Goal: Use online tool/utility: Utilize a website feature to perform a specific function

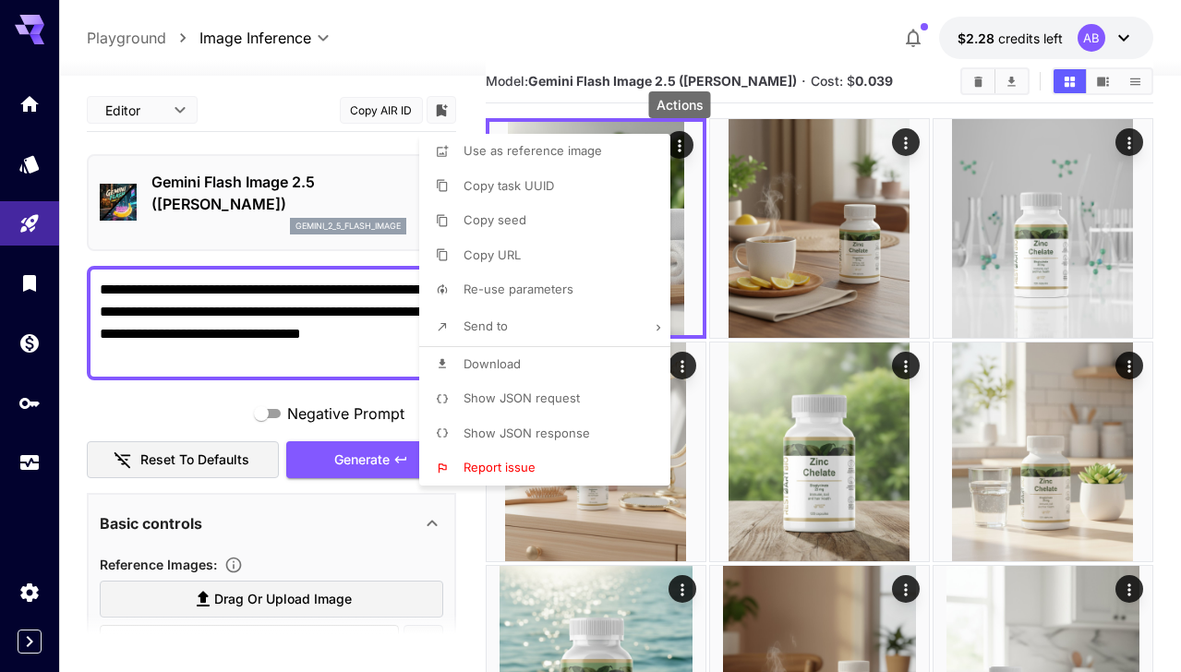
click at [626, 100] on div at bounding box center [590, 336] width 1181 height 672
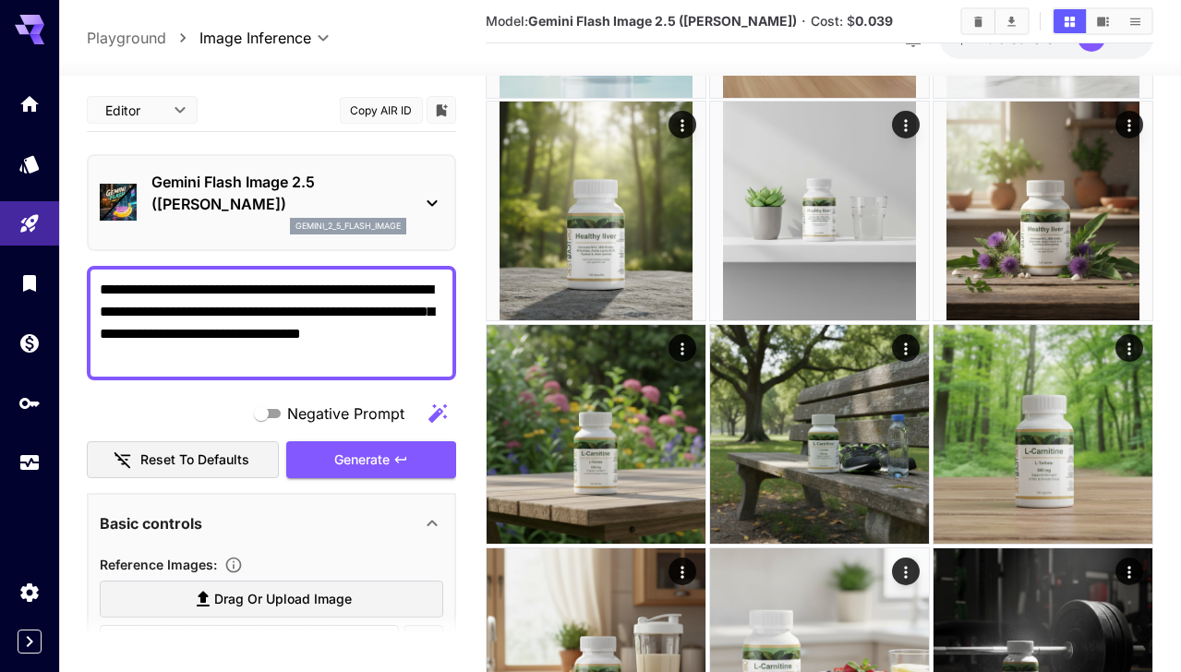
scroll to position [811, 0]
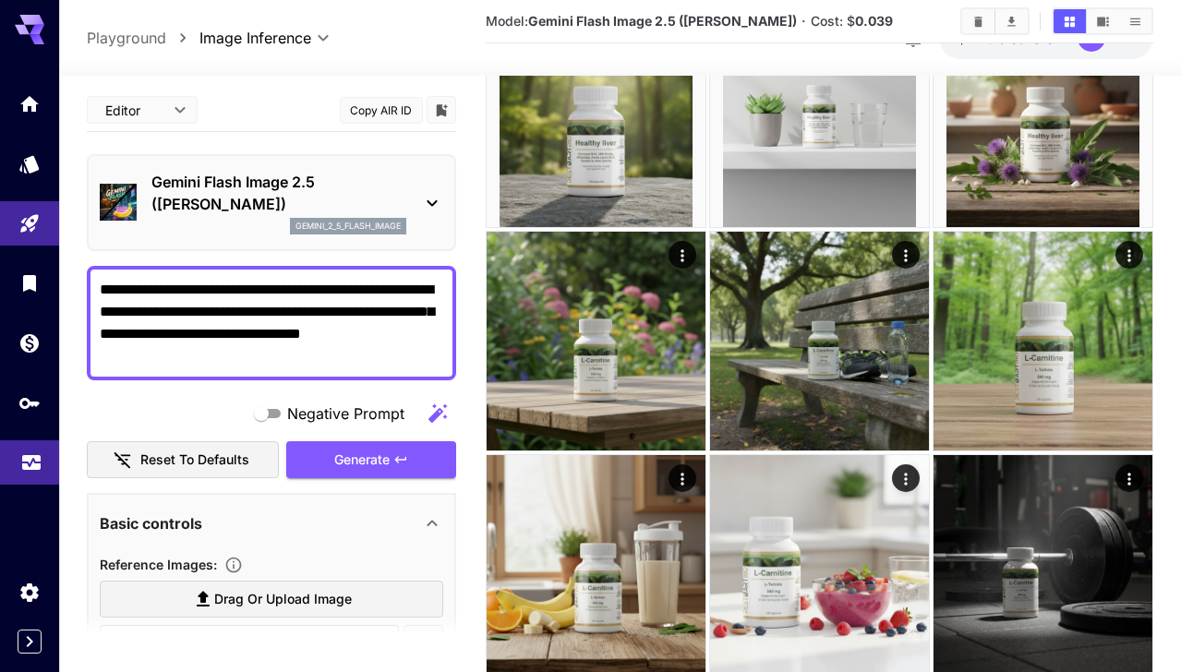
click at [33, 456] on icon "Usage" at bounding box center [31, 454] width 18 height 9
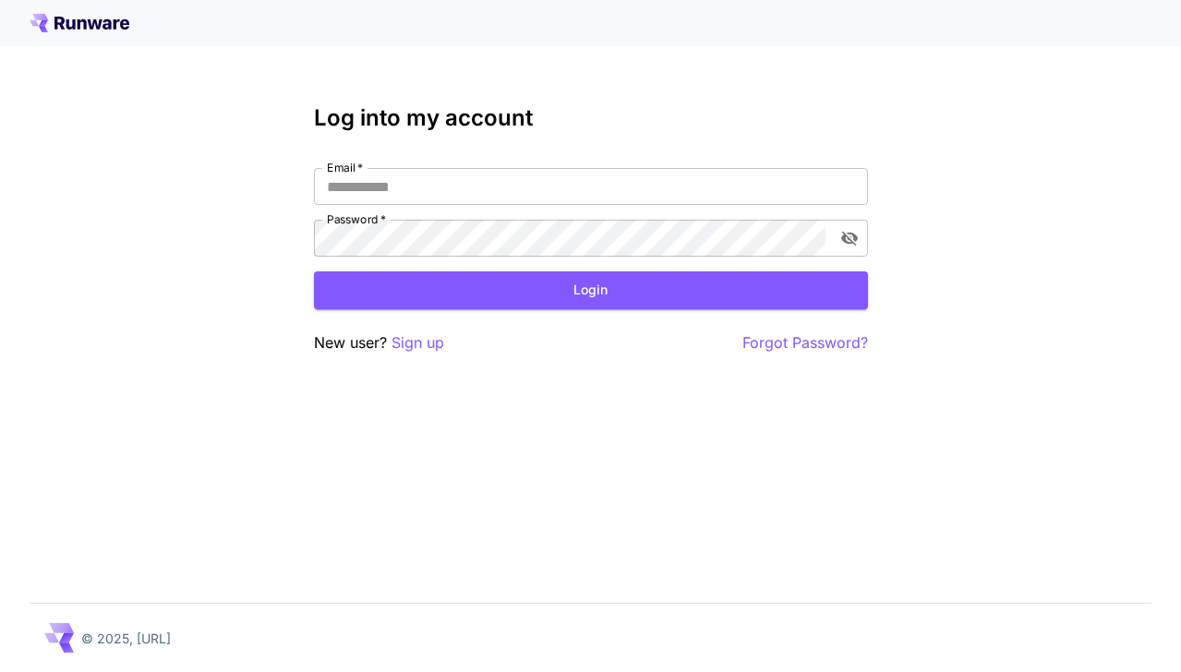
type input "**********"
click at [549, 307] on button "Login" at bounding box center [591, 290] width 554 height 38
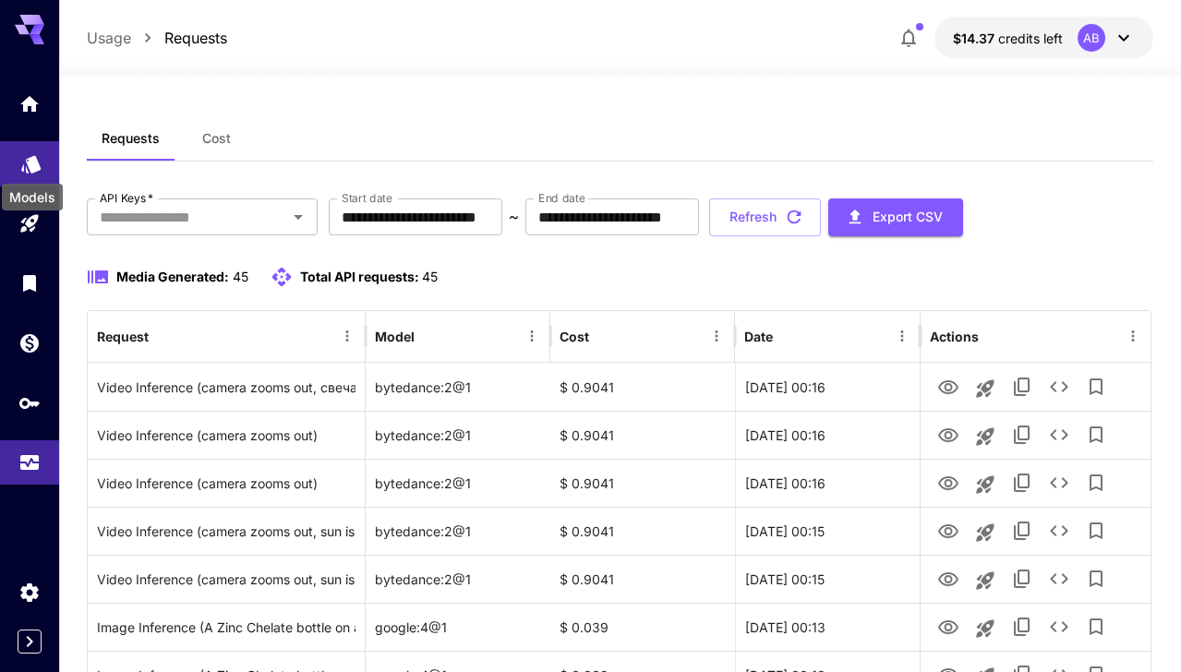
click at [36, 158] on icon "Models" at bounding box center [30, 160] width 19 height 18
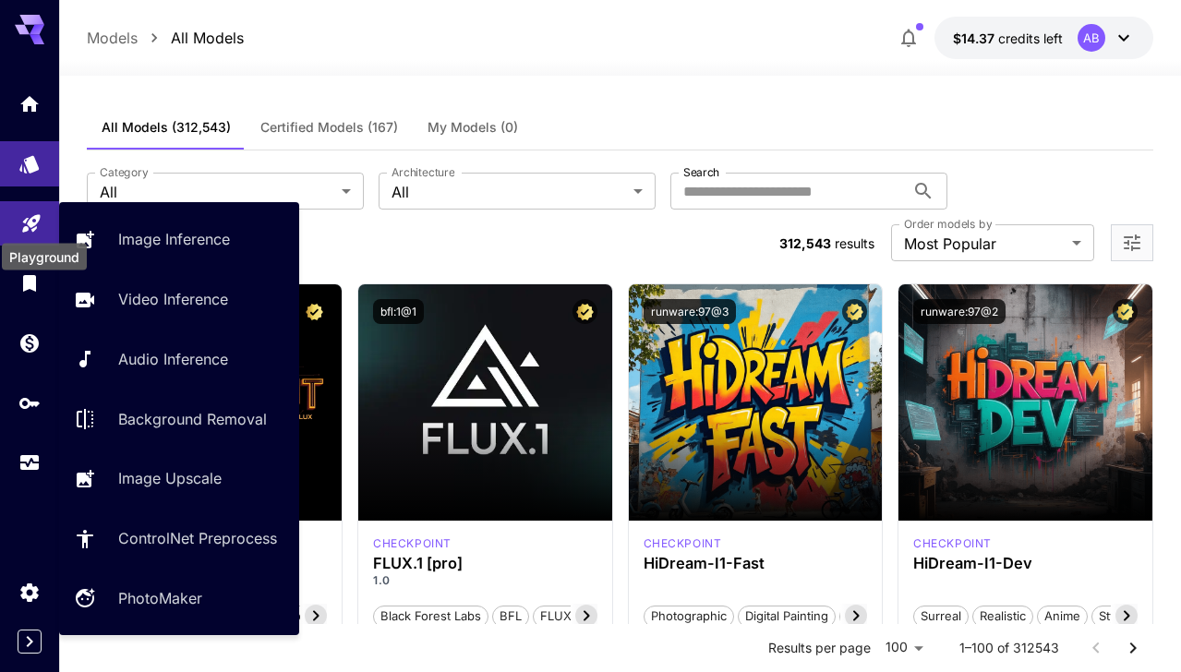
click at [36, 226] on icon "Playground" at bounding box center [31, 223] width 22 height 22
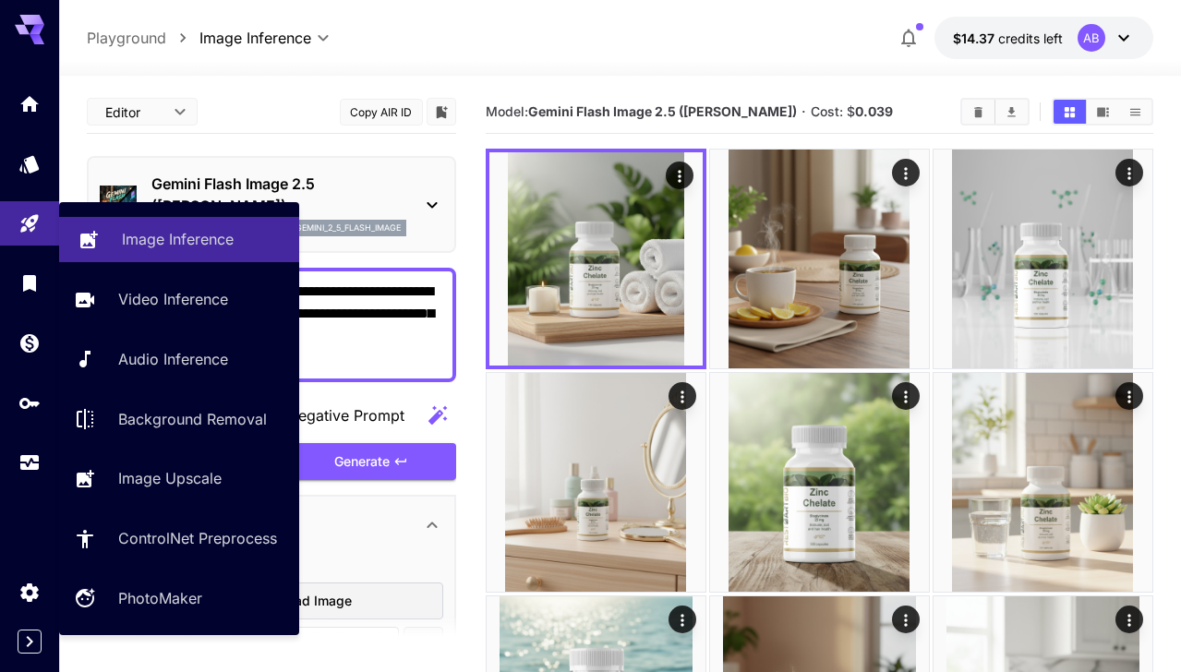
click at [137, 236] on p "Image Inference" at bounding box center [178, 239] width 112 height 22
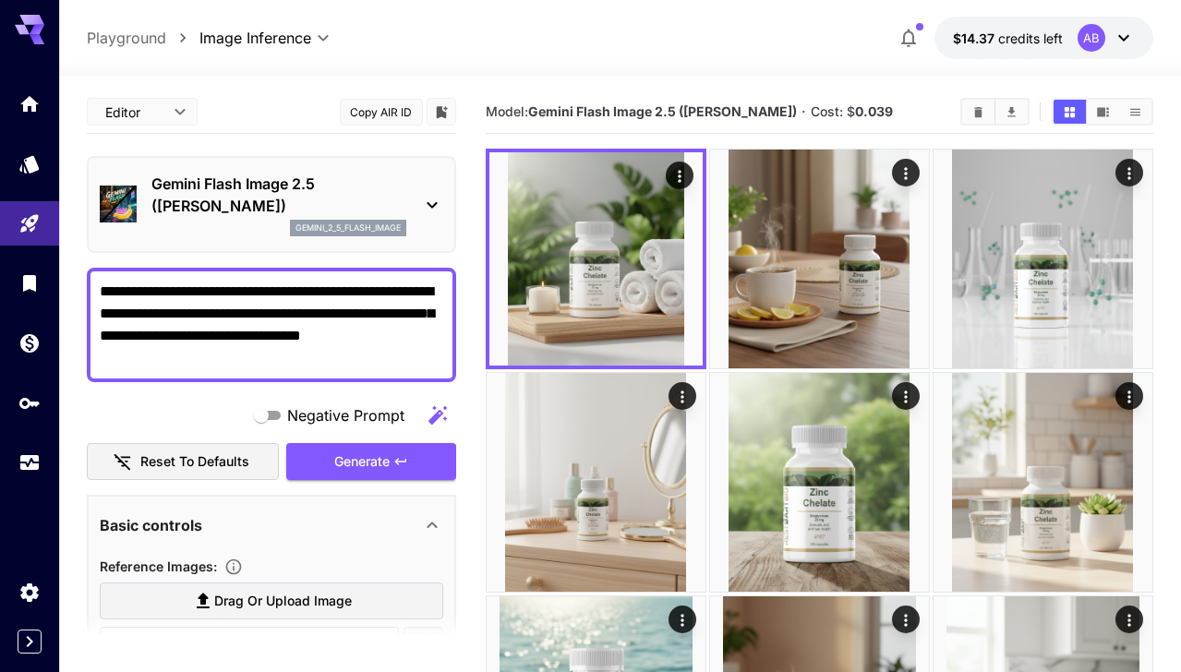
click at [282, 313] on textarea "**********" at bounding box center [272, 325] width 344 height 89
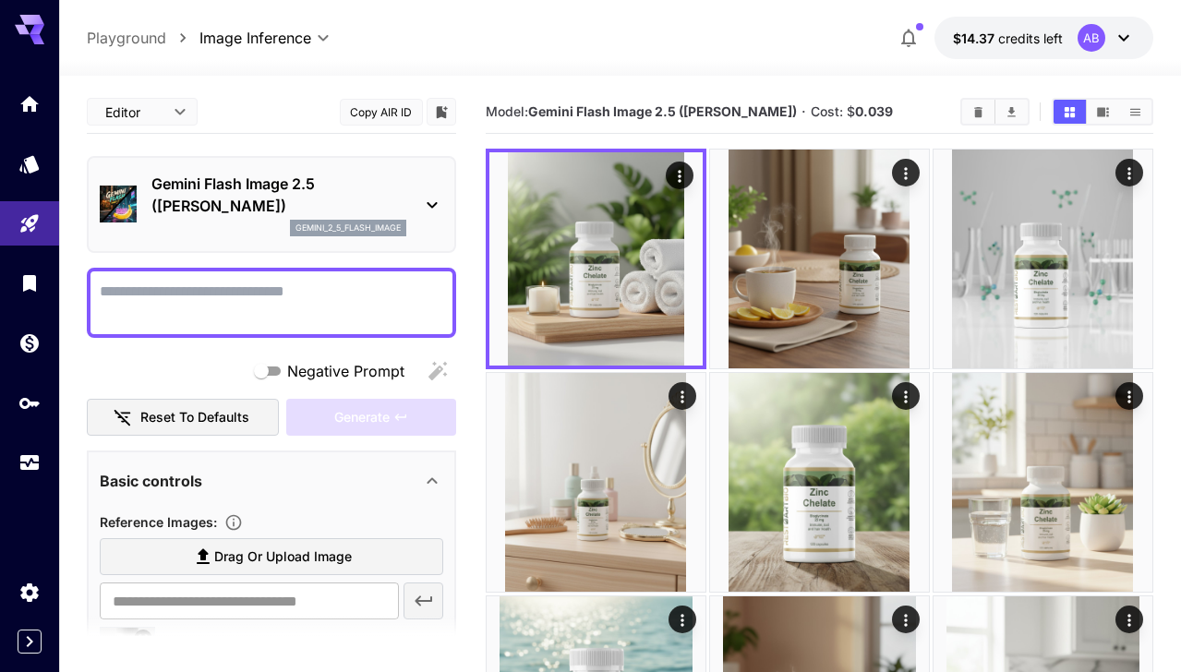
scroll to position [138, 0]
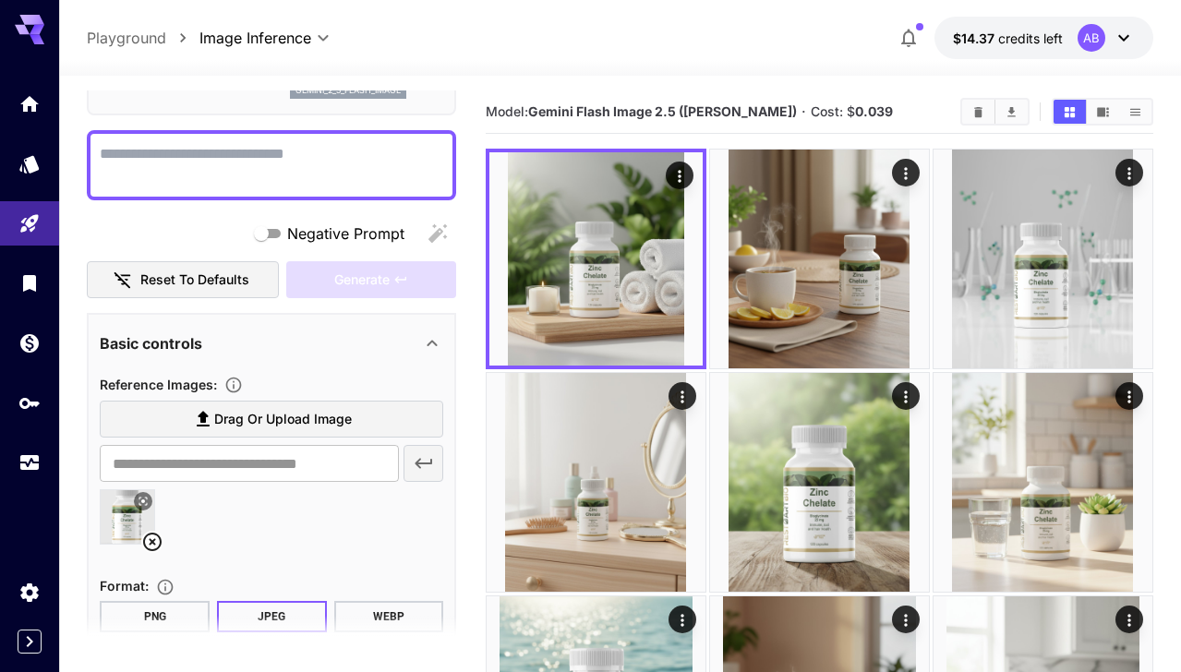
click at [270, 401] on label "Drag or upload image" at bounding box center [272, 420] width 344 height 38
click at [0, 0] on input "Drag or upload image" at bounding box center [0, 0] width 0 height 0
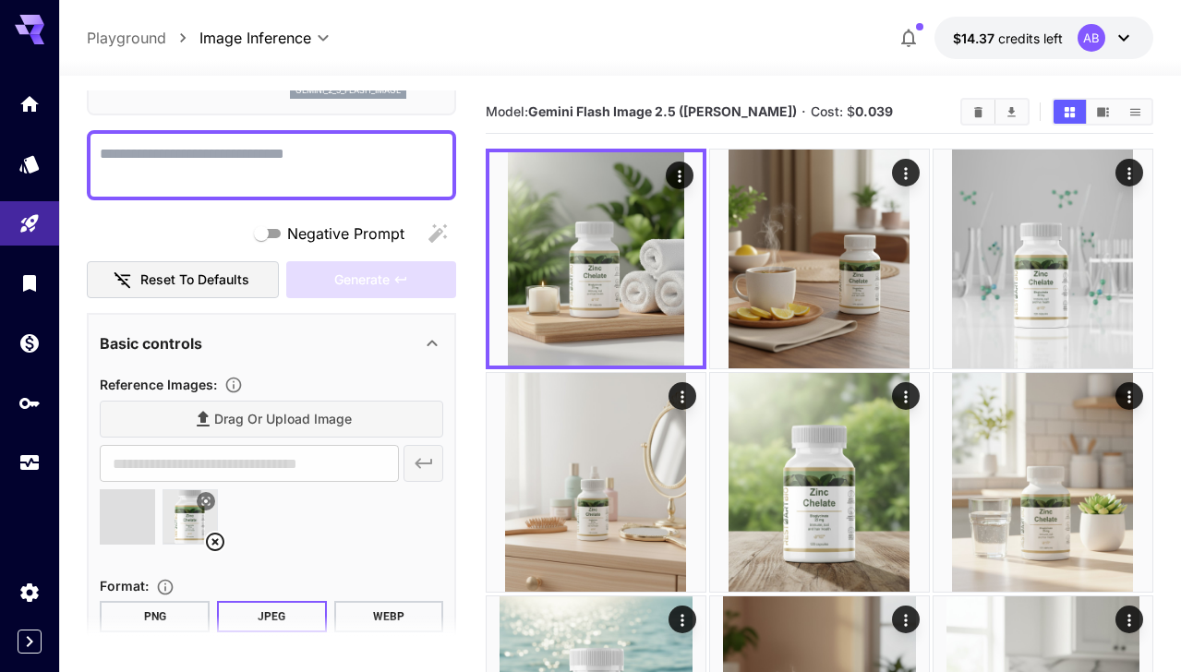
type input "**********"
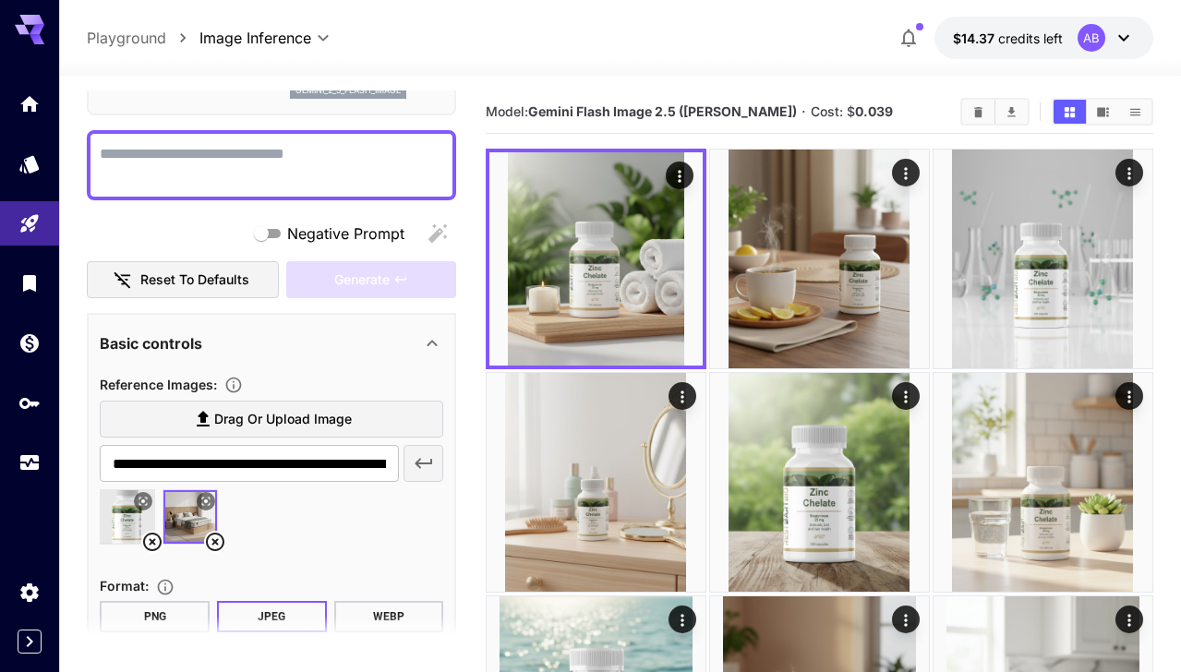
click at [152, 543] on icon at bounding box center [152, 542] width 18 height 18
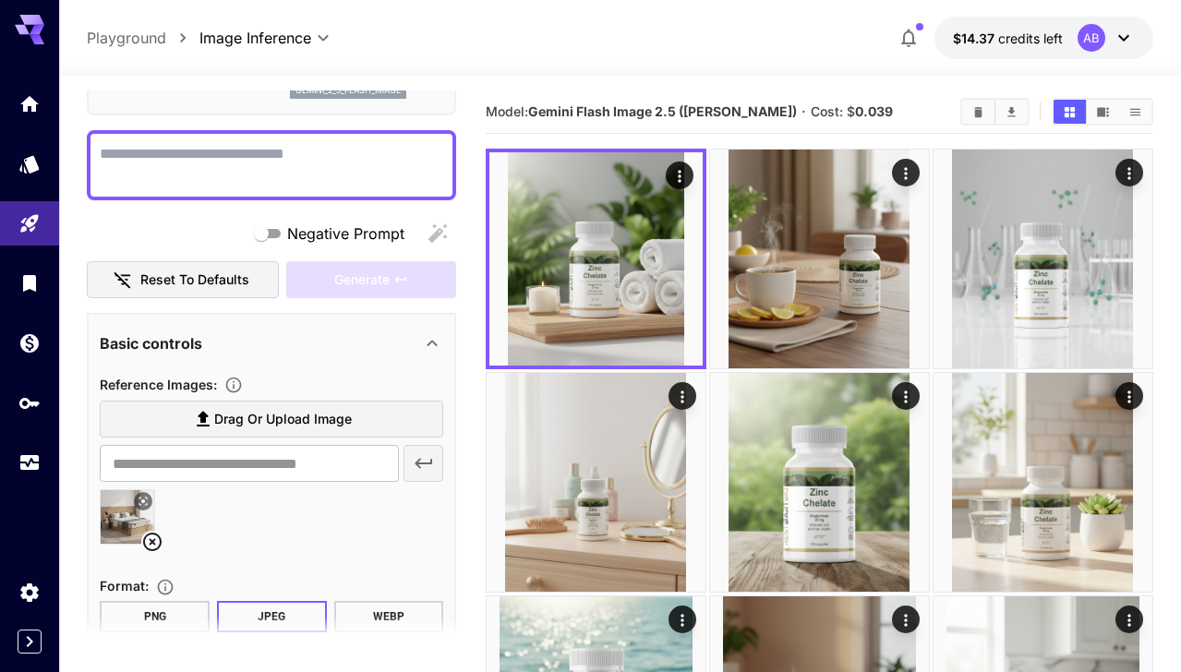
click at [287, 174] on textarea "Negative Prompt" at bounding box center [272, 165] width 344 height 44
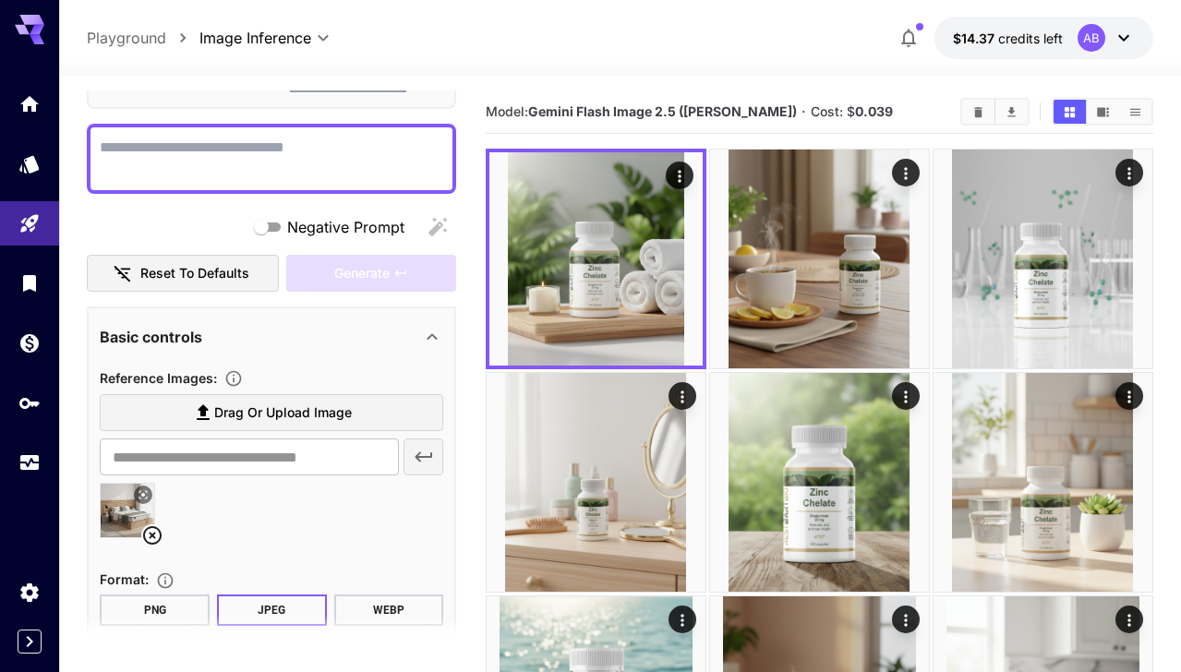
scroll to position [143, 0]
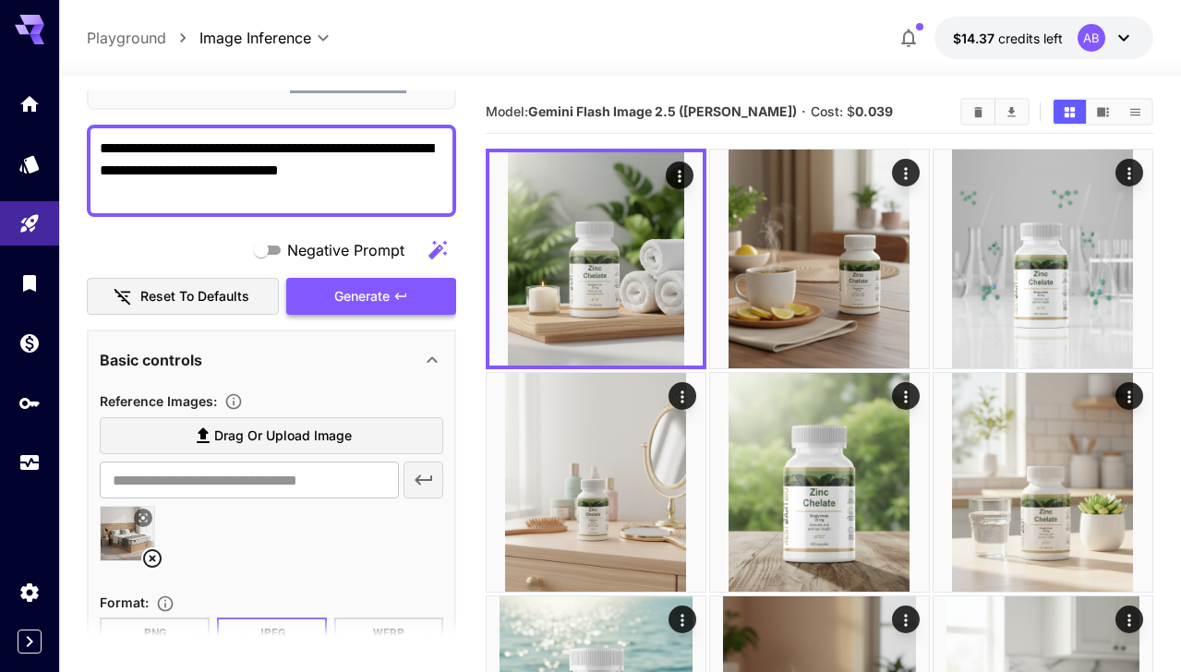
click at [395, 300] on icon "button" at bounding box center [400, 296] width 15 height 15
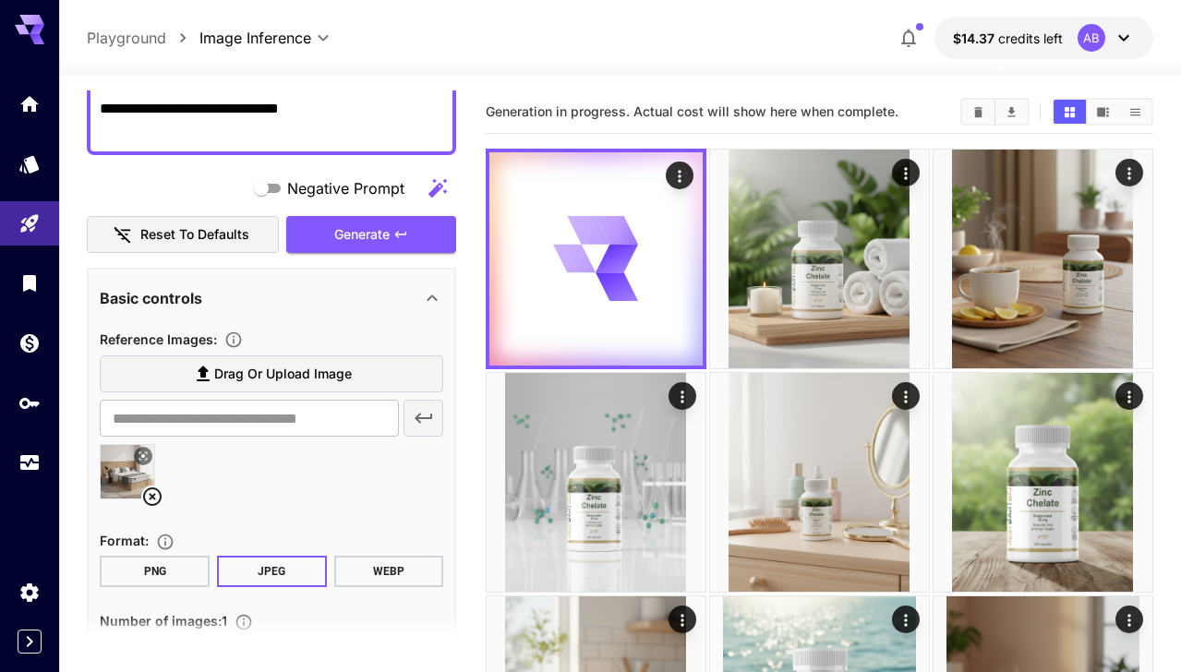
scroll to position [0, 0]
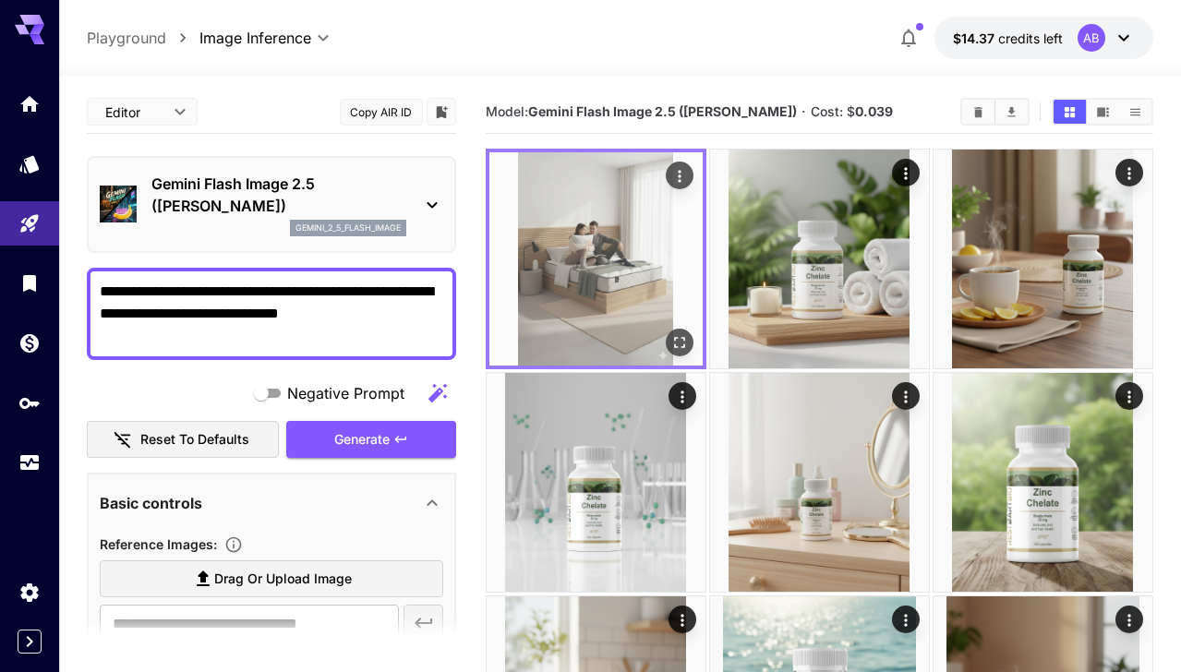
click at [690, 352] on div "Open in fullscreen" at bounding box center [680, 343] width 28 height 28
click at [681, 343] on icon "Open in fullscreen" at bounding box center [679, 342] width 18 height 18
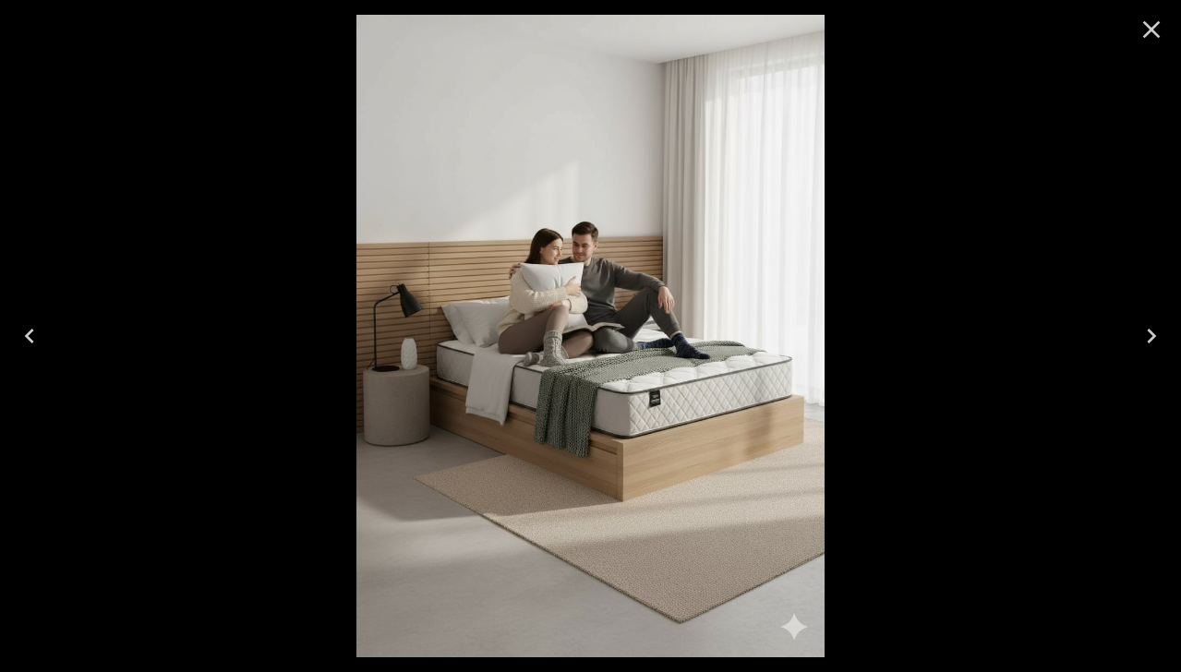
click at [1147, 15] on icon "Close" at bounding box center [1152, 30] width 30 height 30
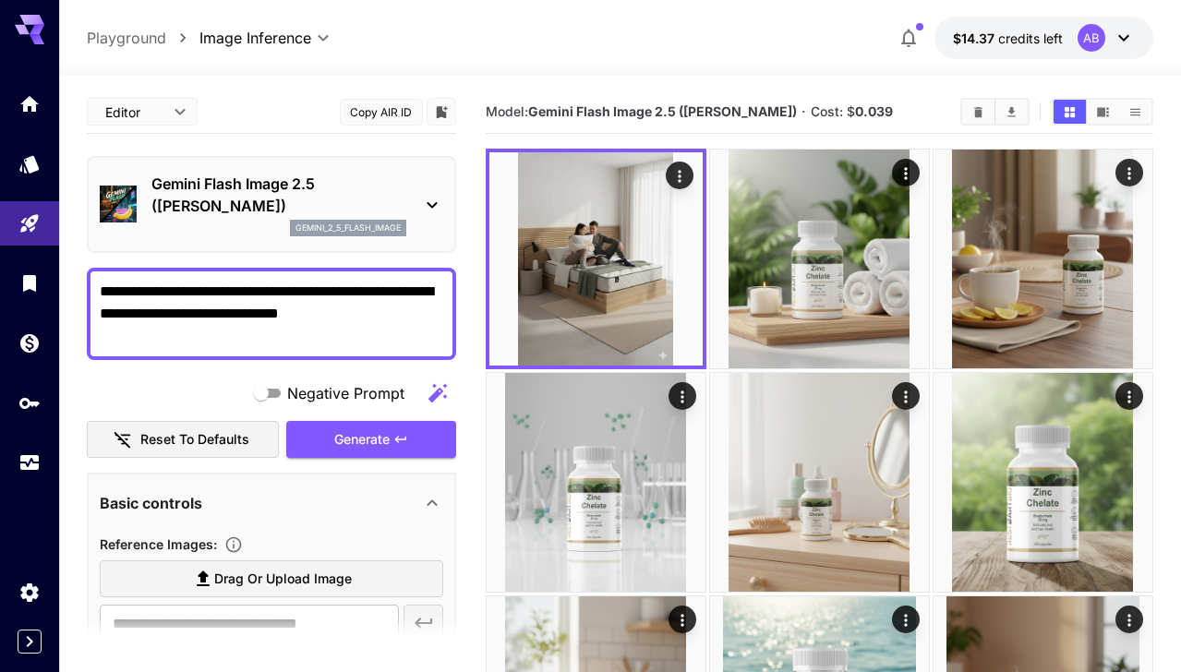
click at [246, 344] on textarea "**********" at bounding box center [272, 314] width 344 height 66
click at [432, 432] on button "Generate" at bounding box center [371, 440] width 170 height 38
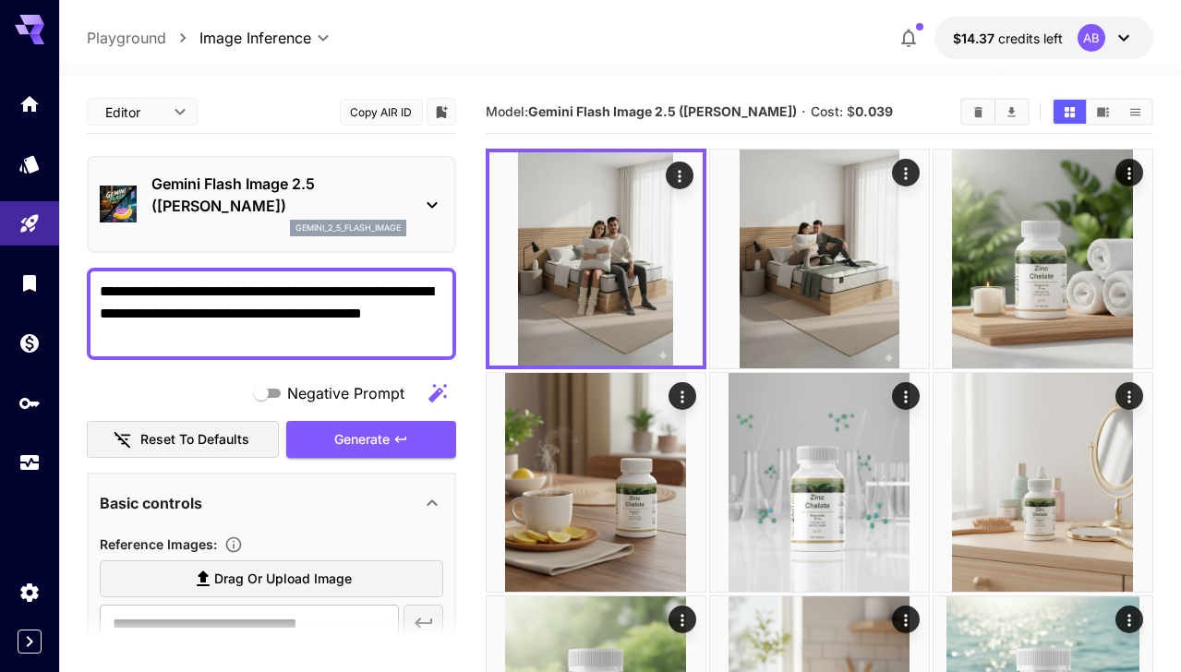
drag, startPoint x: 276, startPoint y: 337, endPoint x: 205, endPoint y: 335, distance: 71.1
click at [205, 335] on textarea "**********" at bounding box center [272, 314] width 344 height 66
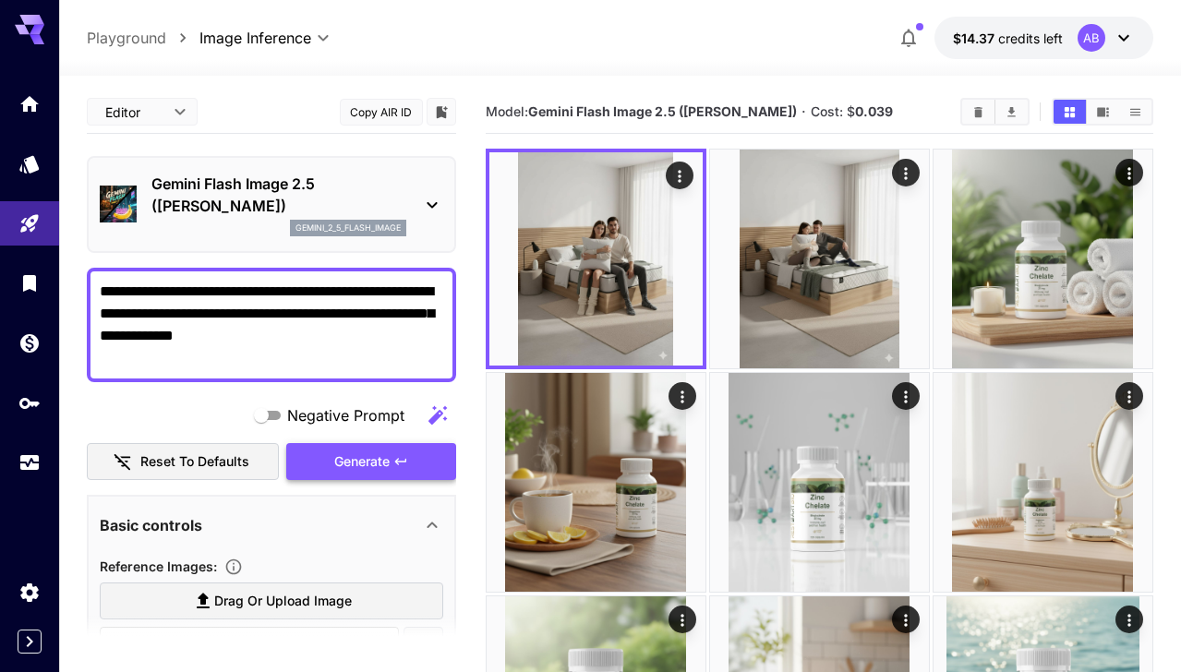
type textarea "**********"
click at [321, 449] on button "Generate" at bounding box center [371, 462] width 170 height 38
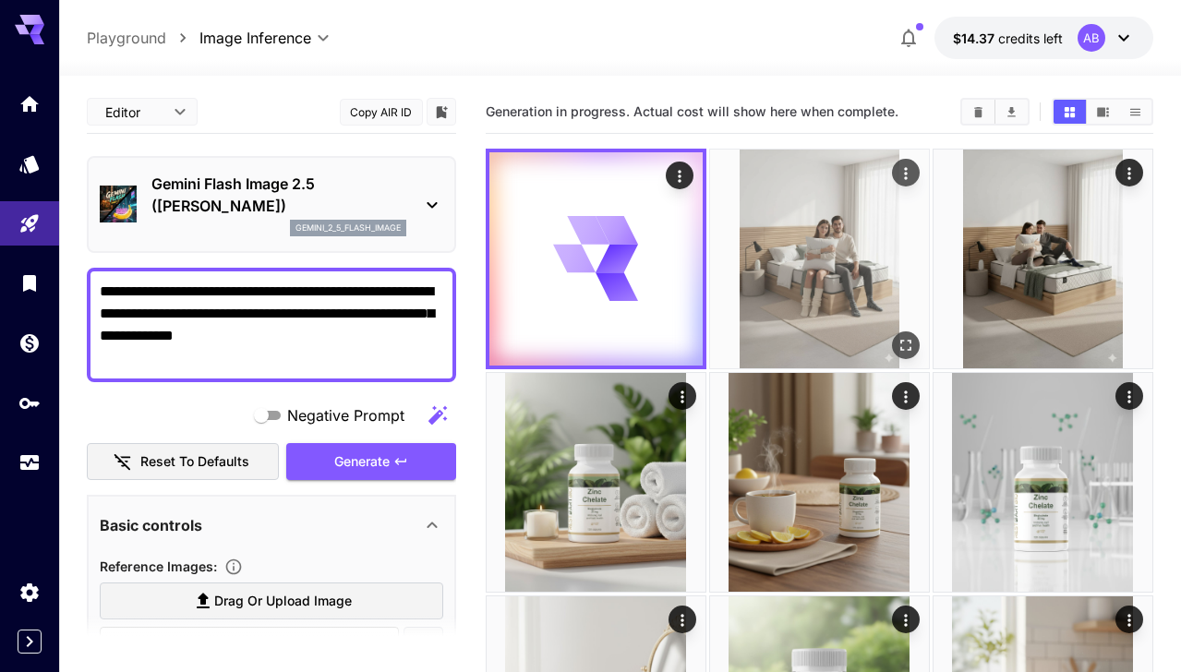
click at [912, 346] on icon "Open in fullscreen" at bounding box center [906, 345] width 18 height 18
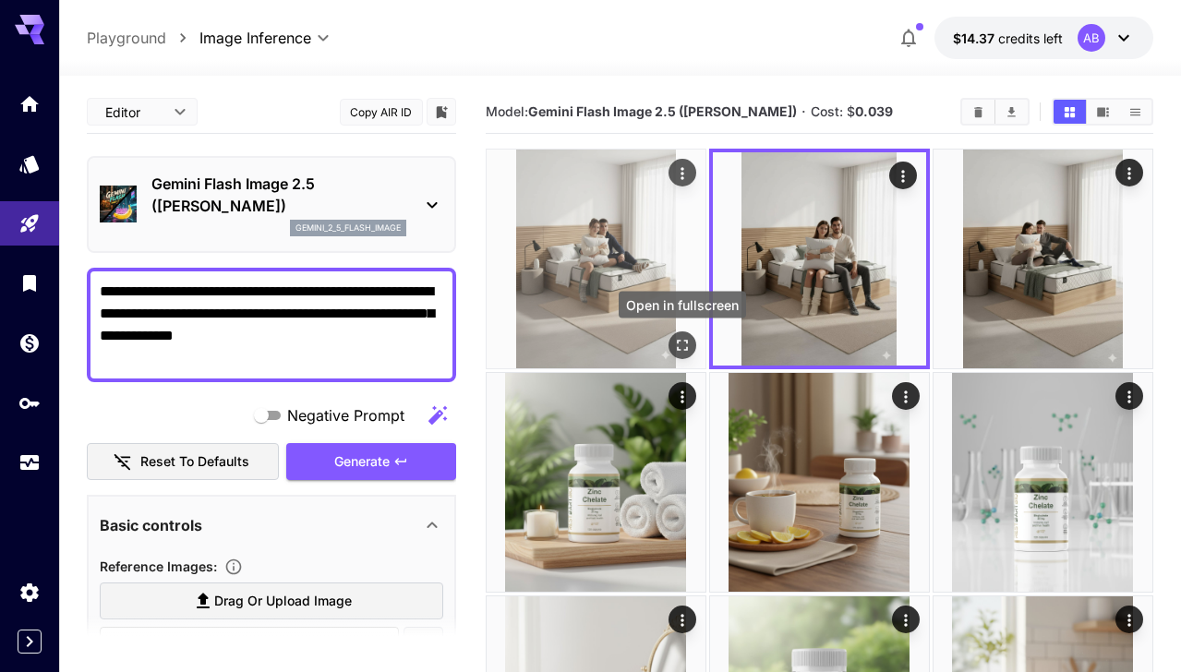
click at [678, 346] on icon "Open in fullscreen" at bounding box center [682, 345] width 11 height 11
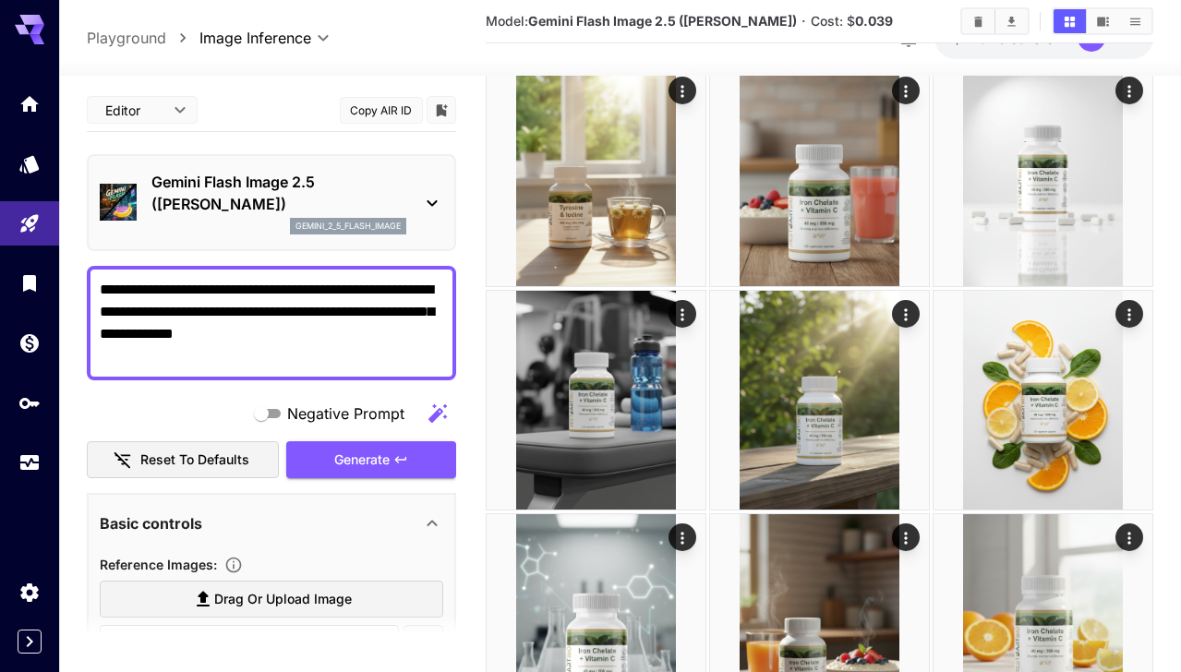
scroll to position [2208, 0]
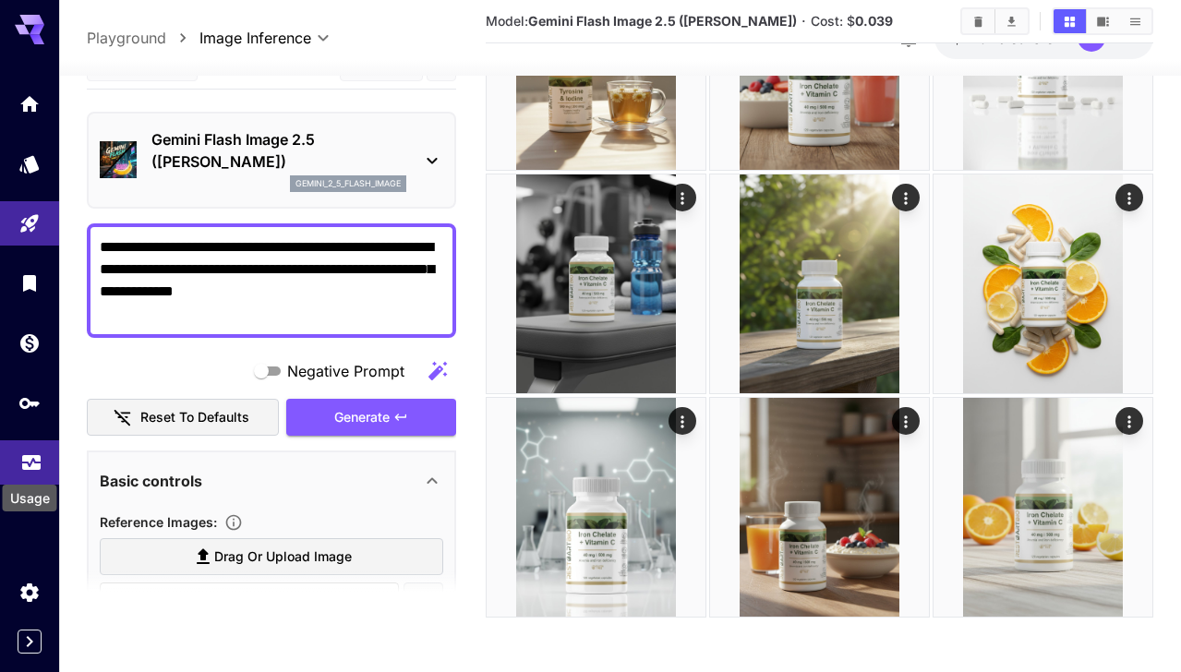
click at [25, 453] on icon "Usage" at bounding box center [31, 454] width 18 height 9
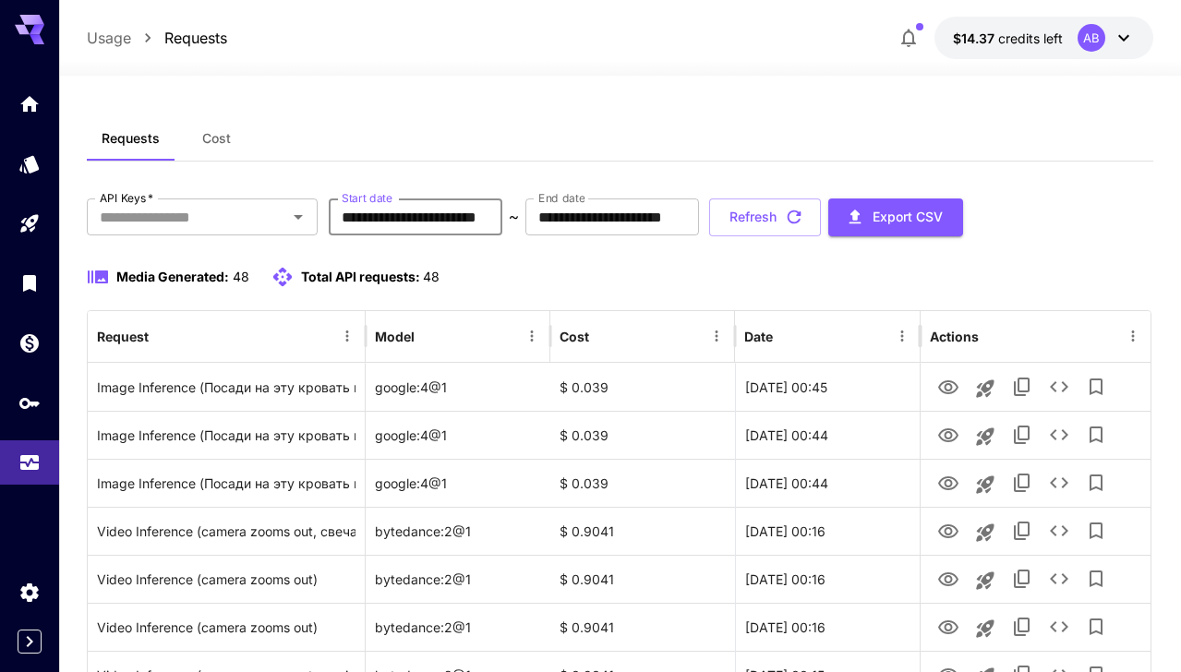
click at [402, 225] on input "**********" at bounding box center [416, 217] width 174 height 37
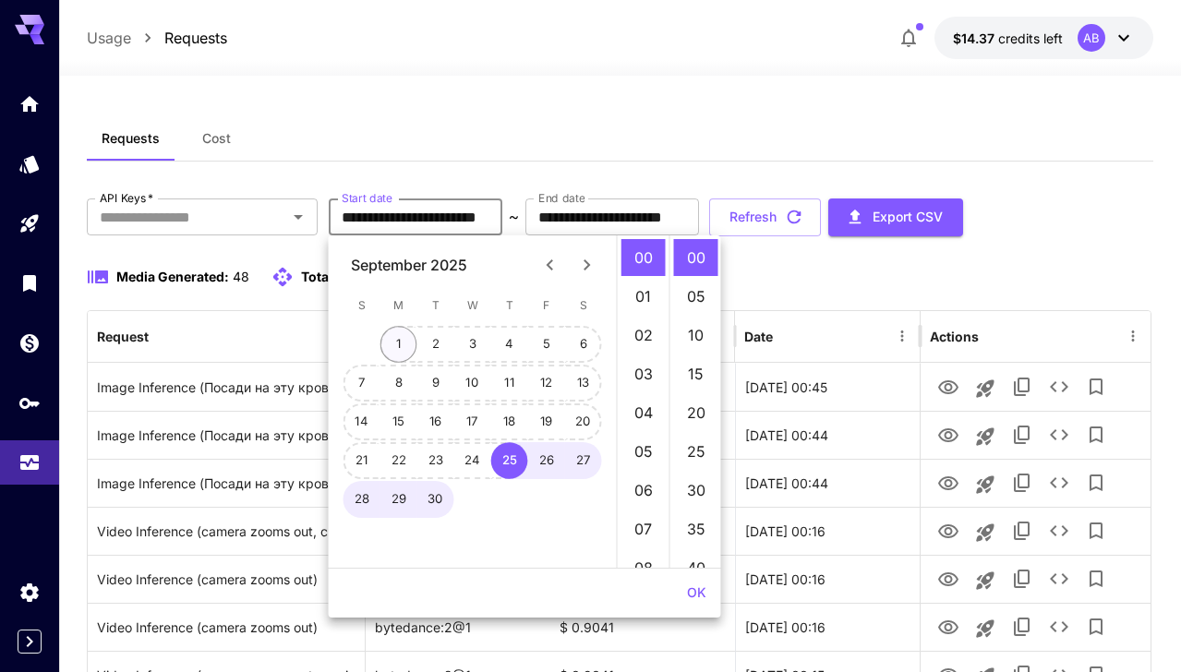
click at [395, 352] on button "1" at bounding box center [398, 344] width 37 height 37
type input "**********"
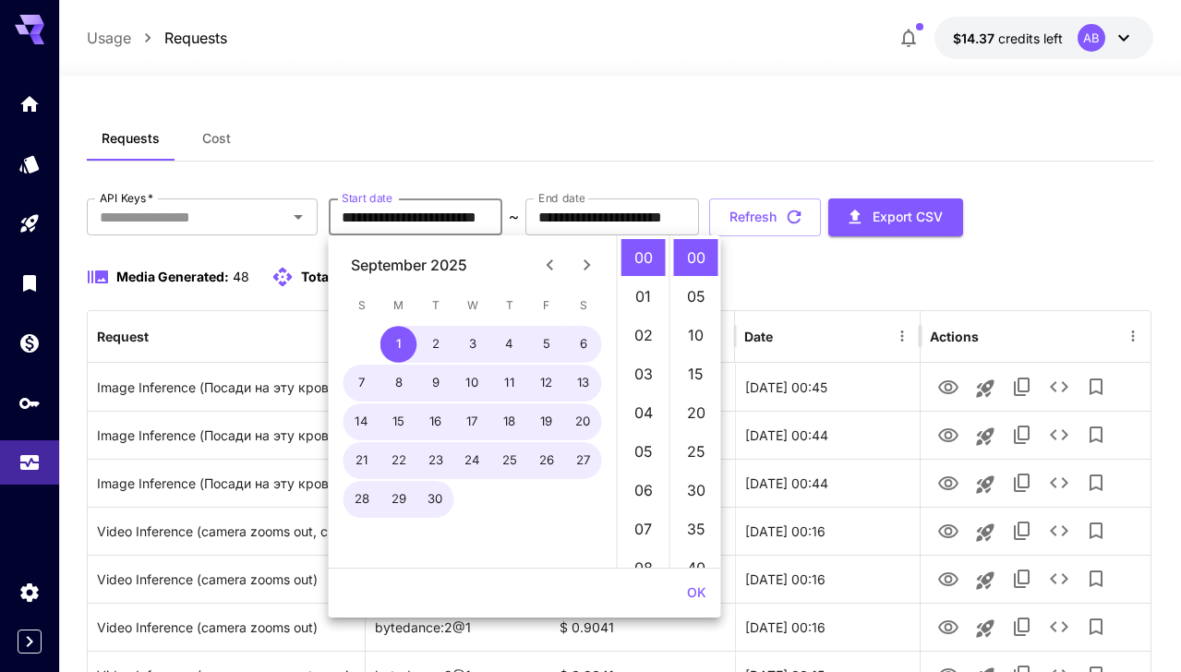
click at [682, 576] on button "OK" at bounding box center [697, 593] width 34 height 34
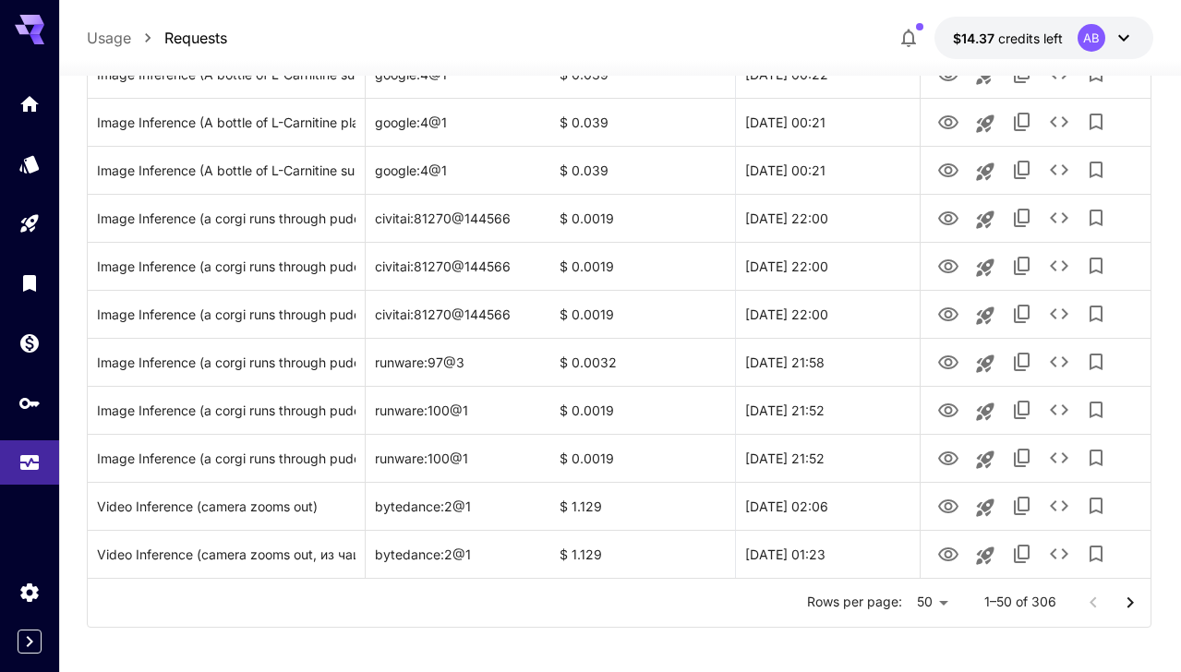
scroll to position [2196, 0]
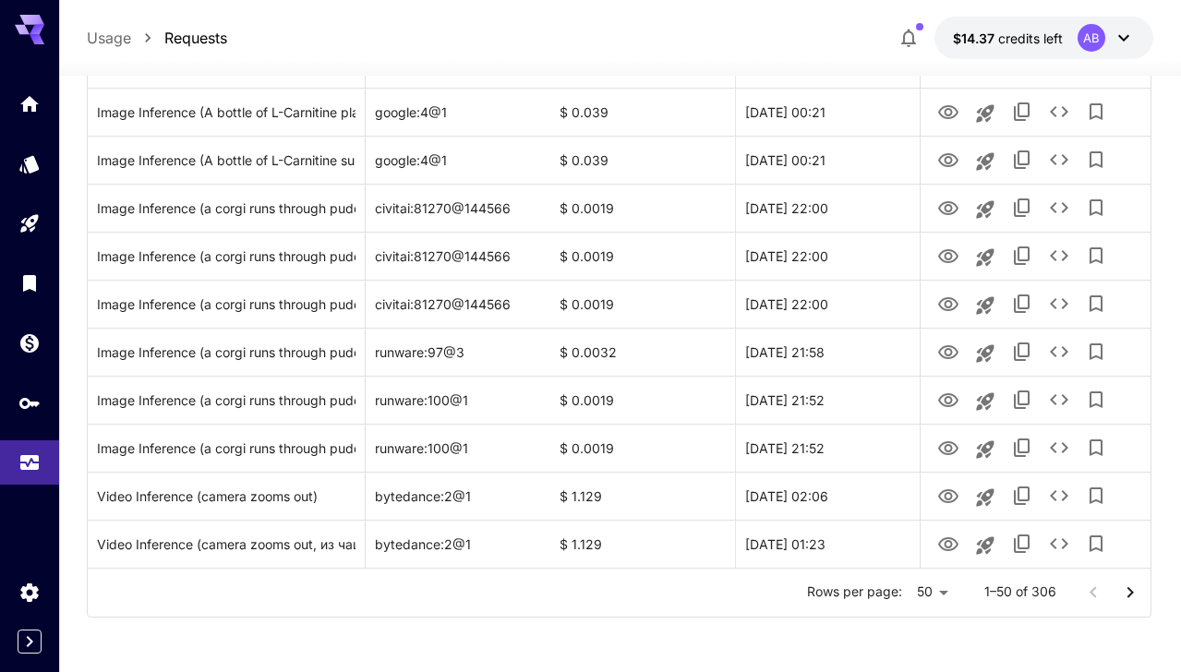
click at [1144, 592] on button "Go to next page" at bounding box center [1130, 592] width 37 height 37
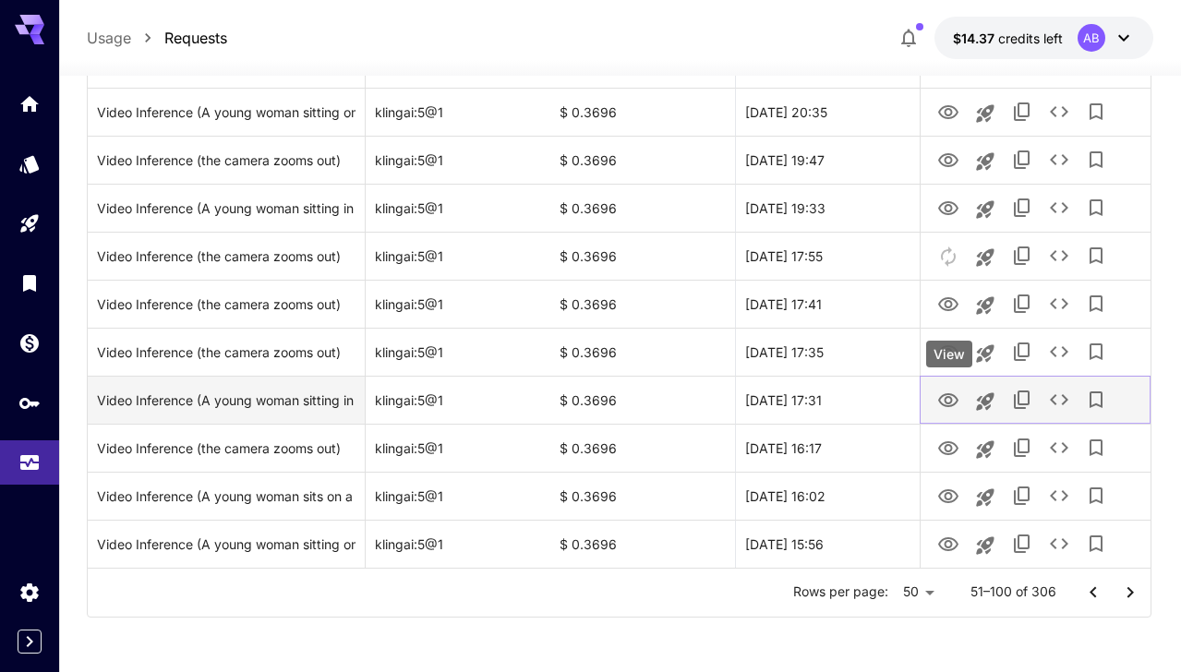
click at [946, 401] on icon "View" at bounding box center [948, 400] width 20 height 14
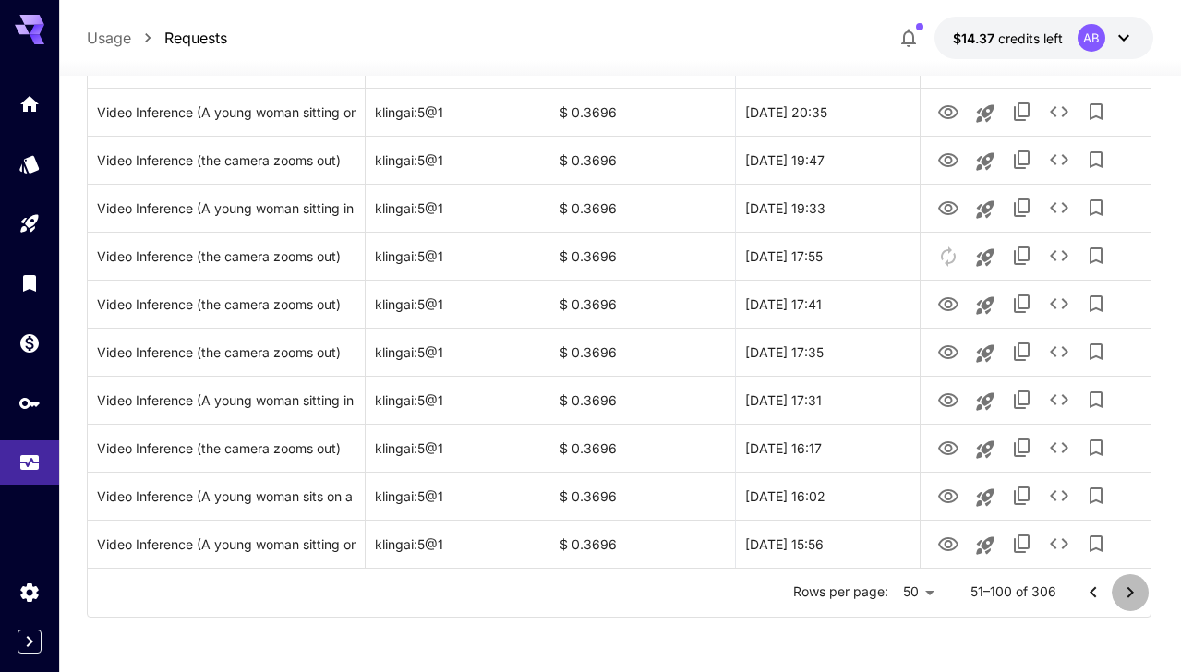
click at [1131, 598] on icon "Go to next page" at bounding box center [1130, 593] width 22 height 22
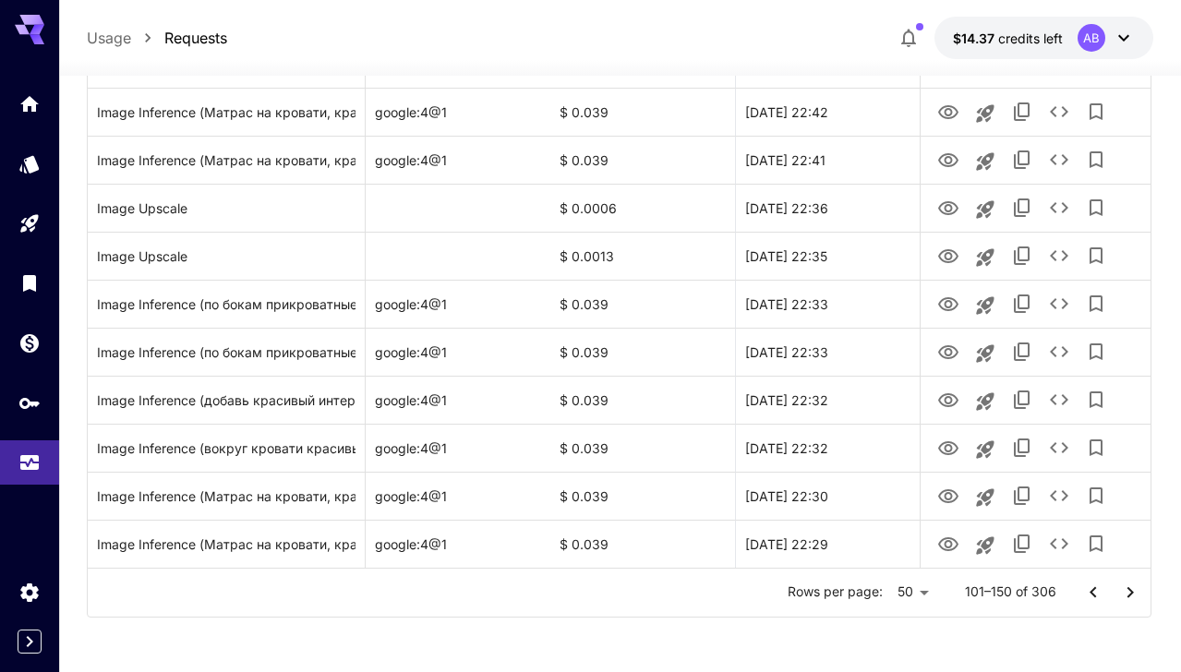
click at [1127, 597] on icon "Go to next page" at bounding box center [1130, 593] width 22 height 22
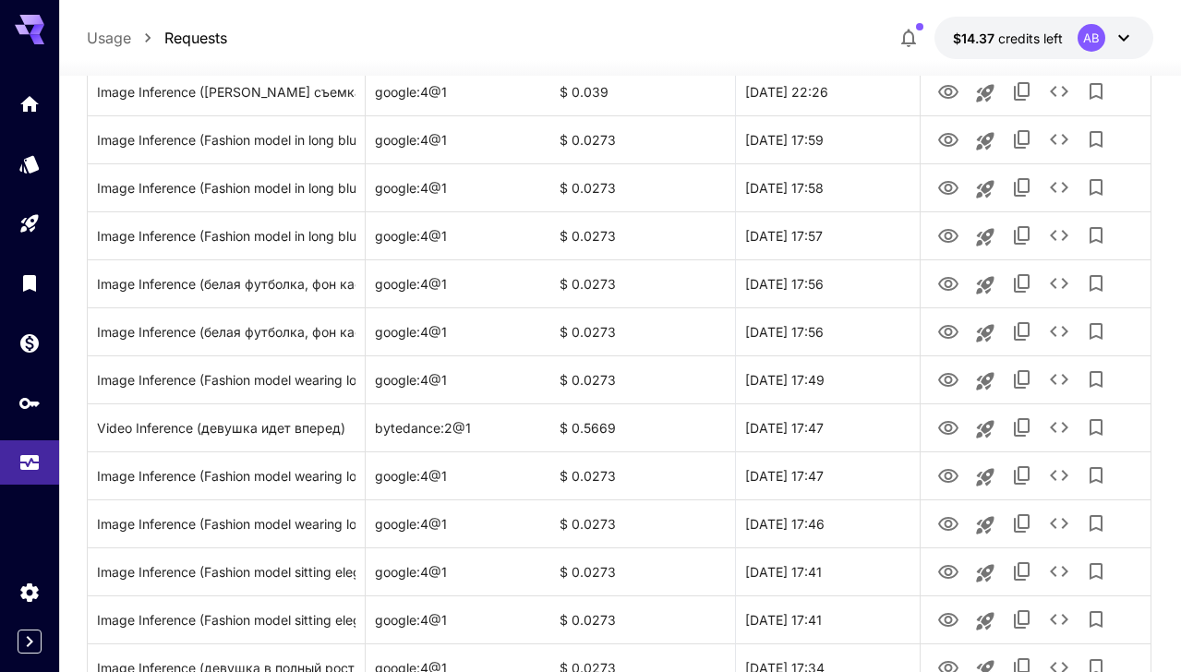
scroll to position [0, 0]
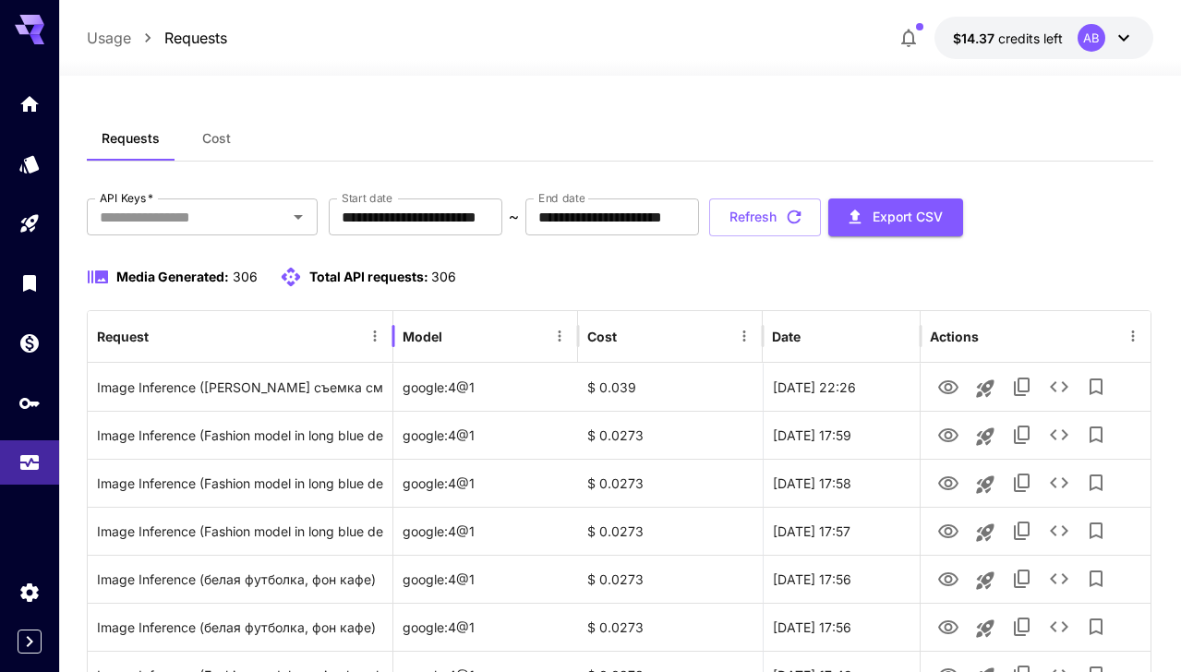
drag, startPoint x: 365, startPoint y: 320, endPoint x: 512, endPoint y: 318, distance: 146.8
click at [398, 318] on div at bounding box center [393, 336] width 9 height 52
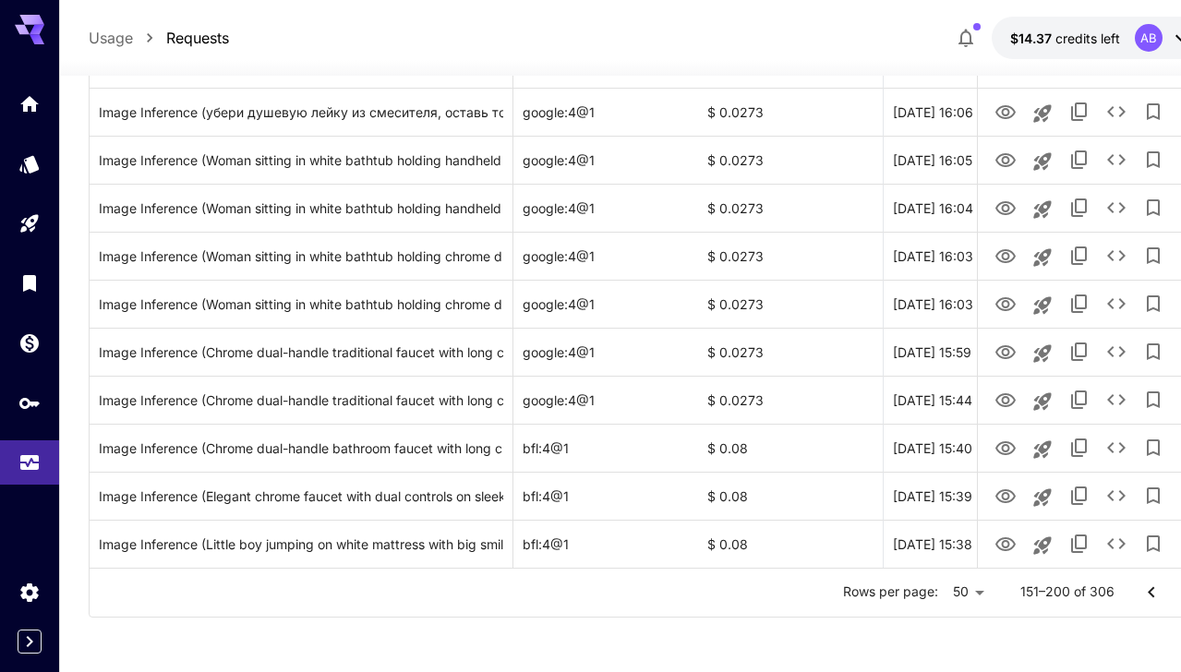
scroll to position [2196, 59]
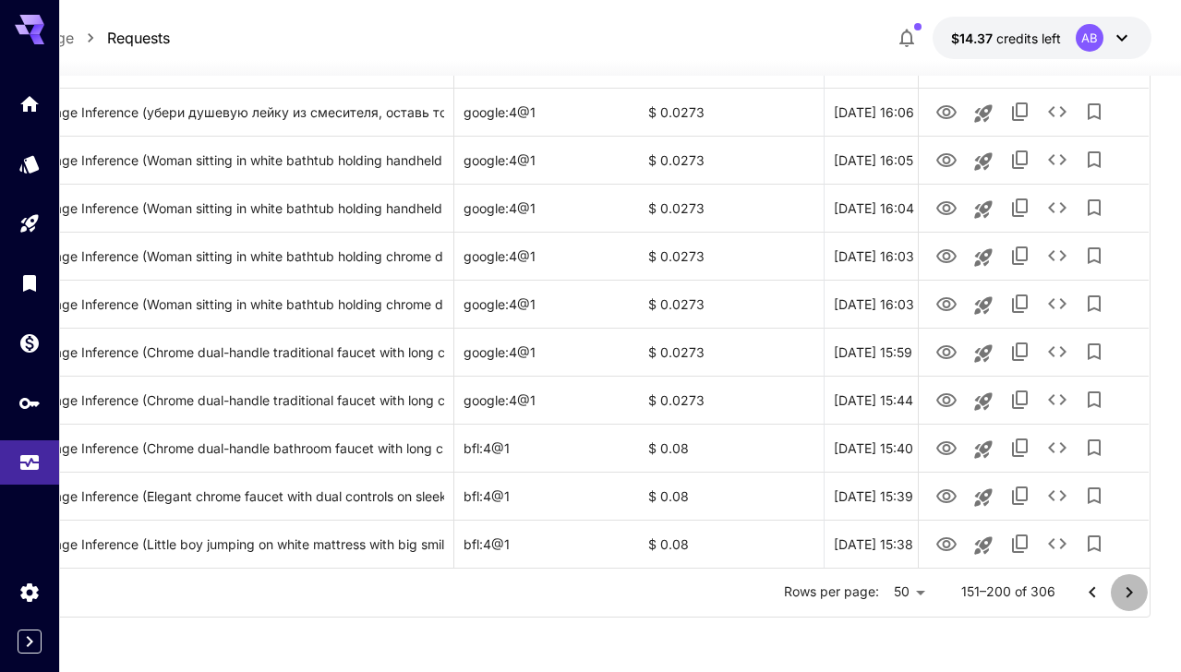
click at [1131, 590] on icon "Go to next page" at bounding box center [1129, 593] width 22 height 22
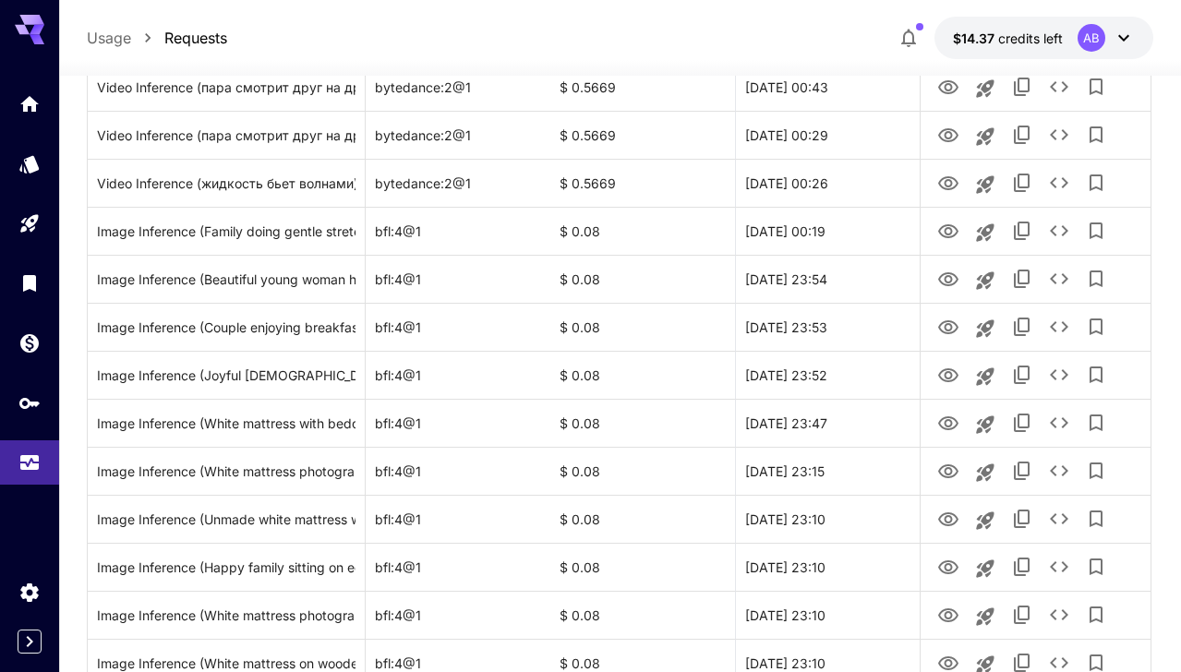
scroll to position [638, 0]
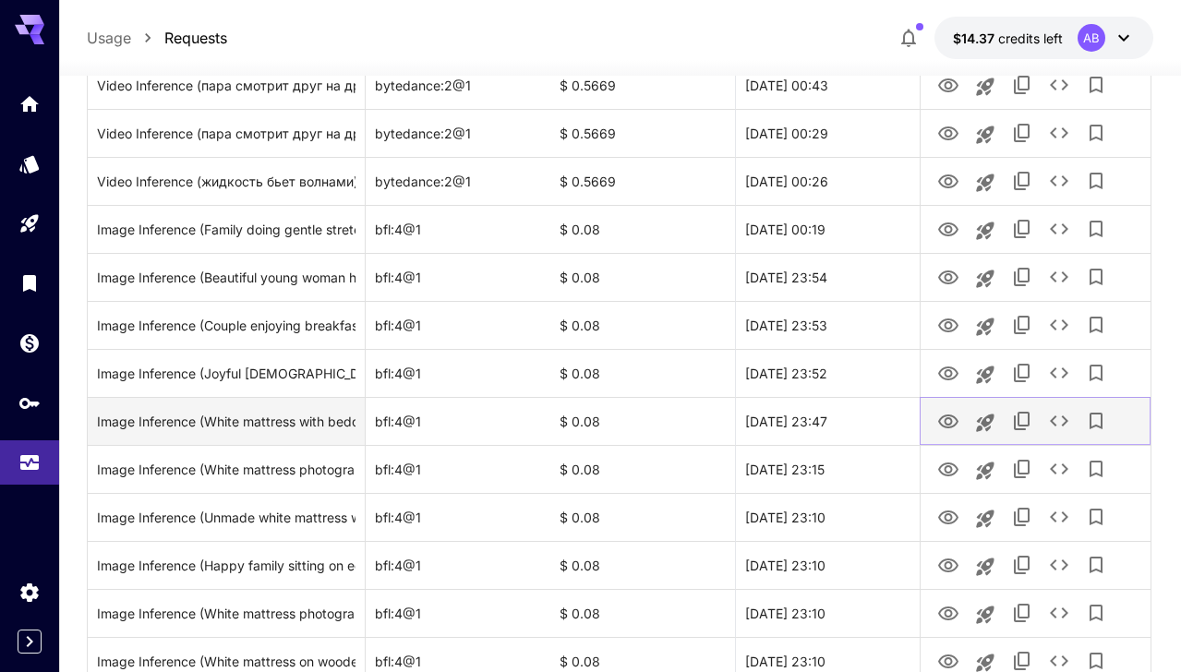
click at [956, 419] on icon "View" at bounding box center [948, 422] width 22 height 22
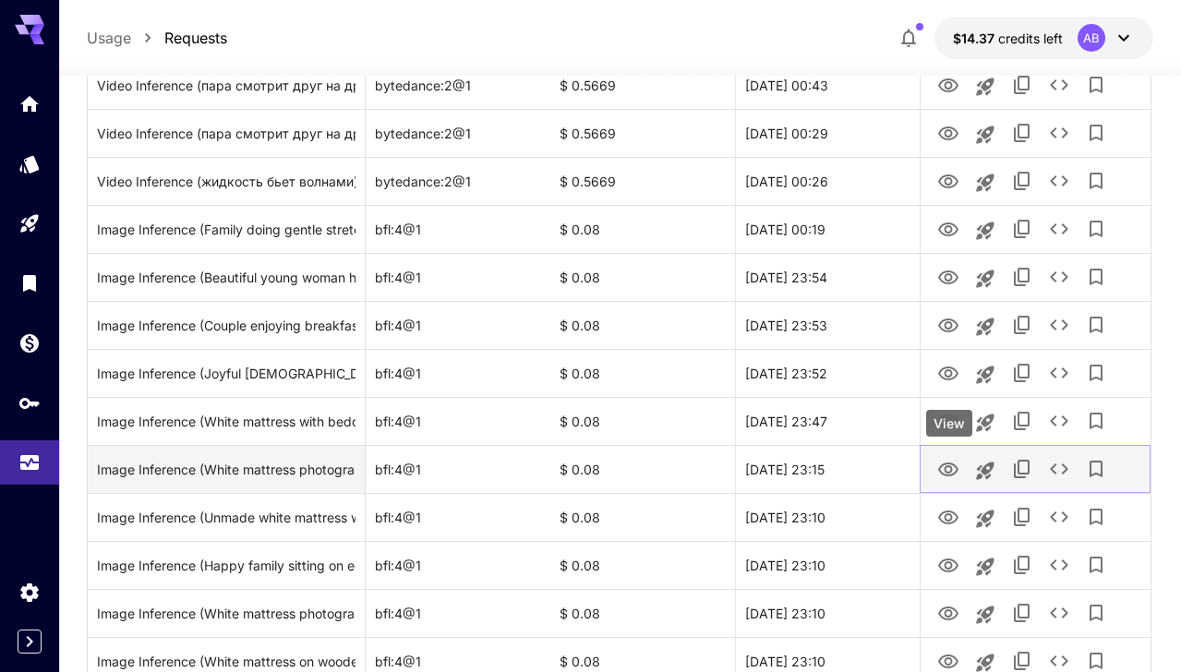
click at [947, 469] on icon "View" at bounding box center [948, 470] width 22 height 22
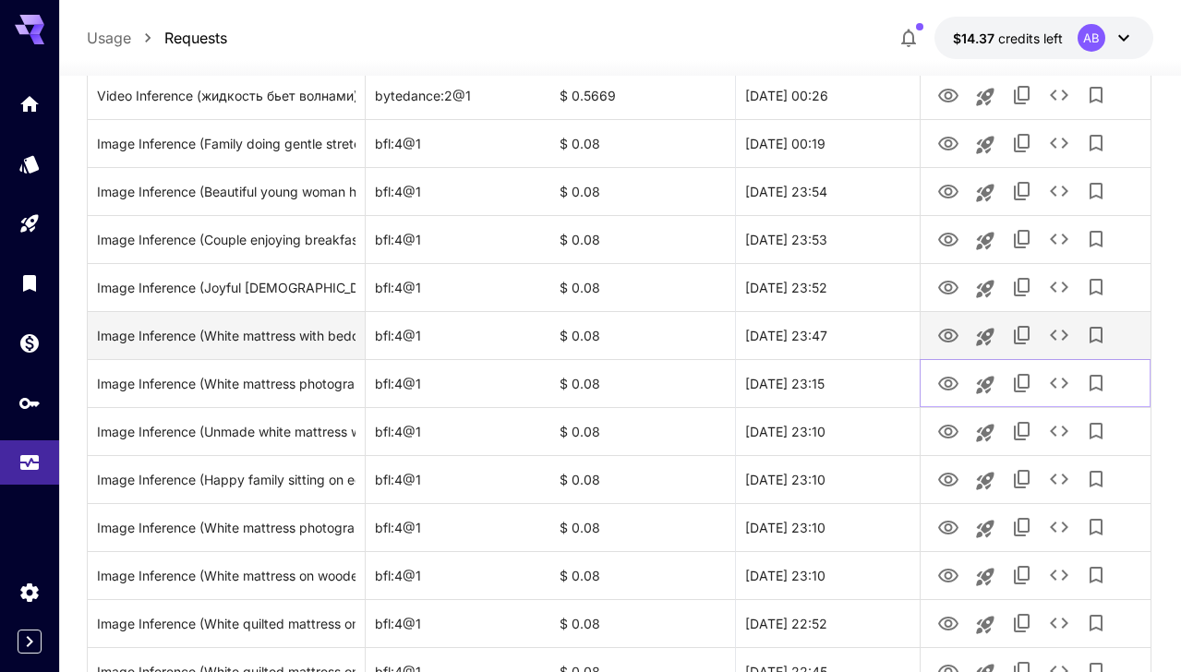
scroll to position [740, 0]
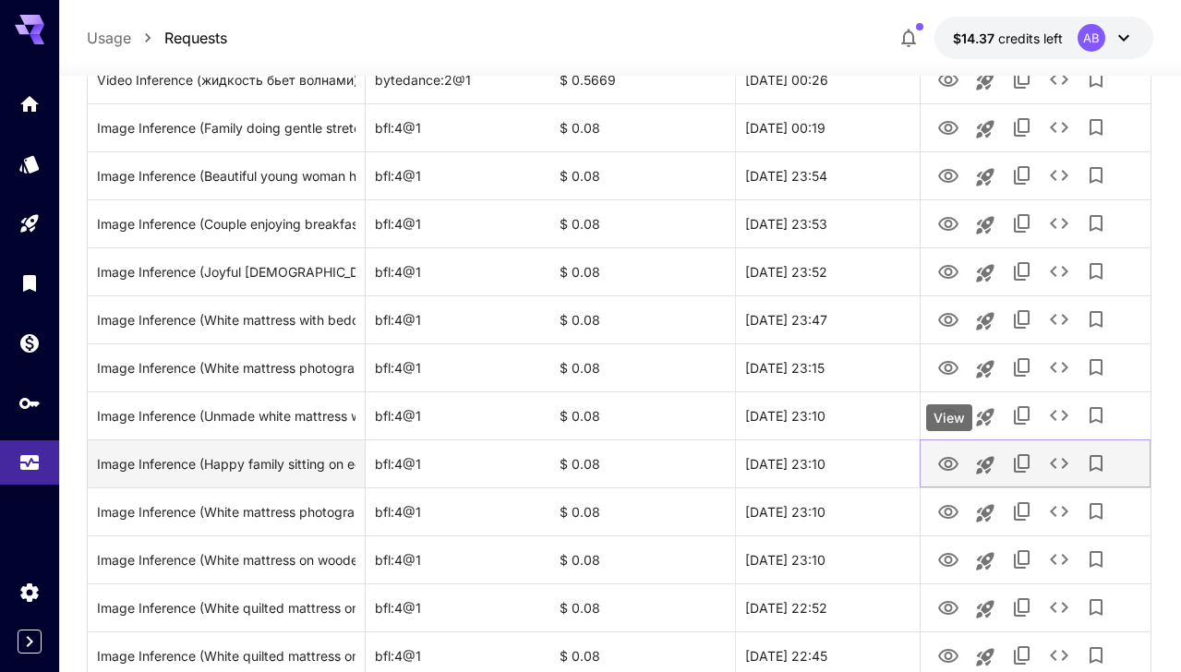
click at [946, 465] on icon "View" at bounding box center [948, 464] width 20 height 14
click at [977, 459] on icon "Launch in playground" at bounding box center [985, 465] width 22 height 22
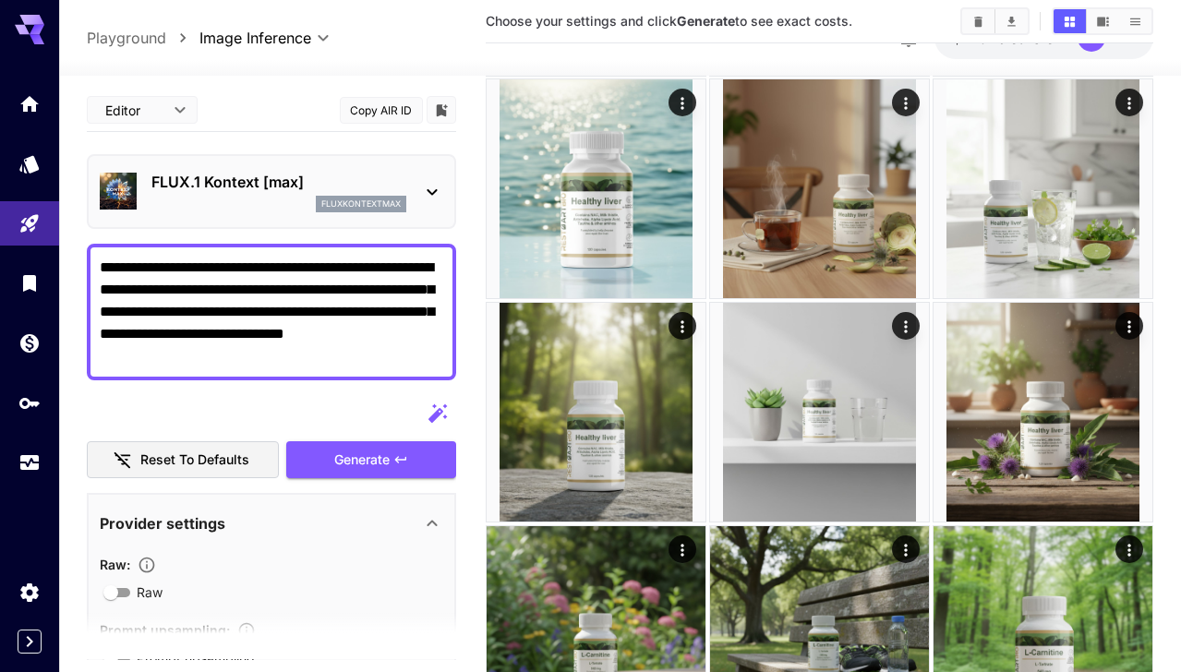
click at [284, 292] on textarea "**********" at bounding box center [272, 312] width 344 height 111
drag, startPoint x: 142, startPoint y: 310, endPoint x: 414, endPoint y: 264, distance: 275.4
click at [413, 265] on textarea "**********" at bounding box center [272, 312] width 344 height 111
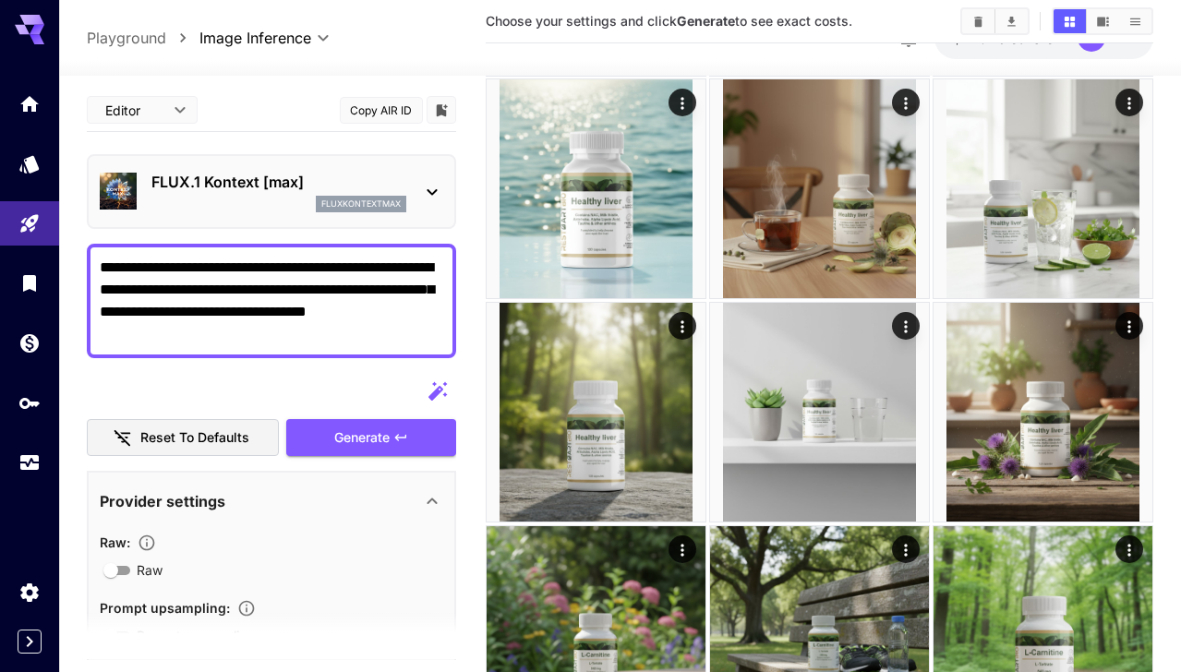
drag, startPoint x: 156, startPoint y: 314, endPoint x: 77, endPoint y: 291, distance: 82.7
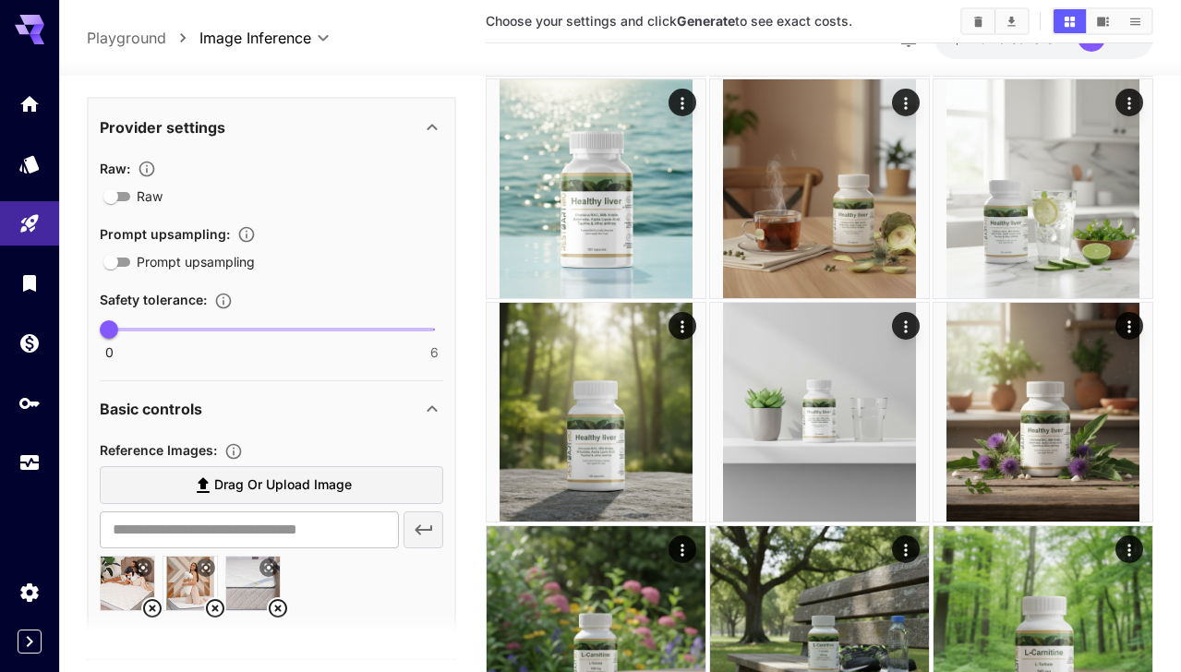
scroll to position [337, 0]
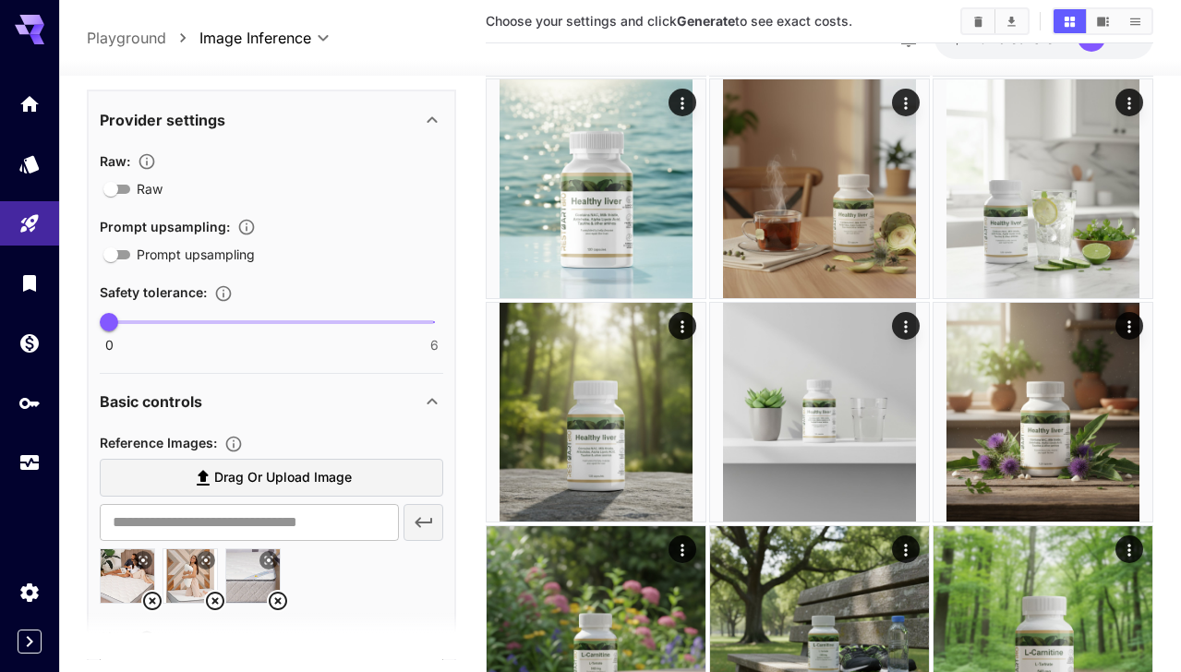
type textarea "**********"
click at [159, 600] on icon at bounding box center [152, 601] width 22 height 22
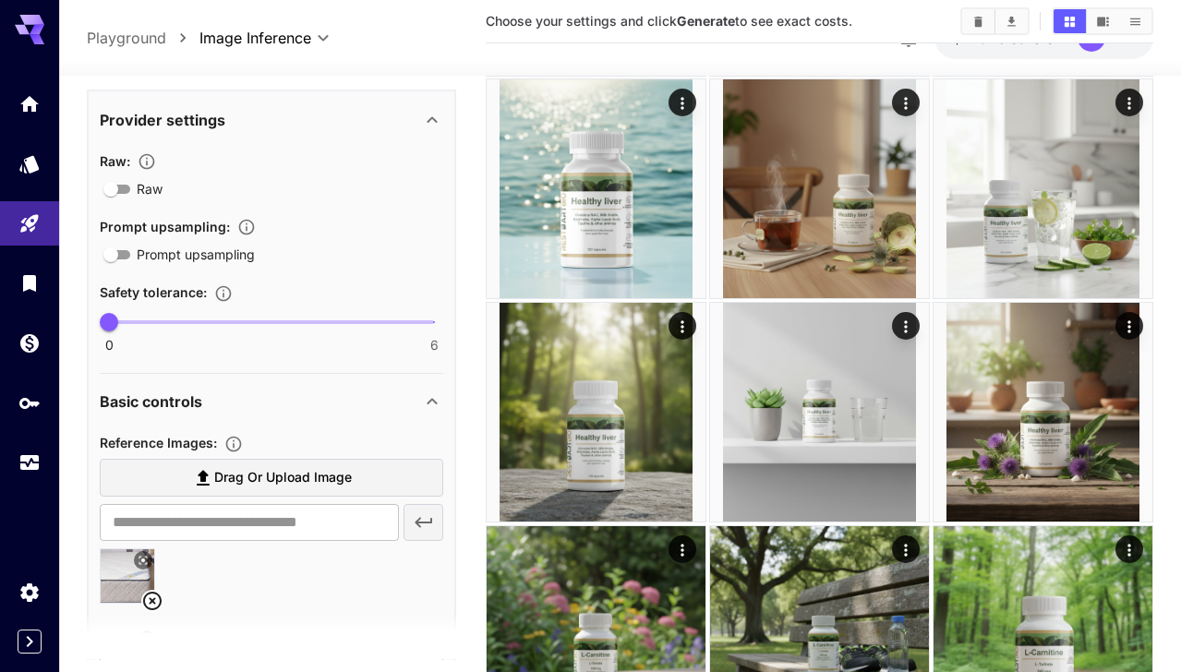
click at [159, 600] on icon at bounding box center [152, 601] width 22 height 22
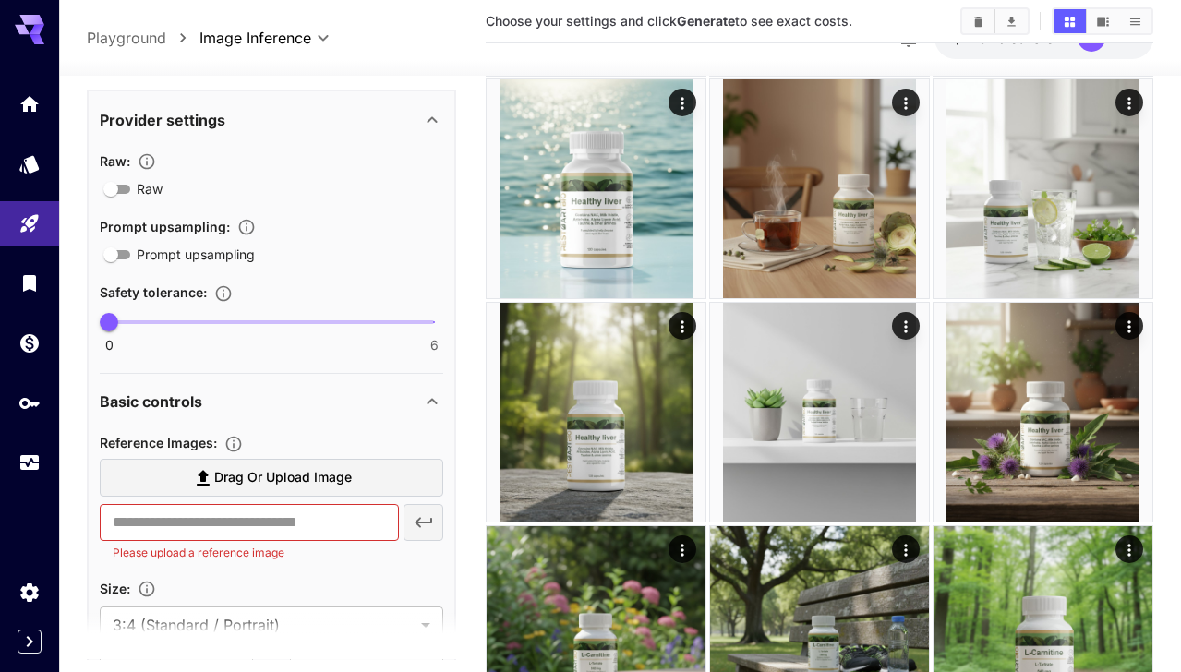
click at [242, 489] on span "Drag or upload image" at bounding box center [283, 477] width 138 height 23
click at [0, 0] on input "Drag or upload image" at bounding box center [0, 0] width 0 height 0
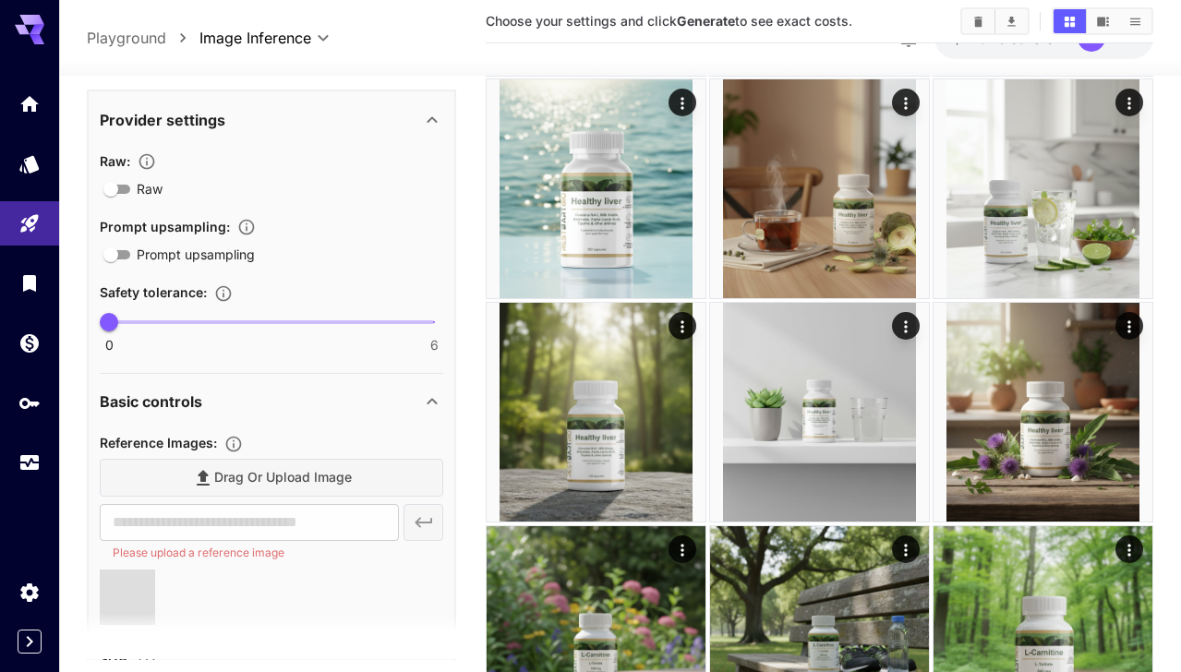
type input "**********"
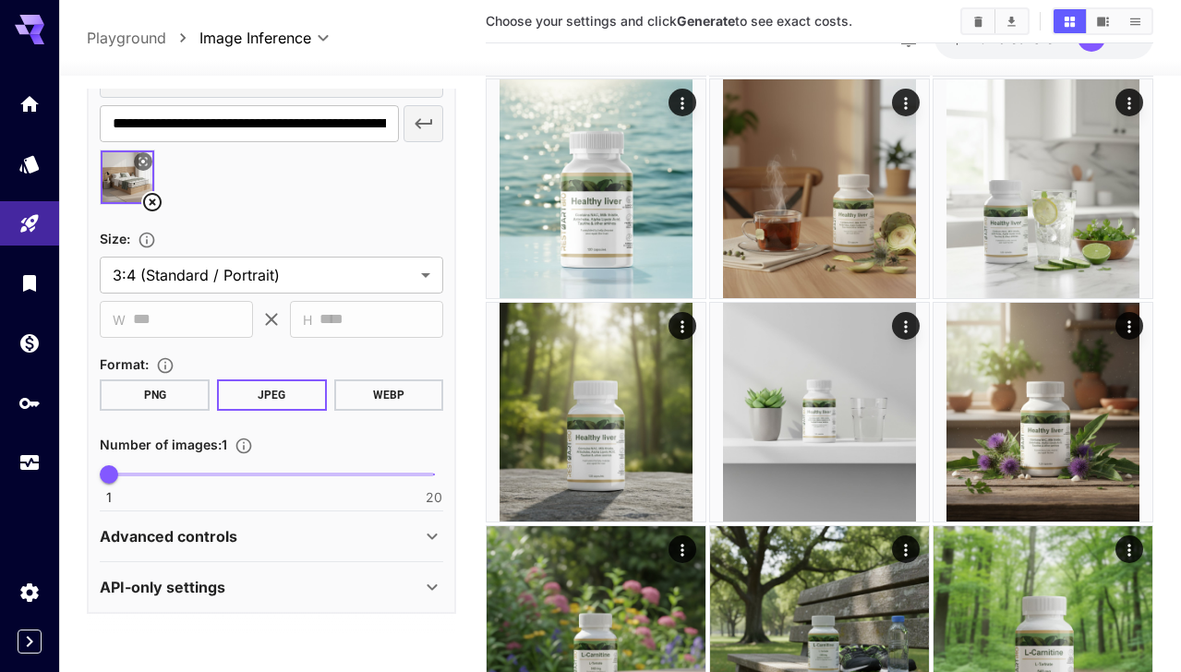
scroll to position [0, 0]
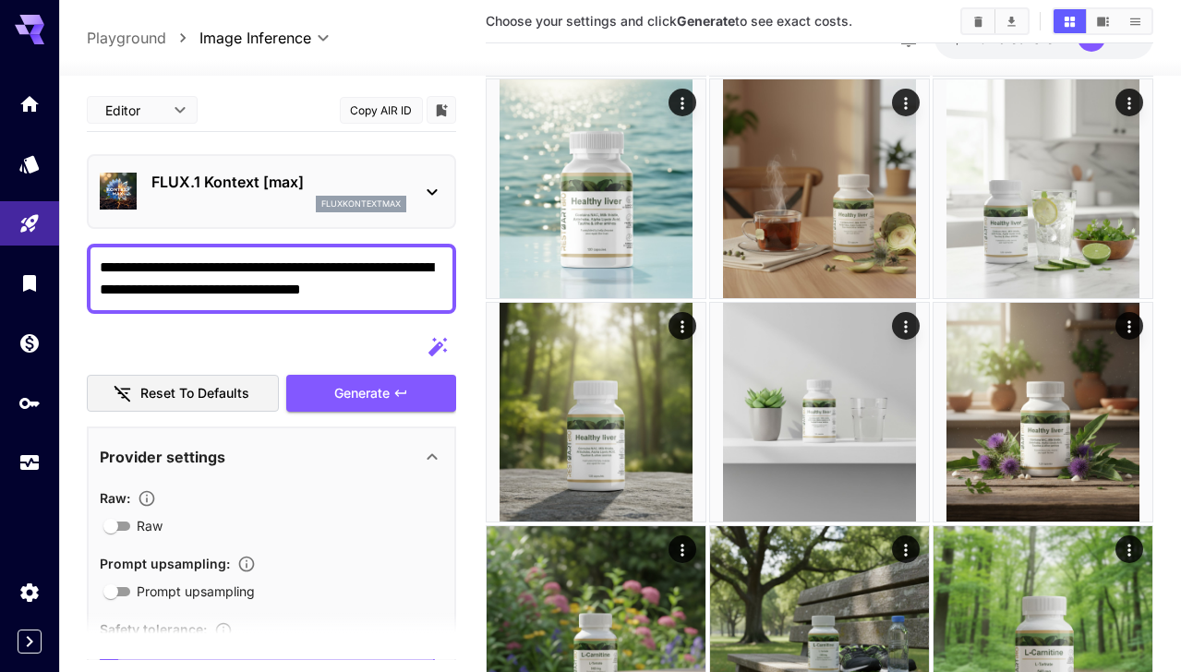
click at [383, 293] on textarea "**********" at bounding box center [272, 279] width 344 height 44
click at [436, 287] on textarea "**********" at bounding box center [272, 279] width 344 height 44
click at [389, 392] on span "Generate" at bounding box center [361, 393] width 55 height 23
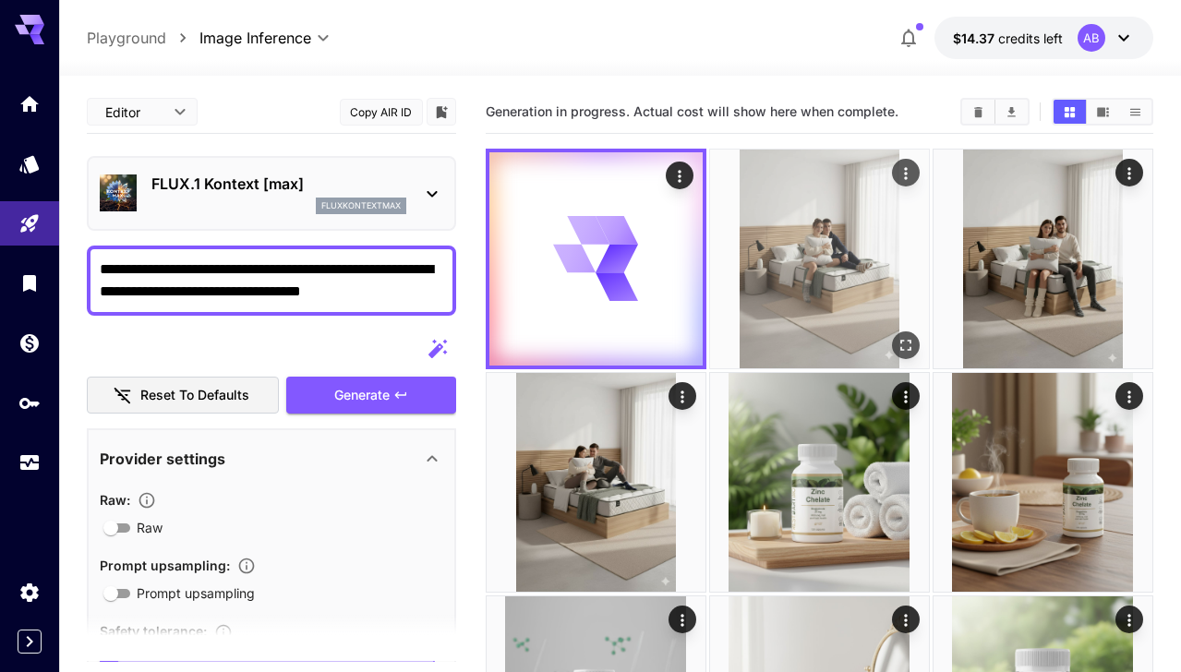
click at [822, 209] on img at bounding box center [819, 259] width 219 height 219
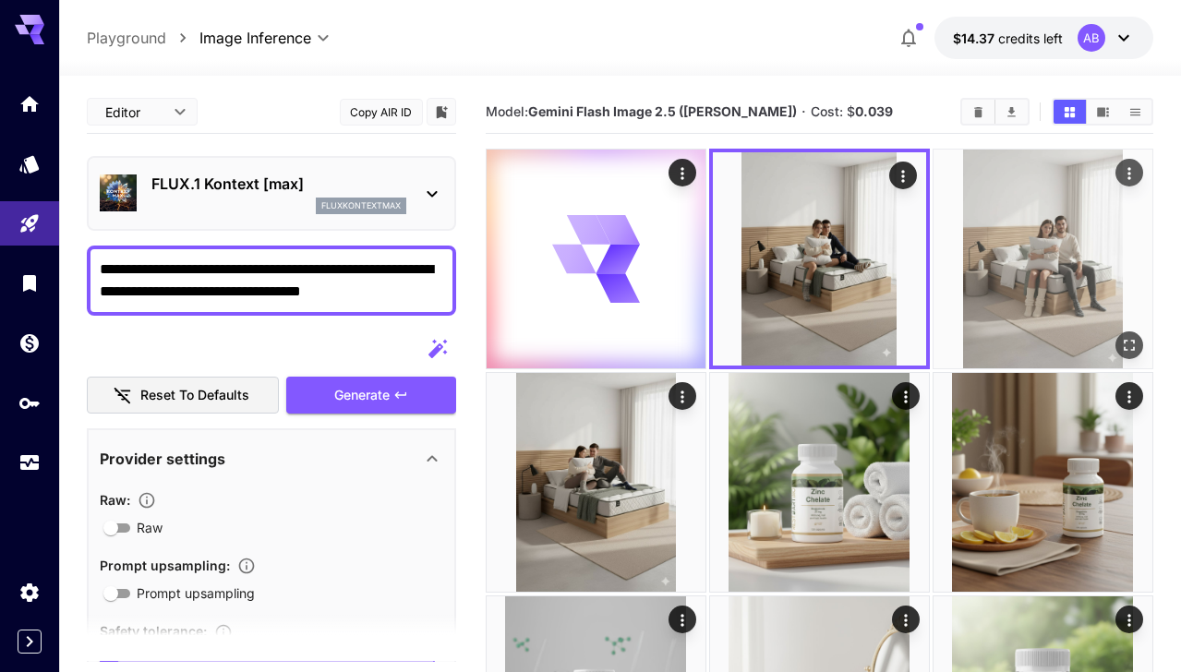
click at [1007, 199] on img at bounding box center [1043, 259] width 219 height 219
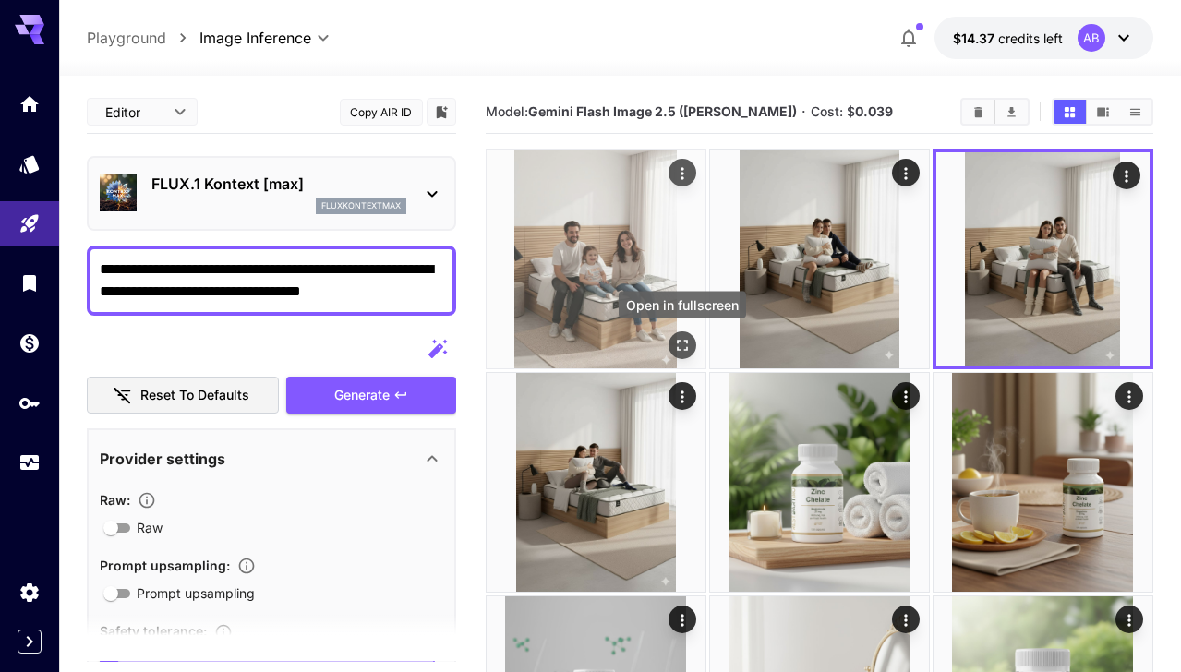
click at [687, 348] on icon "Open in fullscreen" at bounding box center [682, 345] width 11 height 11
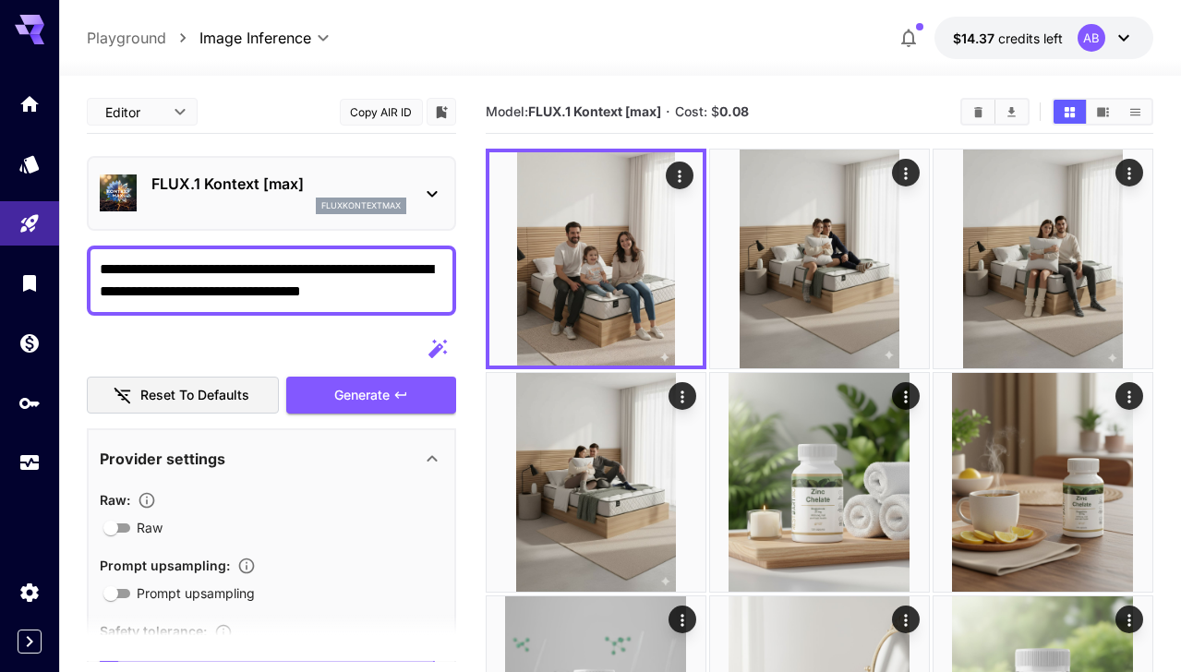
click at [241, 275] on textarea "**********" at bounding box center [272, 281] width 344 height 44
drag, startPoint x: 307, startPoint y: 271, endPoint x: 257, endPoint y: 270, distance: 49.9
click at [258, 270] on textarea "**********" at bounding box center [272, 281] width 344 height 44
click at [381, 296] on textarea "**********" at bounding box center [272, 281] width 344 height 44
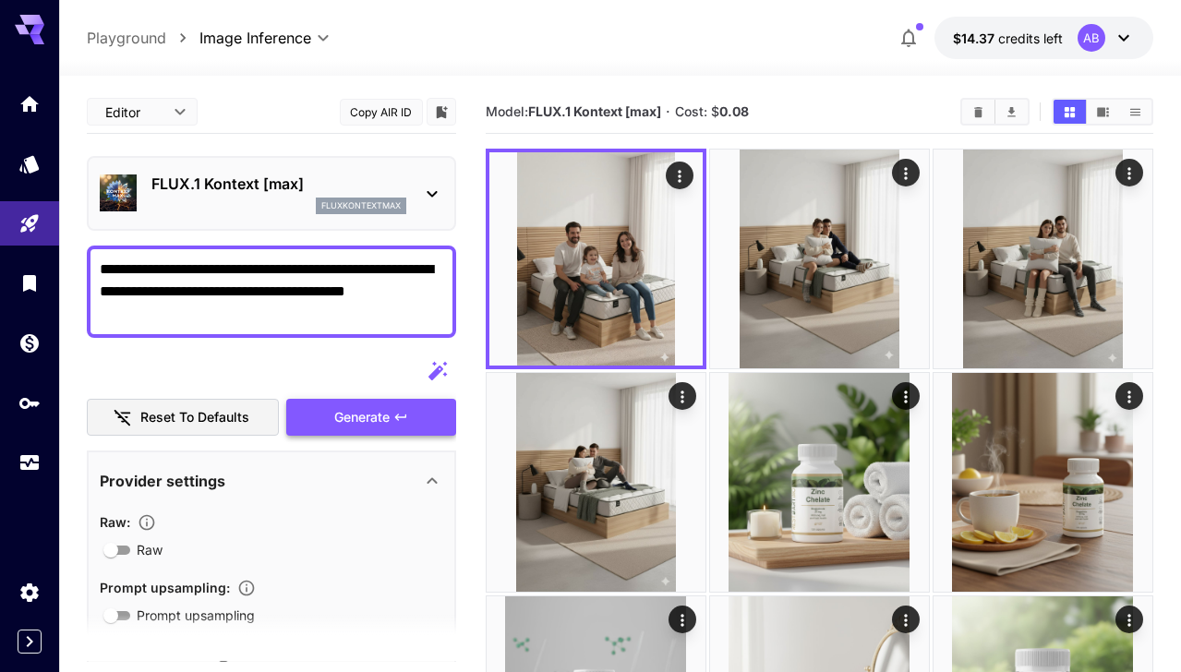
type textarea "**********"
click at [403, 420] on icon "button" at bounding box center [400, 417] width 15 height 15
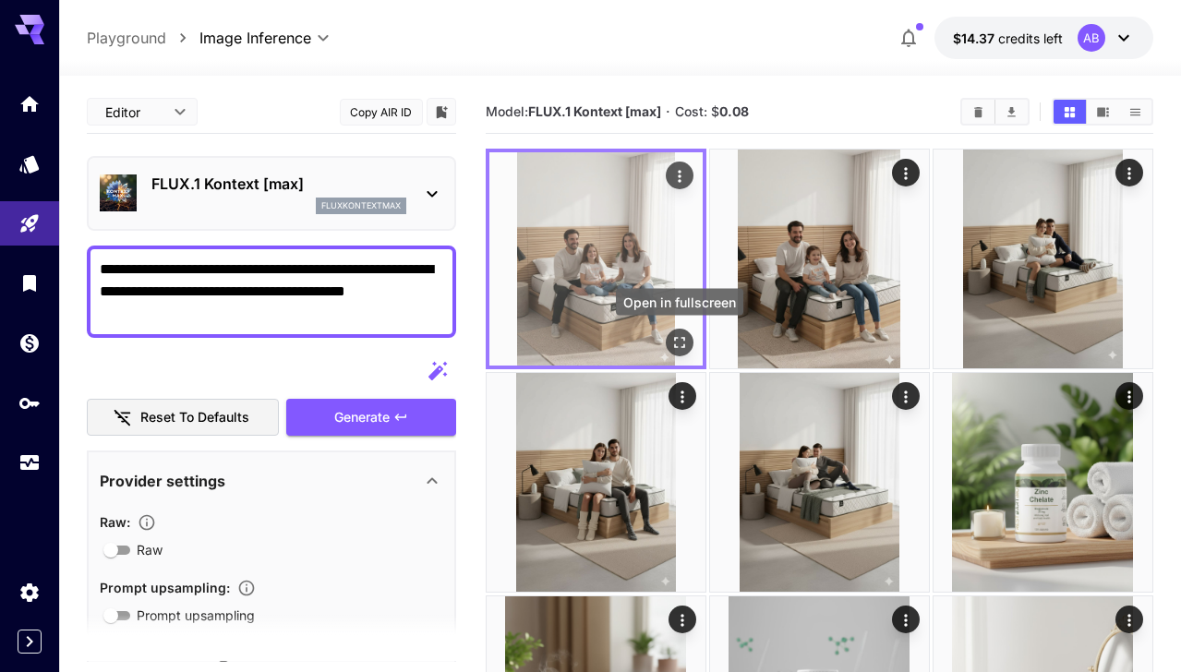
click at [679, 341] on icon "Open in fullscreen" at bounding box center [679, 342] width 18 height 18
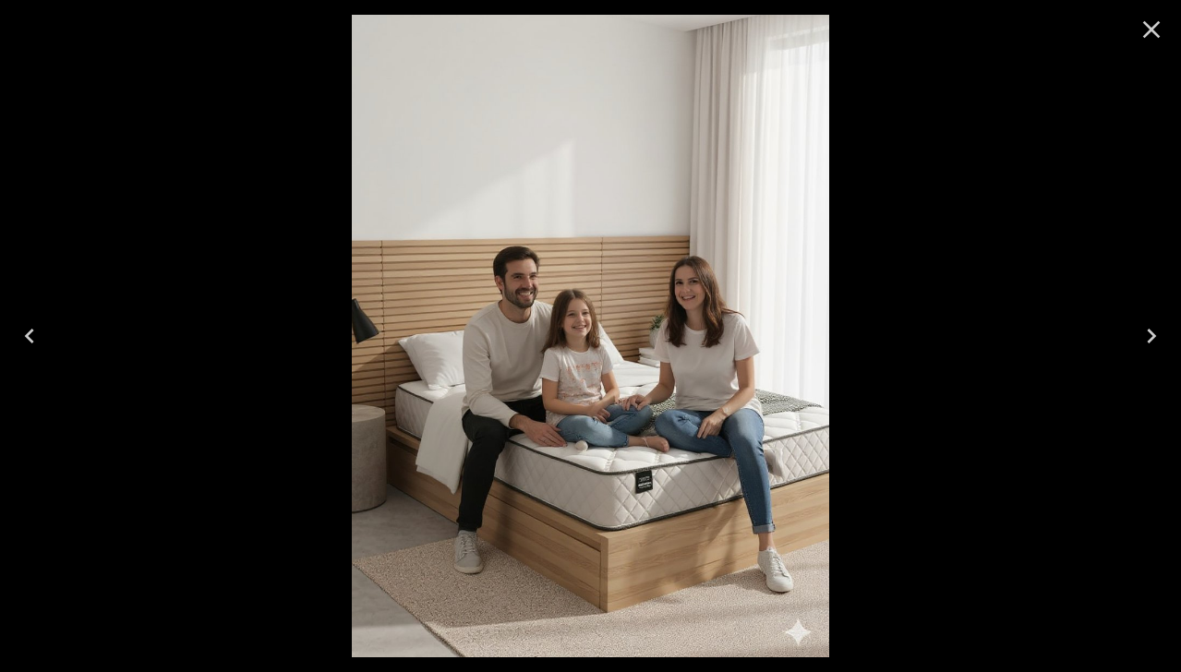
click at [1159, 30] on icon "Close" at bounding box center [1152, 30] width 30 height 30
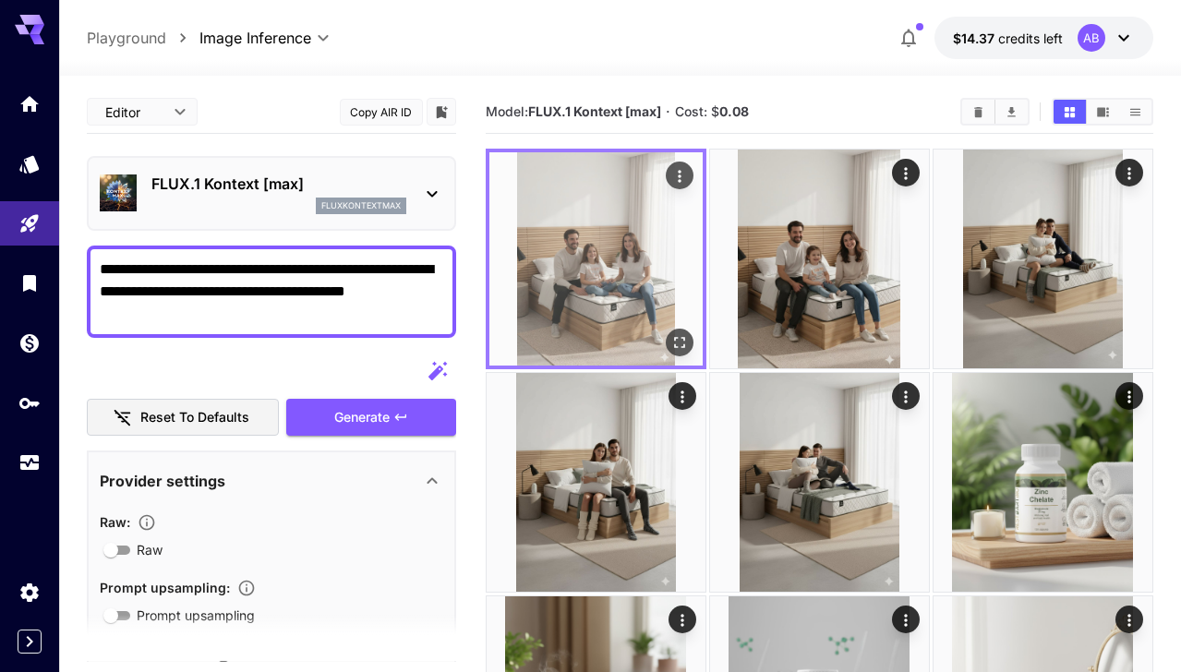
click at [677, 178] on icon "Actions" at bounding box center [679, 176] width 18 height 18
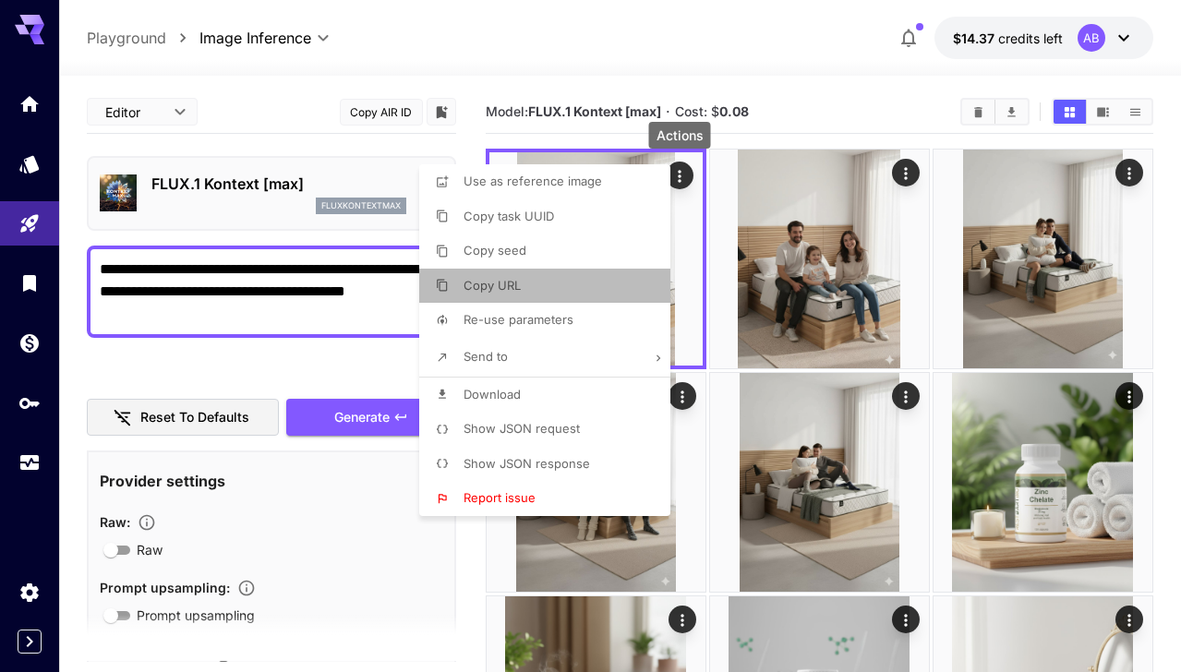
click at [566, 283] on li "Copy URL" at bounding box center [550, 286] width 262 height 35
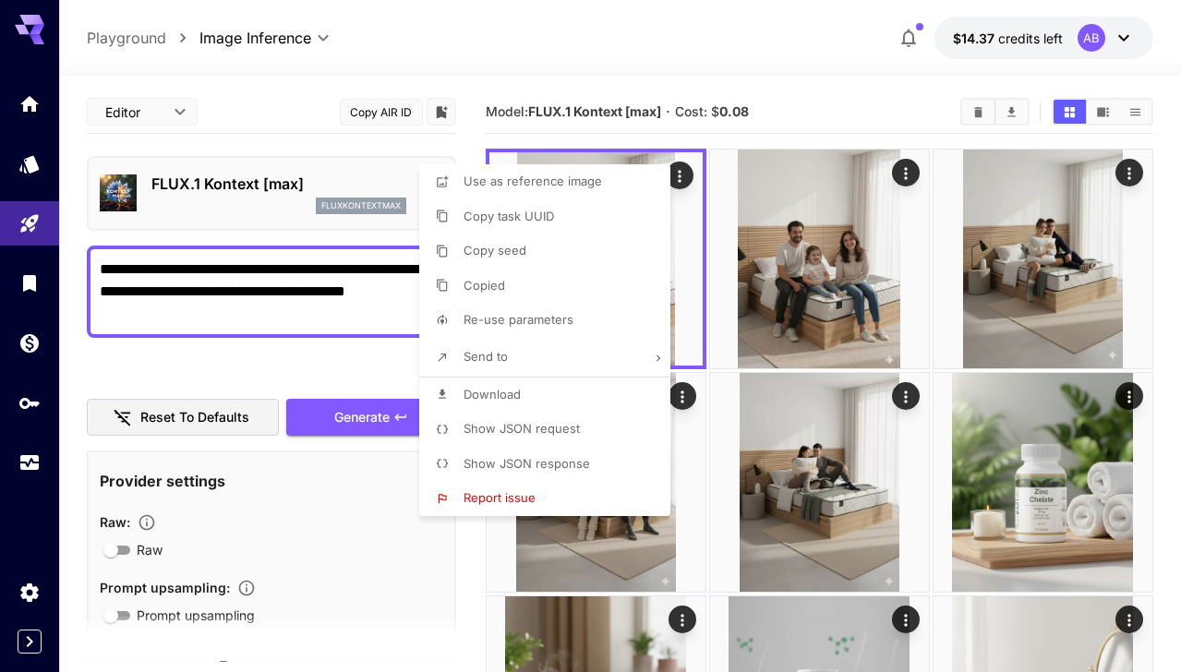
click at [334, 457] on div at bounding box center [590, 336] width 1181 height 672
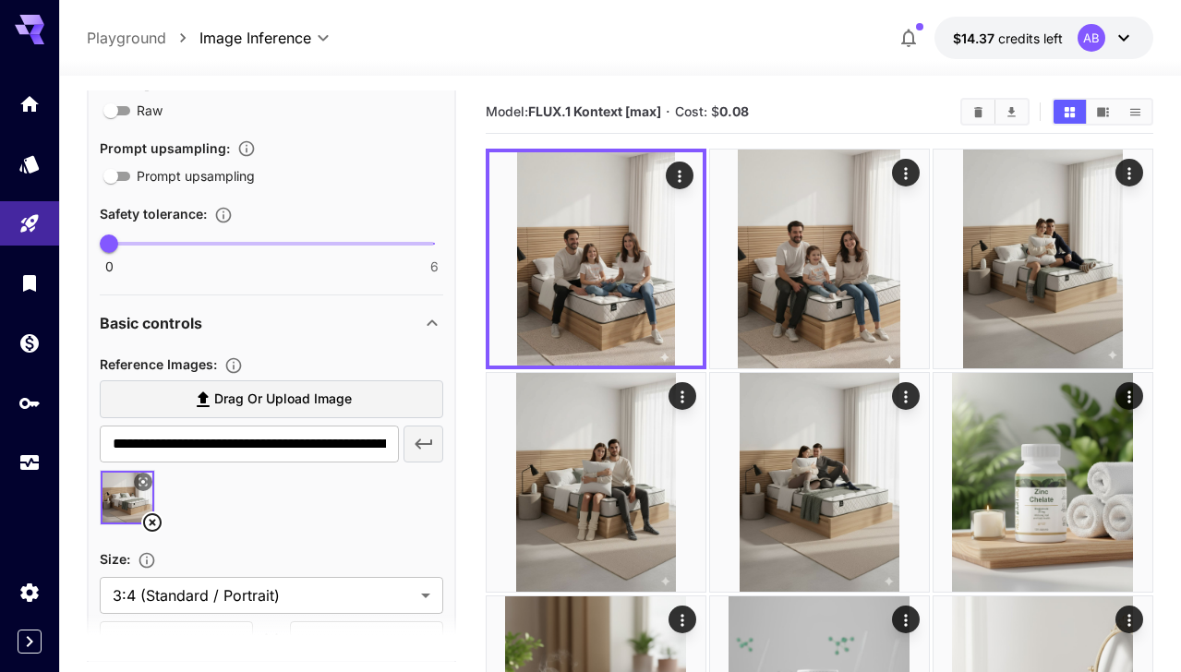
scroll to position [465, 0]
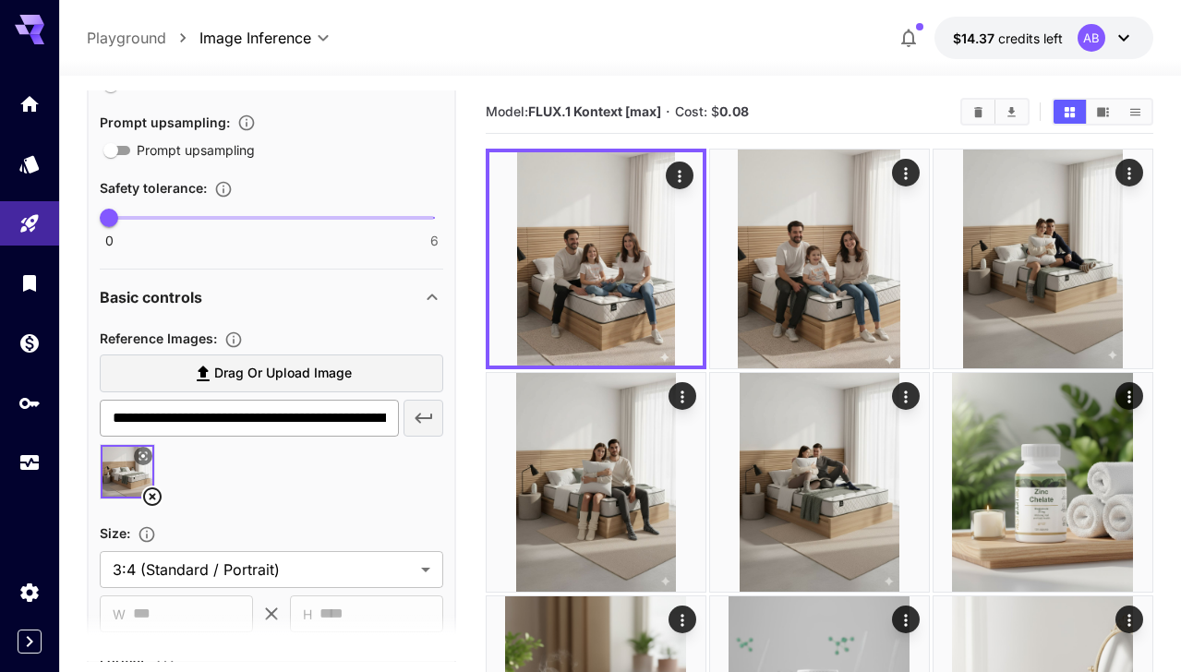
click at [284, 424] on input "**********" at bounding box center [249, 418] width 298 height 37
paste input "****"
type input "**********"
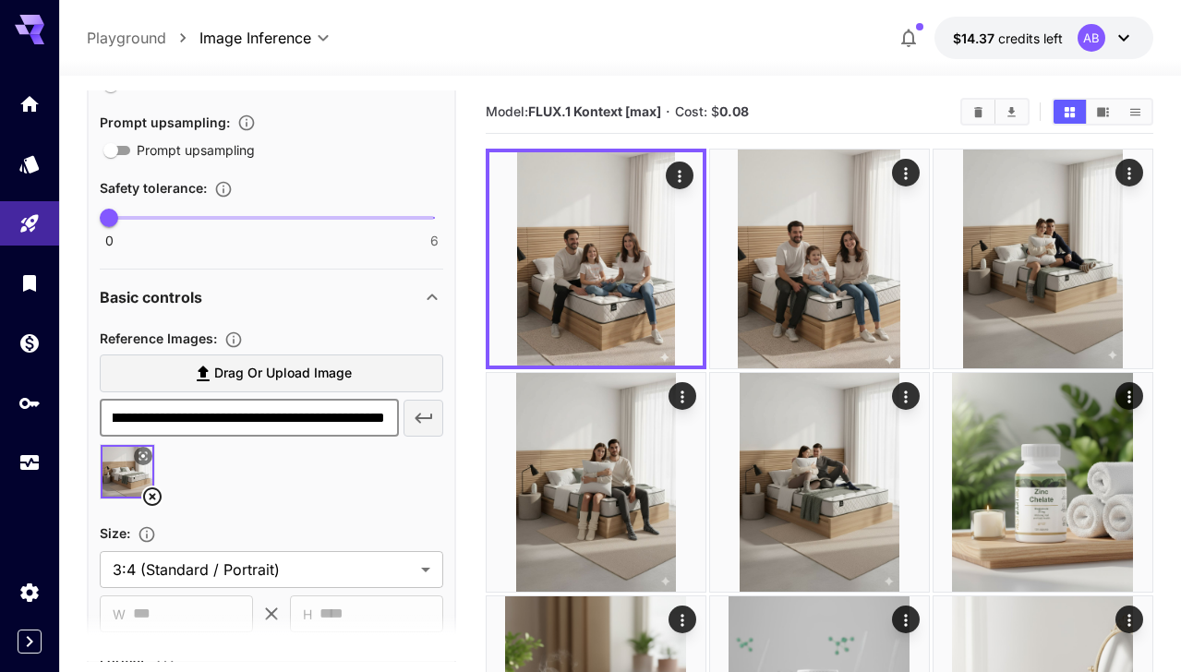
click at [422, 417] on icon "button" at bounding box center [424, 418] width 18 height 10
click at [154, 498] on icon at bounding box center [152, 497] width 22 height 22
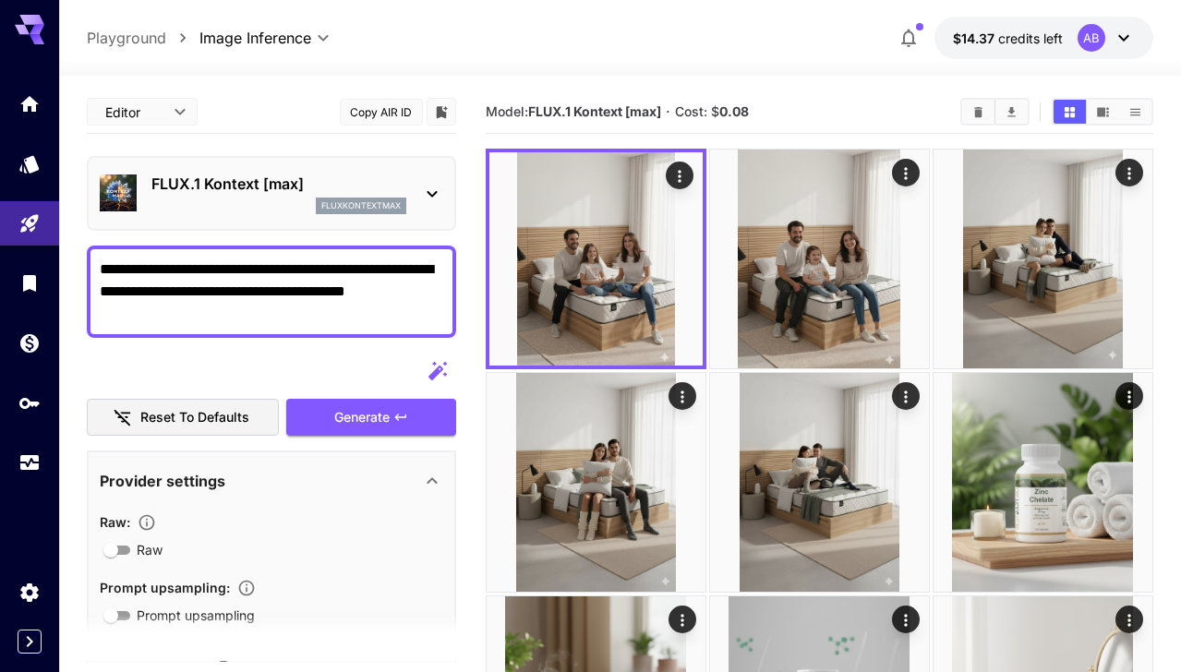
click at [306, 267] on textarea "**********" at bounding box center [272, 292] width 344 height 66
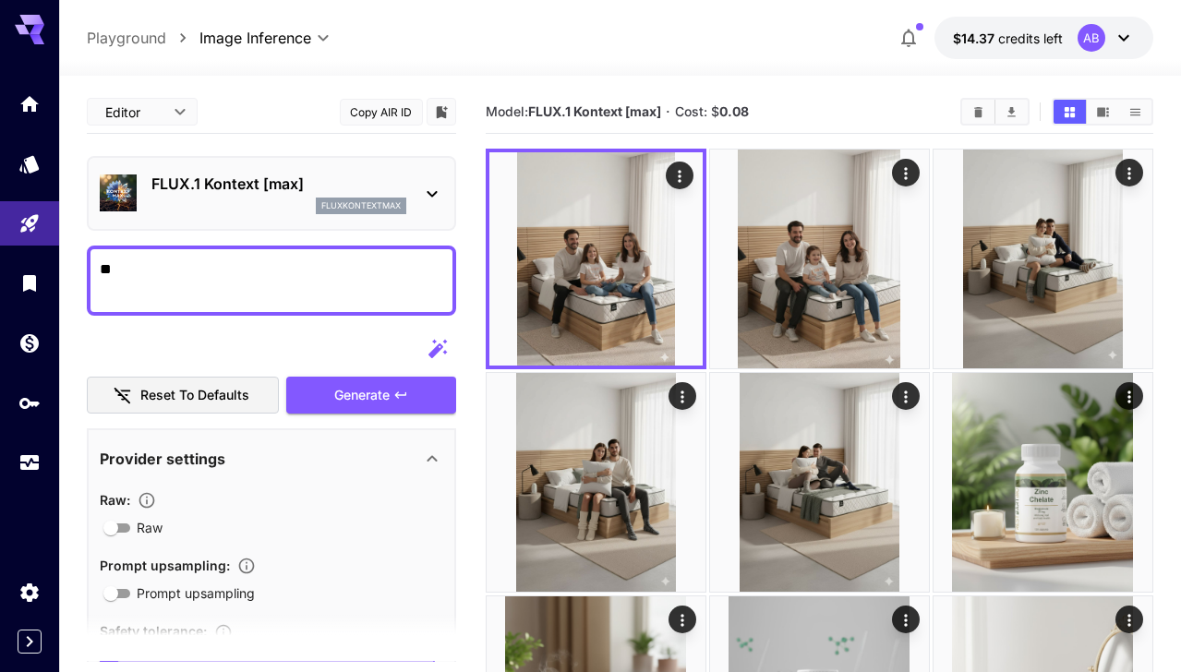
type textarea "*"
type textarea "**********"
click at [372, 387] on span "Generate" at bounding box center [361, 395] width 55 height 23
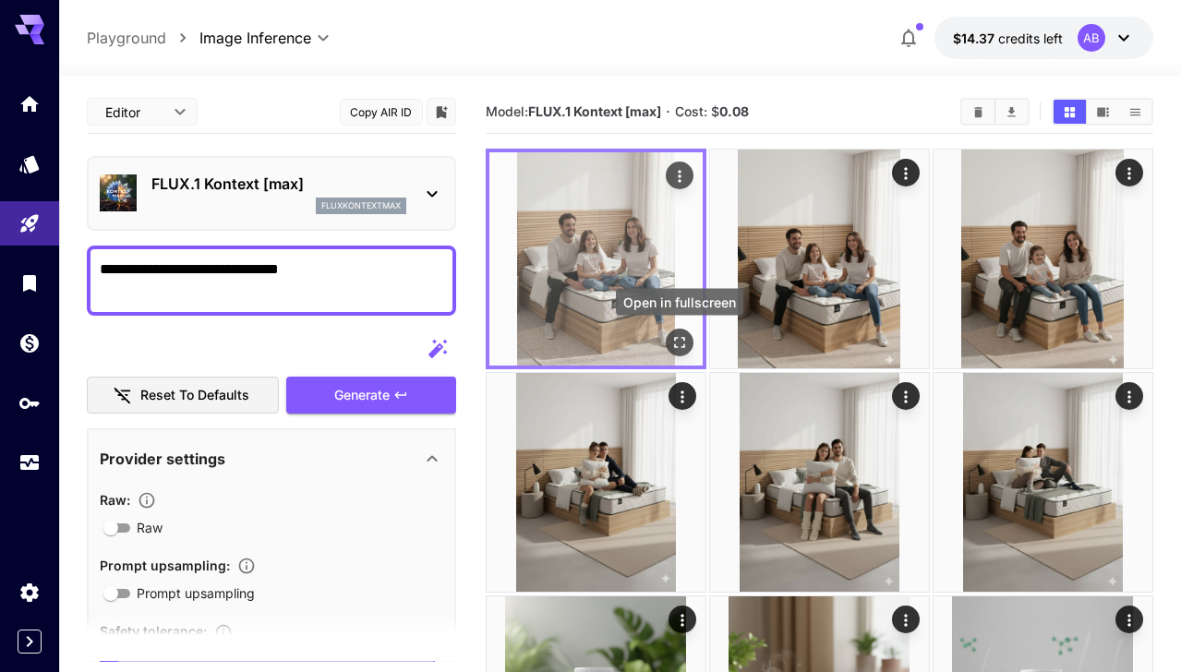
click at [682, 334] on icon "Open in fullscreen" at bounding box center [679, 342] width 18 height 18
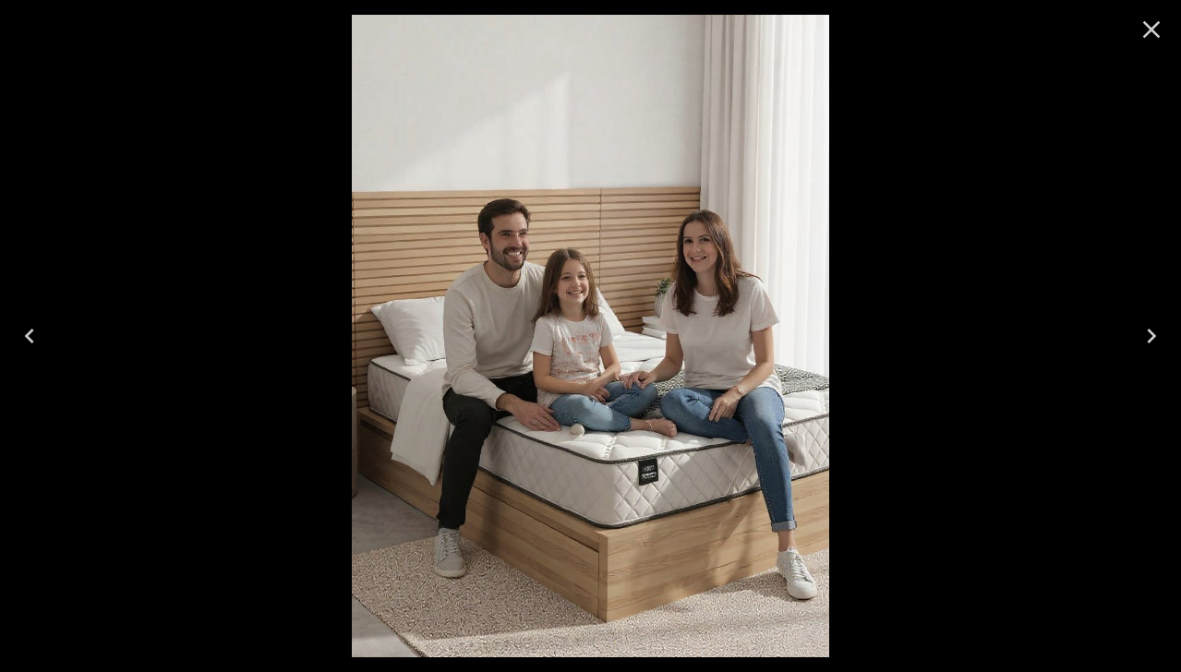
click at [1148, 26] on icon "Close" at bounding box center [1152, 30] width 18 height 18
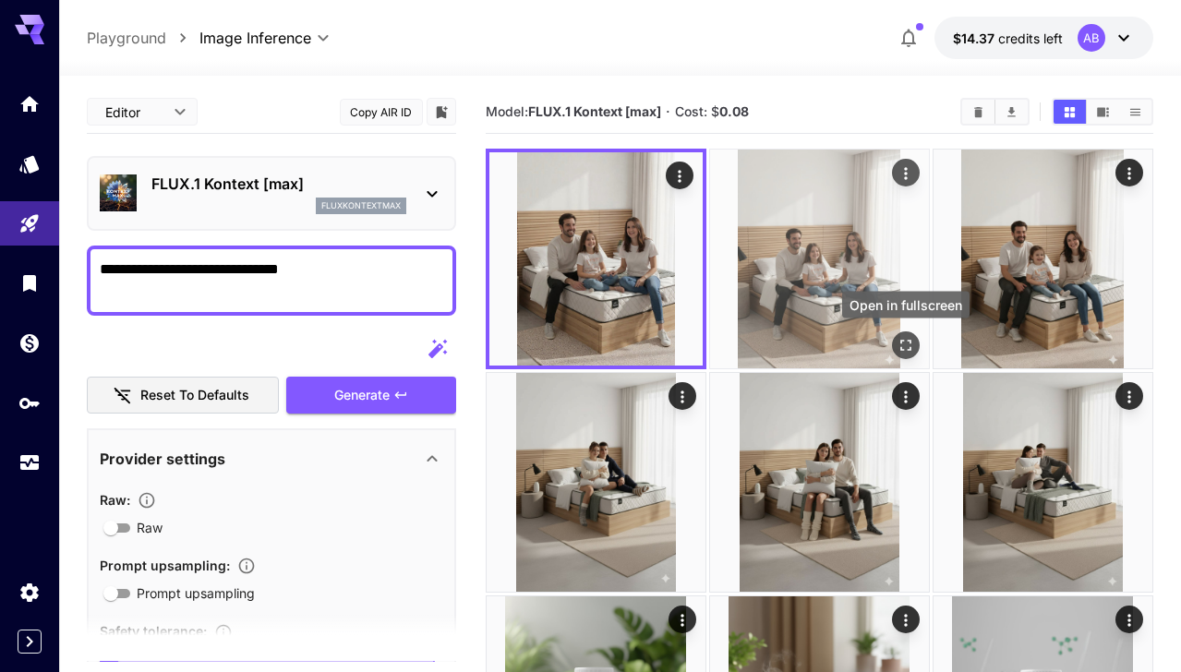
click at [906, 332] on button "Open in fullscreen" at bounding box center [906, 346] width 28 height 28
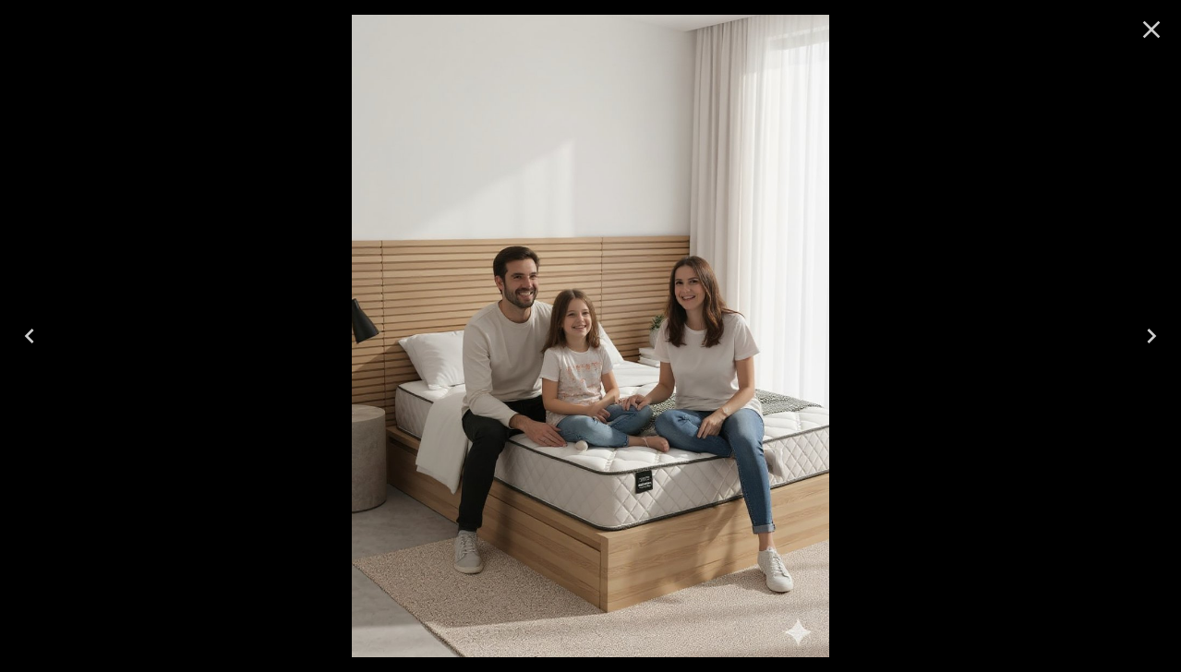
click at [1162, 32] on icon "Close" at bounding box center [1152, 30] width 30 height 30
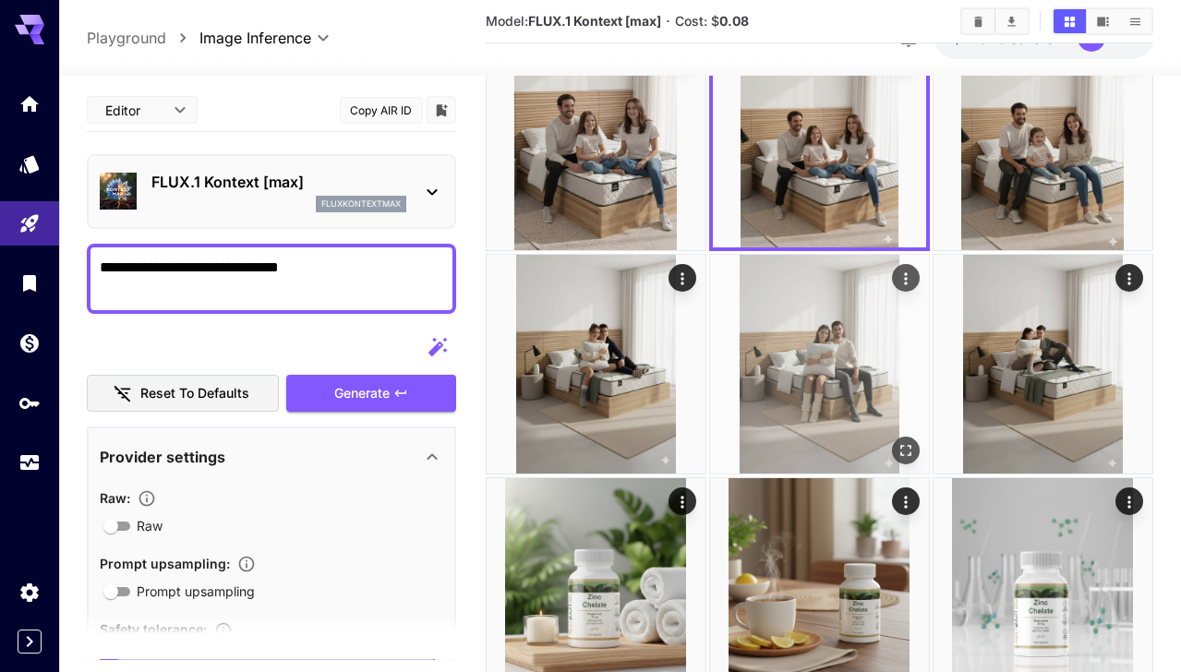
scroll to position [106, 0]
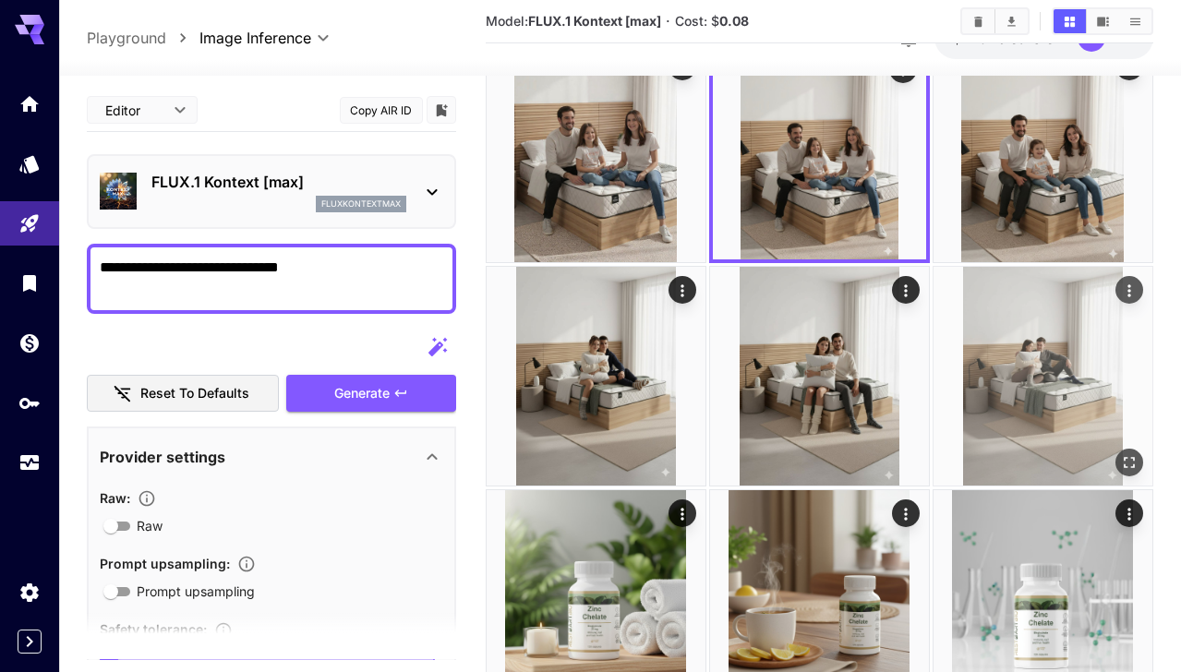
click at [1042, 380] on img at bounding box center [1043, 376] width 219 height 219
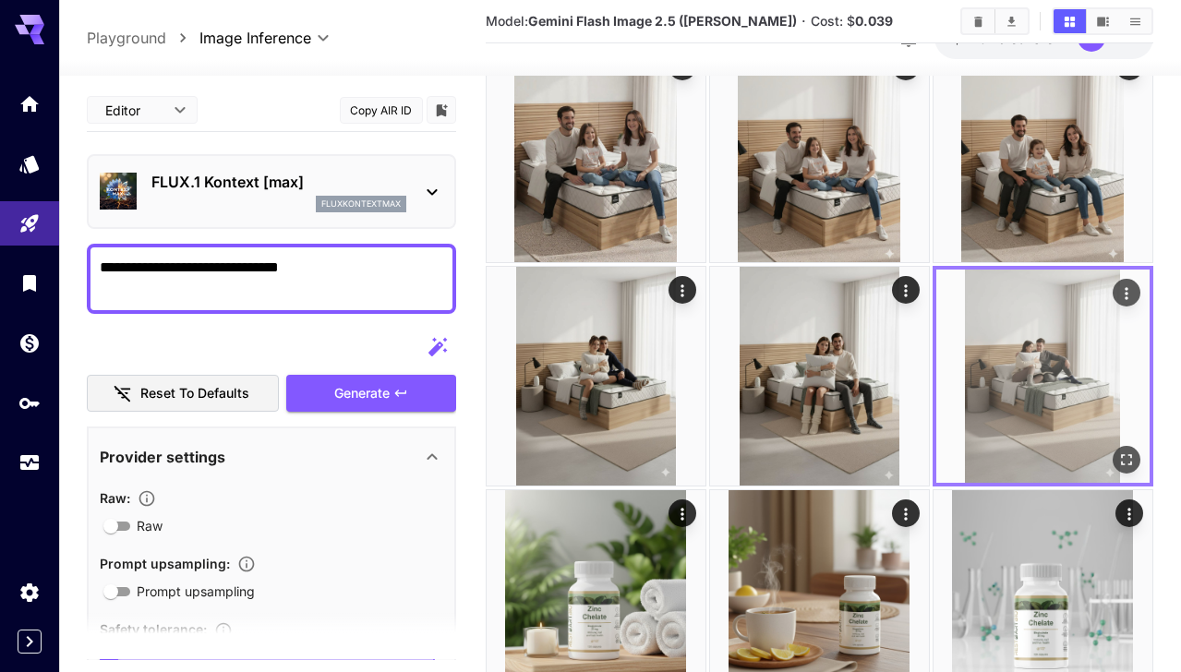
click at [1132, 462] on icon "Open in fullscreen" at bounding box center [1126, 459] width 18 height 18
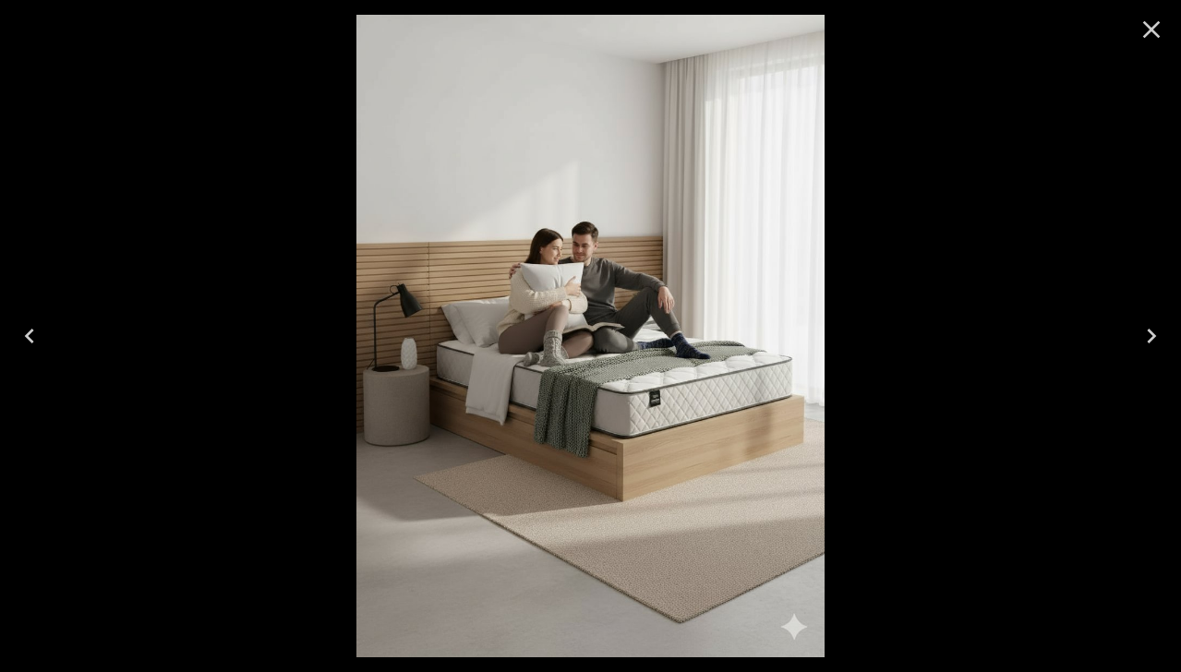
click at [1154, 19] on icon "Close" at bounding box center [1152, 30] width 30 height 30
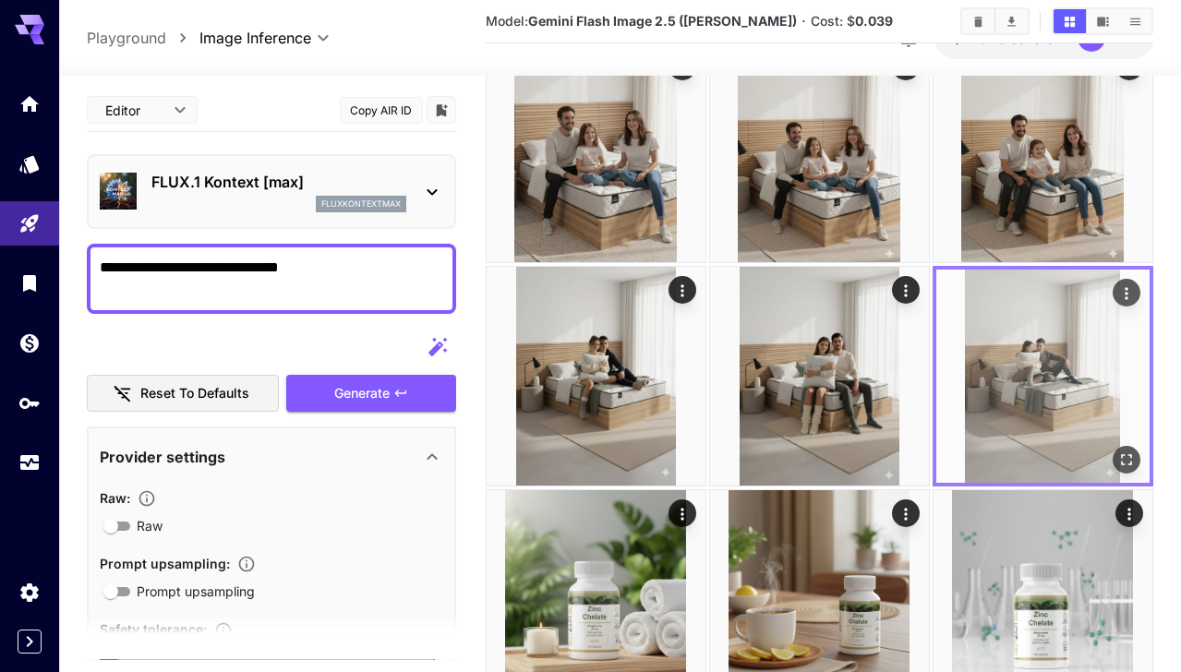
click at [1128, 287] on icon "Actions" at bounding box center [1126, 293] width 18 height 18
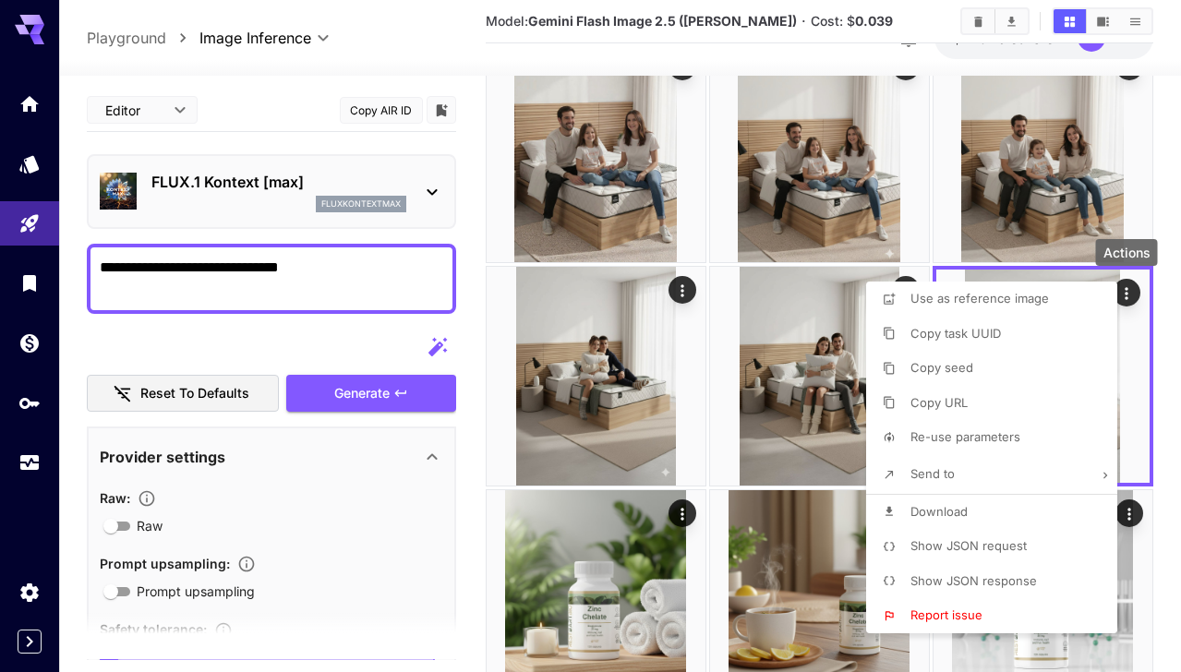
click at [972, 513] on li "Download" at bounding box center [997, 512] width 262 height 35
click at [711, 394] on div at bounding box center [590, 336] width 1181 height 672
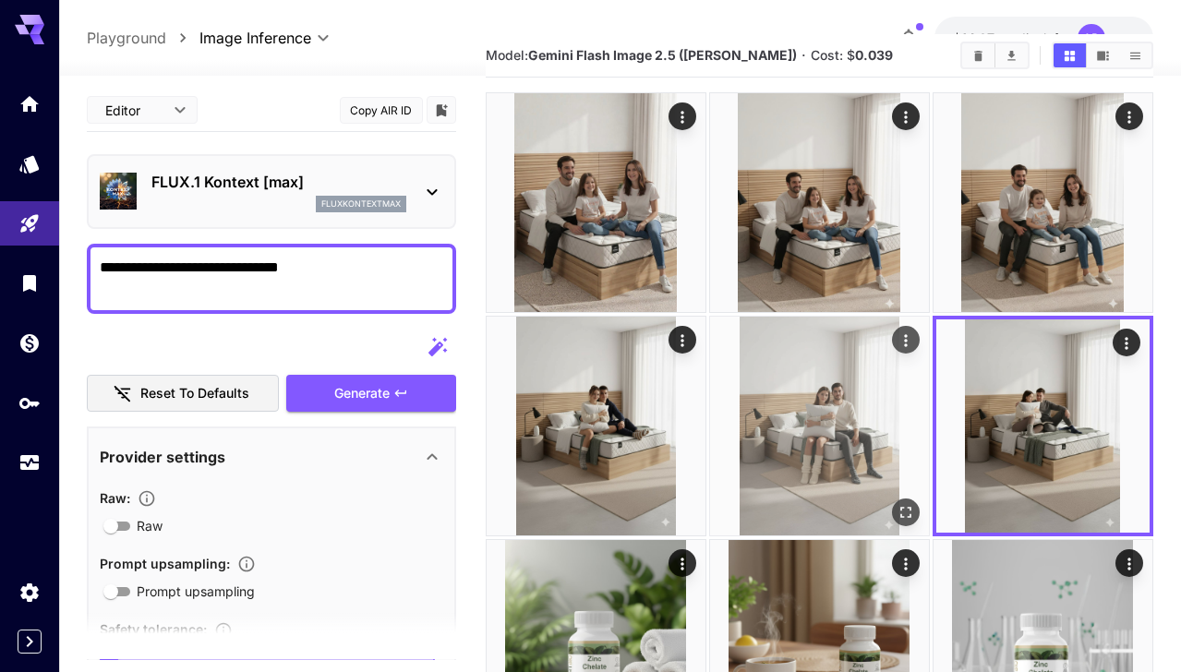
scroll to position [39, 0]
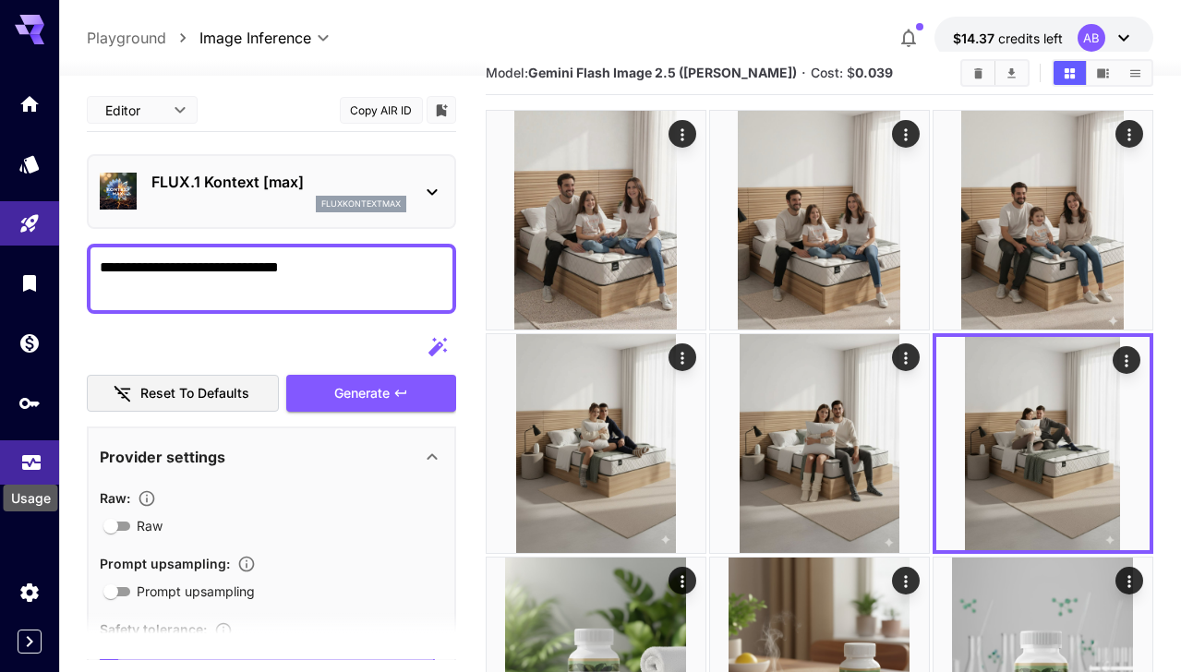
click at [22, 466] on icon "Usage" at bounding box center [31, 462] width 18 height 9
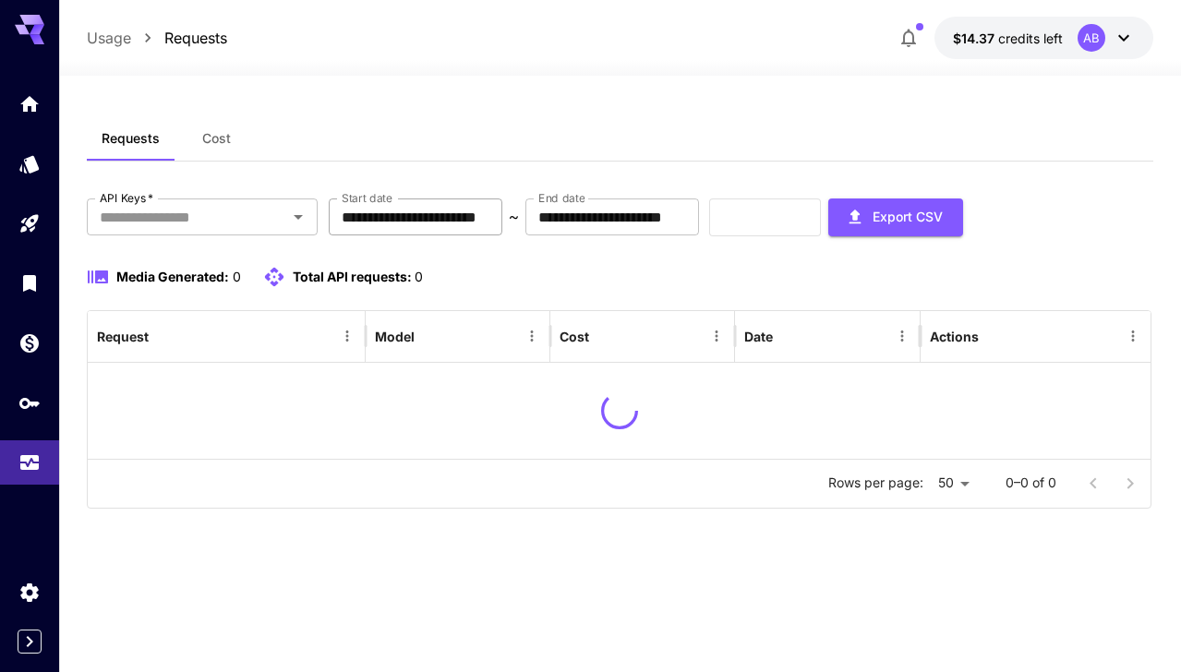
click at [445, 228] on input "**********" at bounding box center [416, 217] width 174 height 37
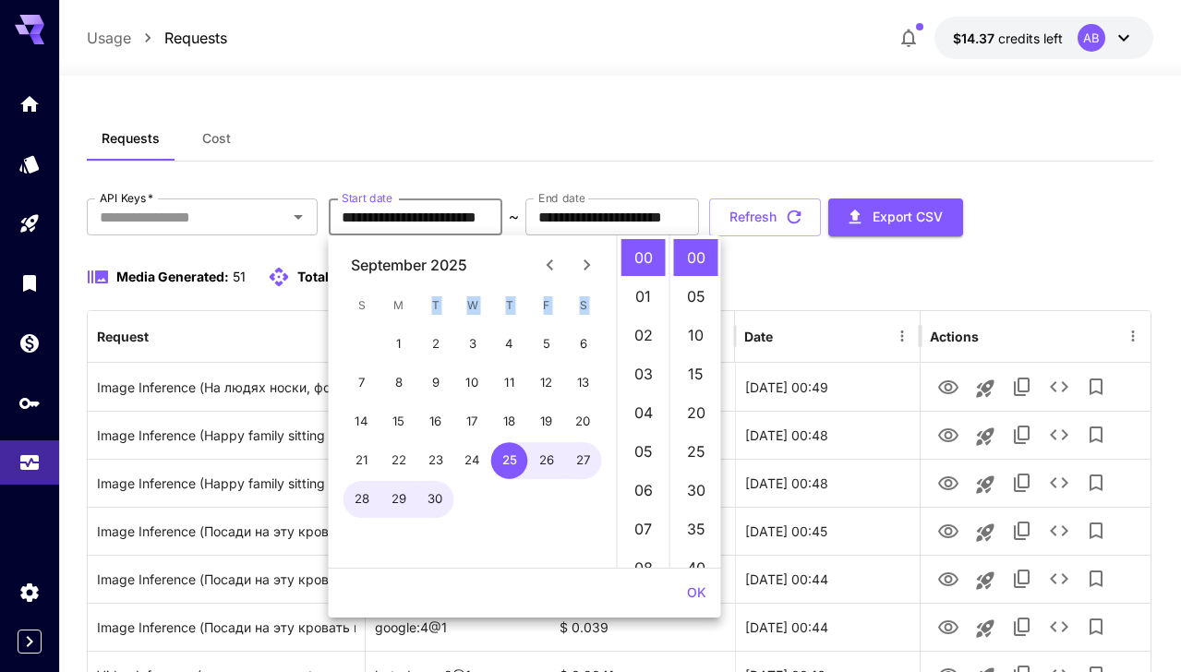
click at [396, 324] on div "S M T W T F S 1 2 3 4 5 6 7 8 9 10 11 12 13 14 15 16 17 18 19 20 21 22 23 24 25…" at bounding box center [473, 427] width 288 height 281
click at [402, 342] on button "1" at bounding box center [398, 344] width 37 height 37
type input "**********"
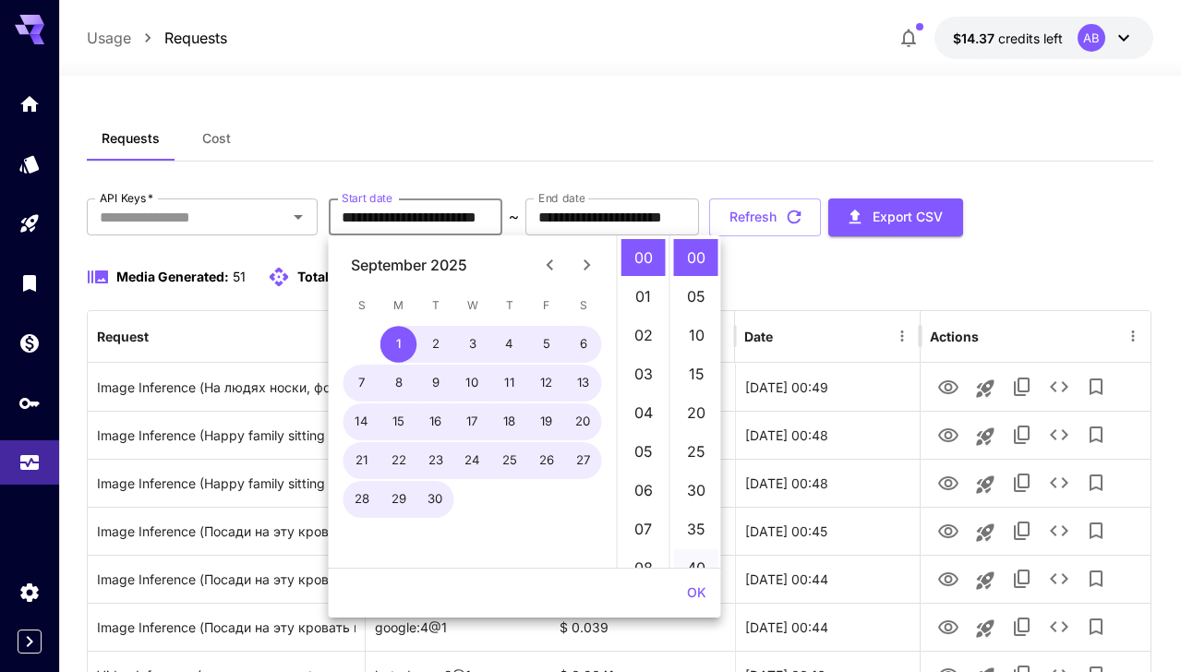
click at [690, 585] on button "OK" at bounding box center [697, 593] width 34 height 34
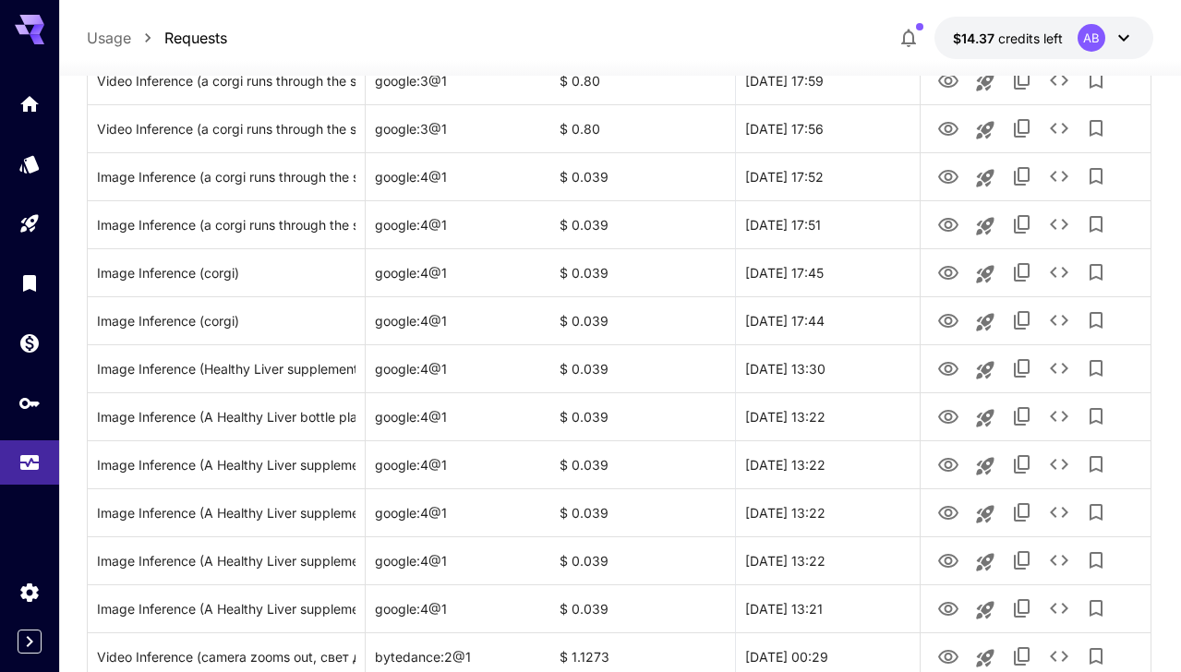
scroll to position [2196, 0]
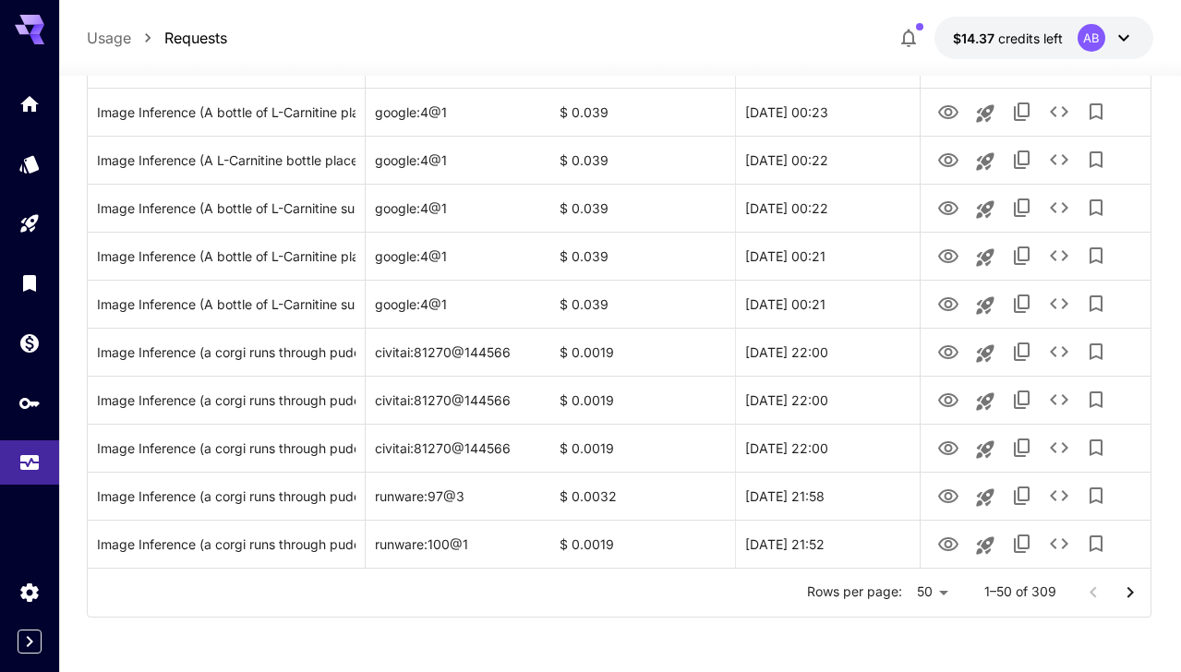
click at [1120, 594] on icon "Go to next page" at bounding box center [1130, 593] width 22 height 22
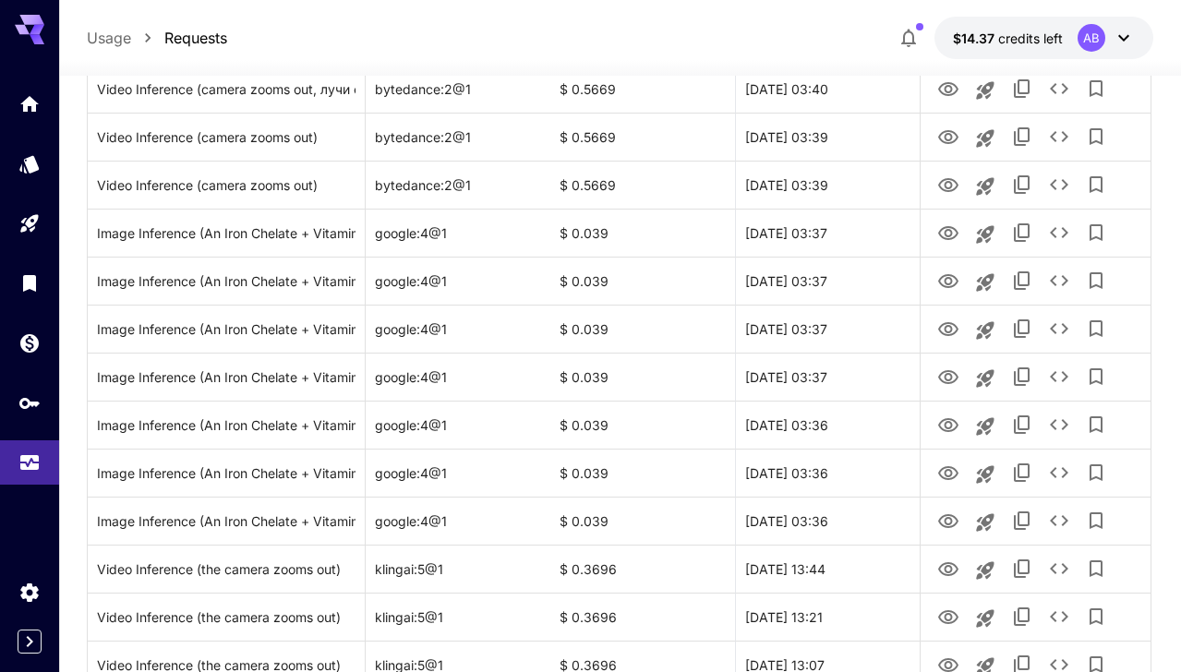
scroll to position [2196, 0]
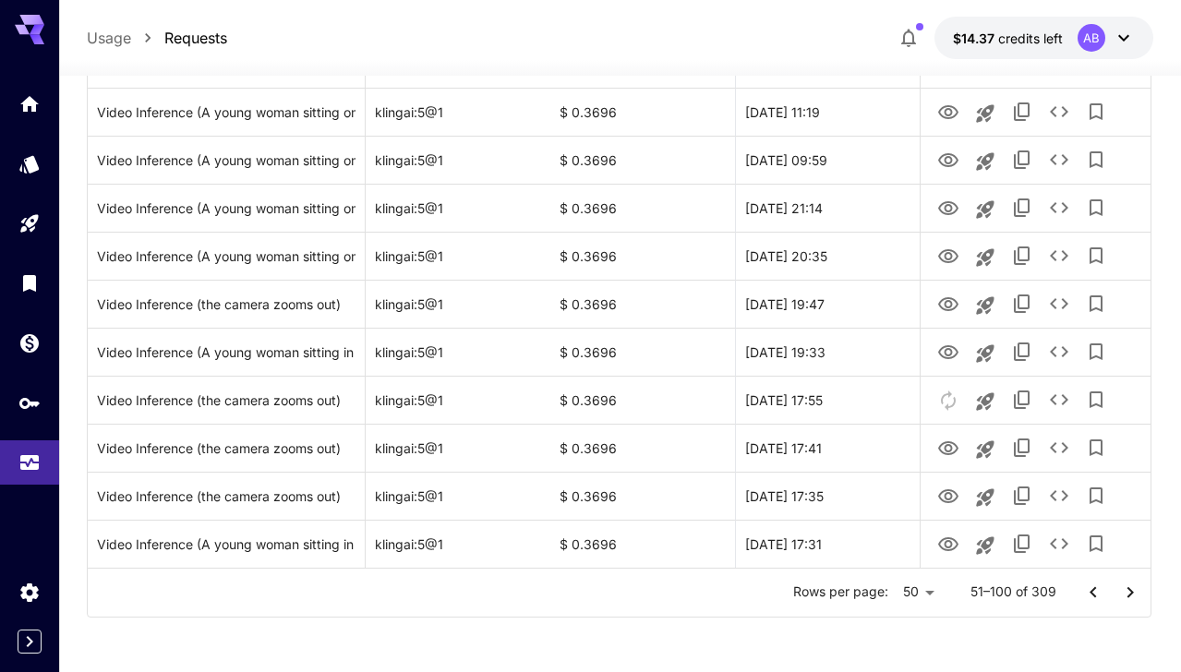
click at [1130, 598] on icon "Go to next page" at bounding box center [1130, 593] width 22 height 22
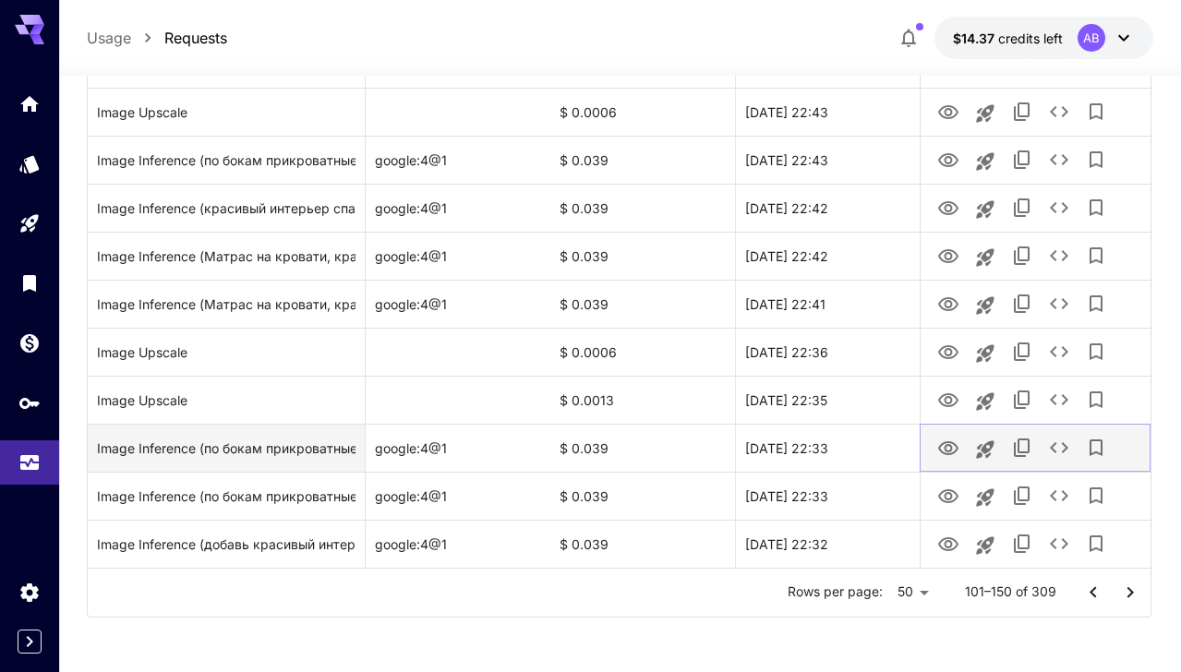
click at [945, 451] on icon "View" at bounding box center [948, 449] width 22 height 22
click at [949, 453] on icon "View" at bounding box center [948, 448] width 20 height 14
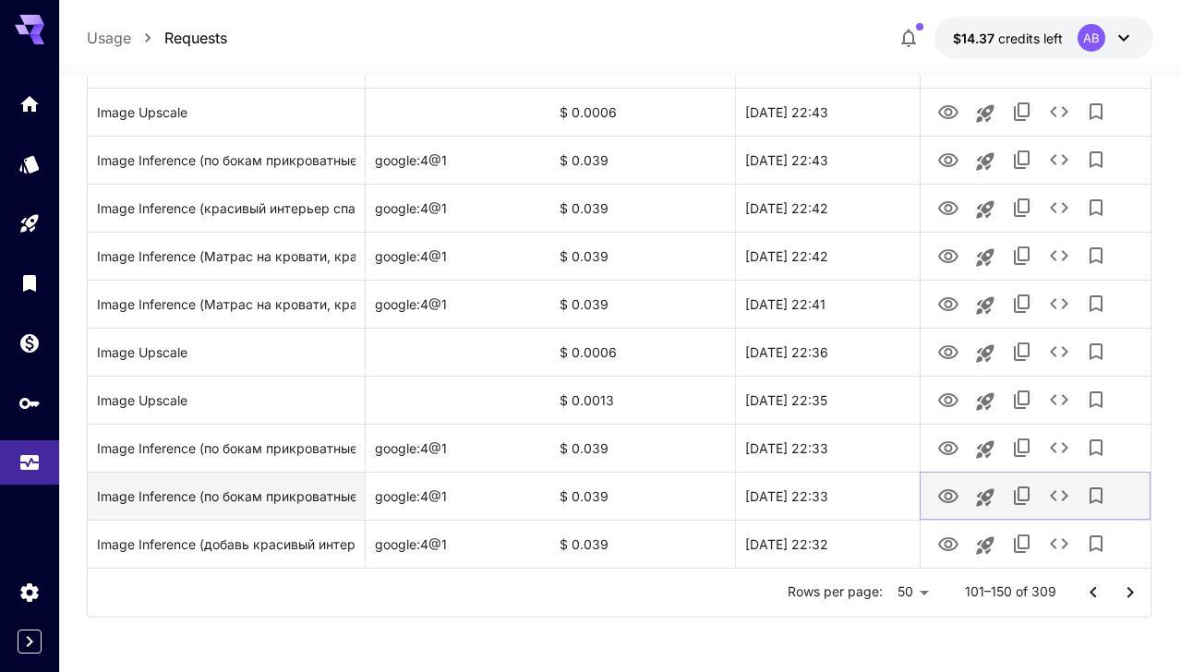
click at [948, 496] on icon "View" at bounding box center [948, 497] width 22 height 22
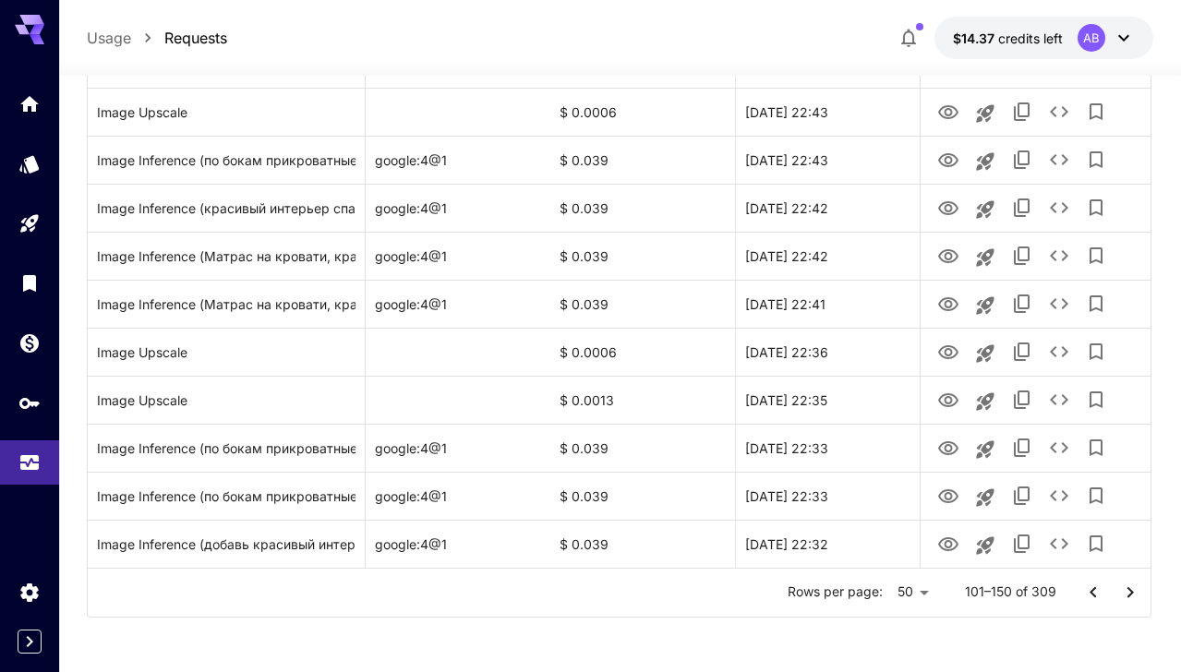
click at [1140, 595] on icon "Go to next page" at bounding box center [1130, 593] width 22 height 22
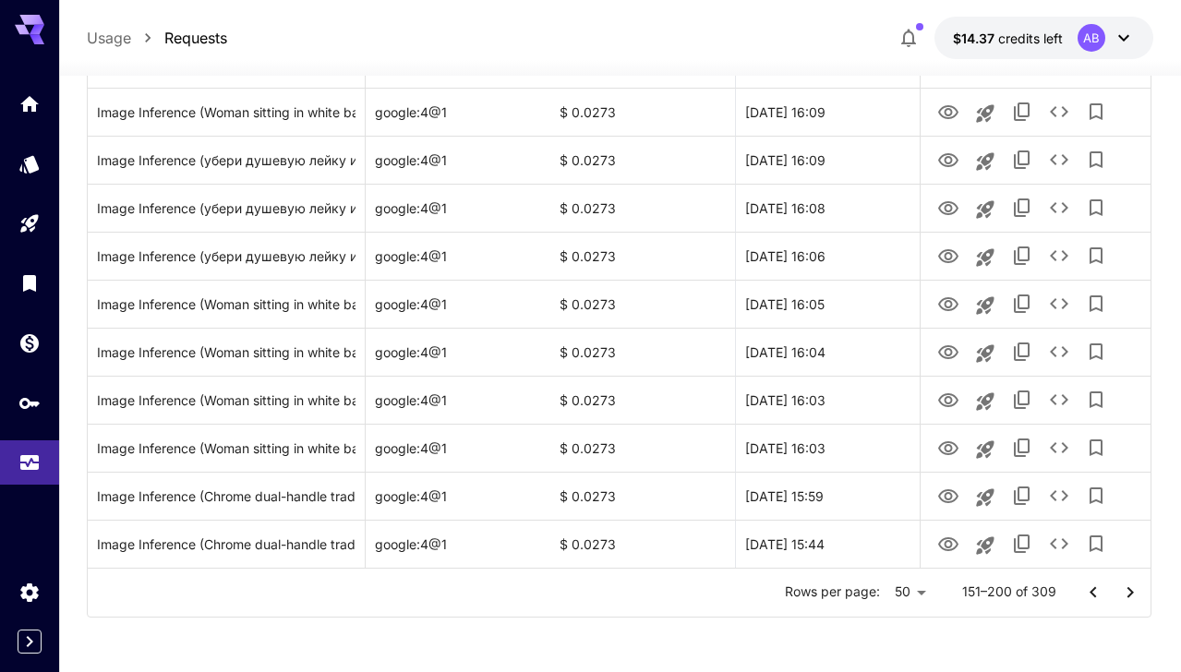
click at [1133, 582] on icon "Go to next page" at bounding box center [1130, 593] width 22 height 22
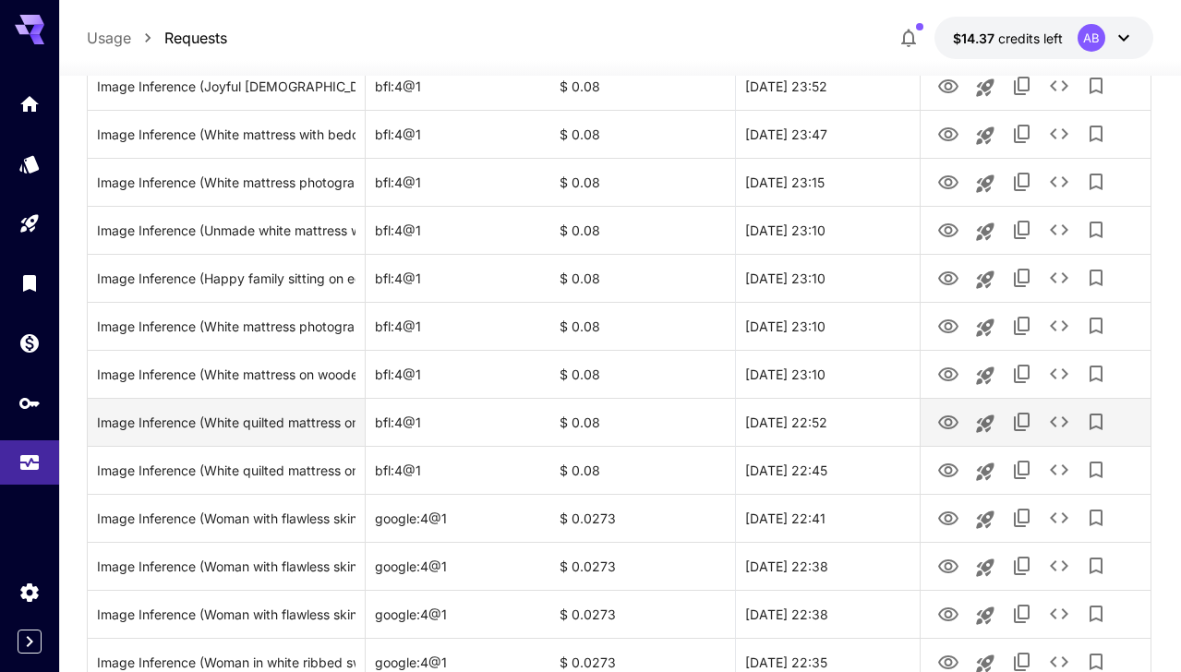
scroll to position [1072, 0]
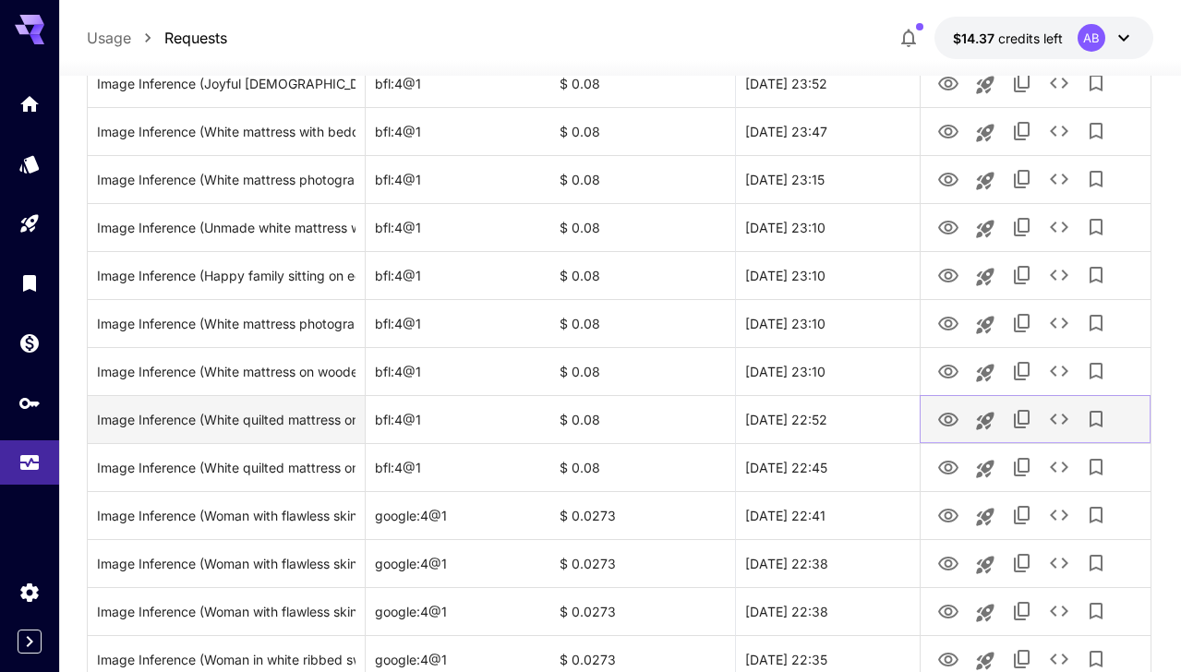
click at [954, 416] on icon "View" at bounding box center [948, 420] width 22 height 22
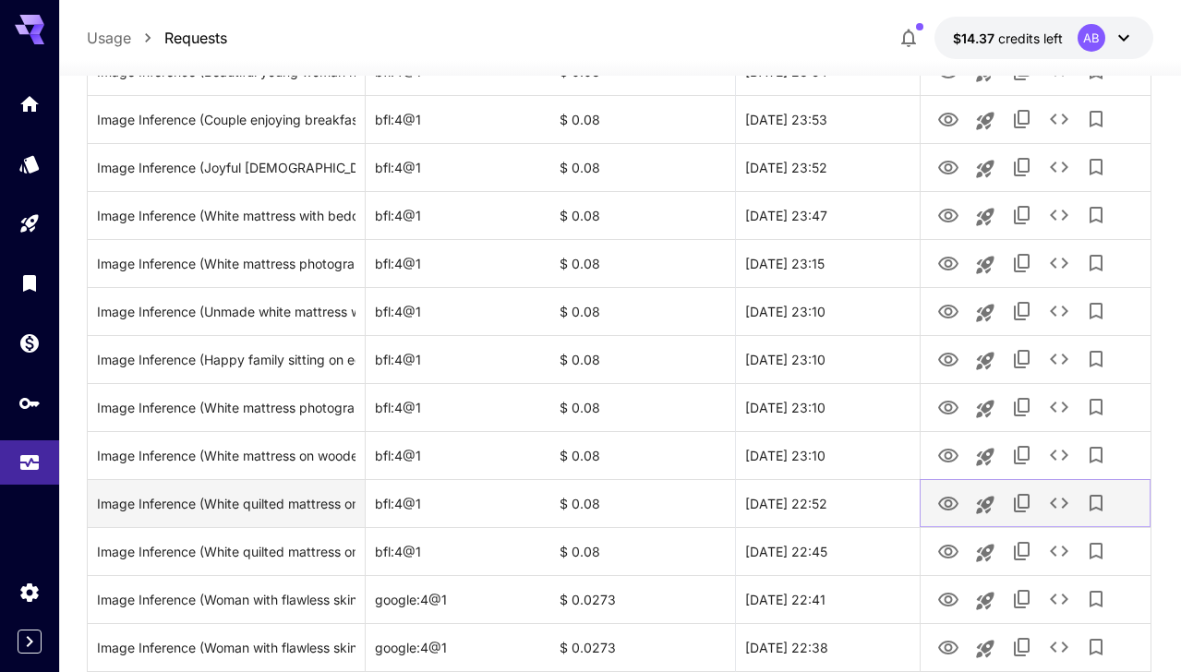
scroll to position [923, 0]
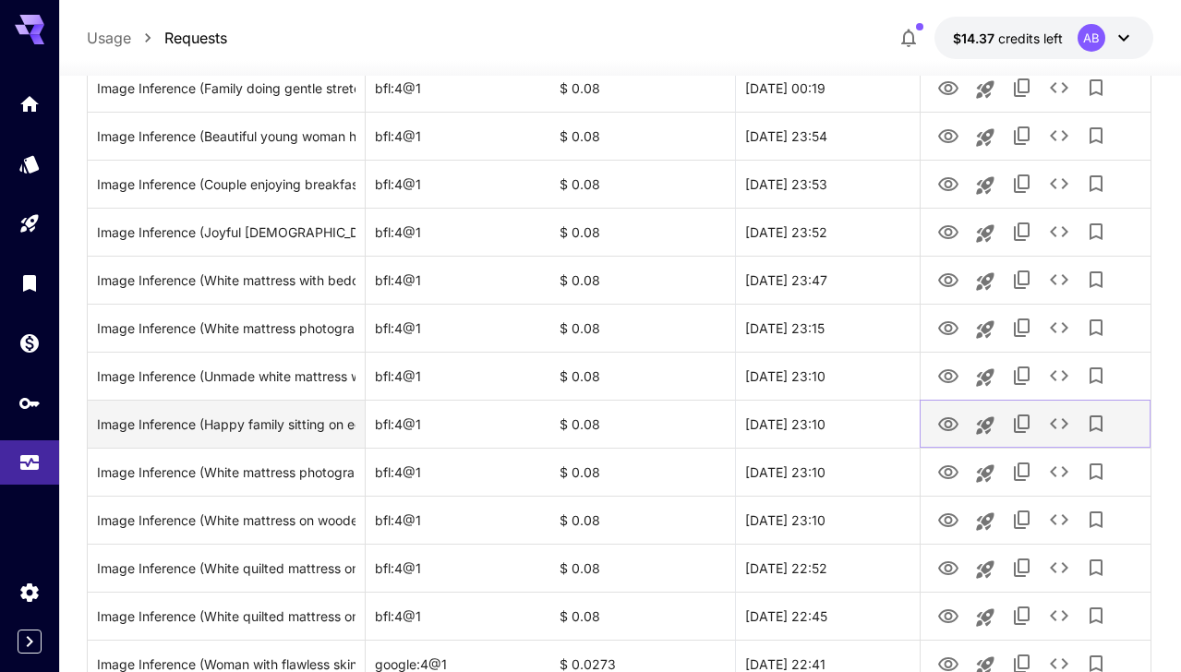
click at [947, 426] on icon "View" at bounding box center [948, 424] width 20 height 14
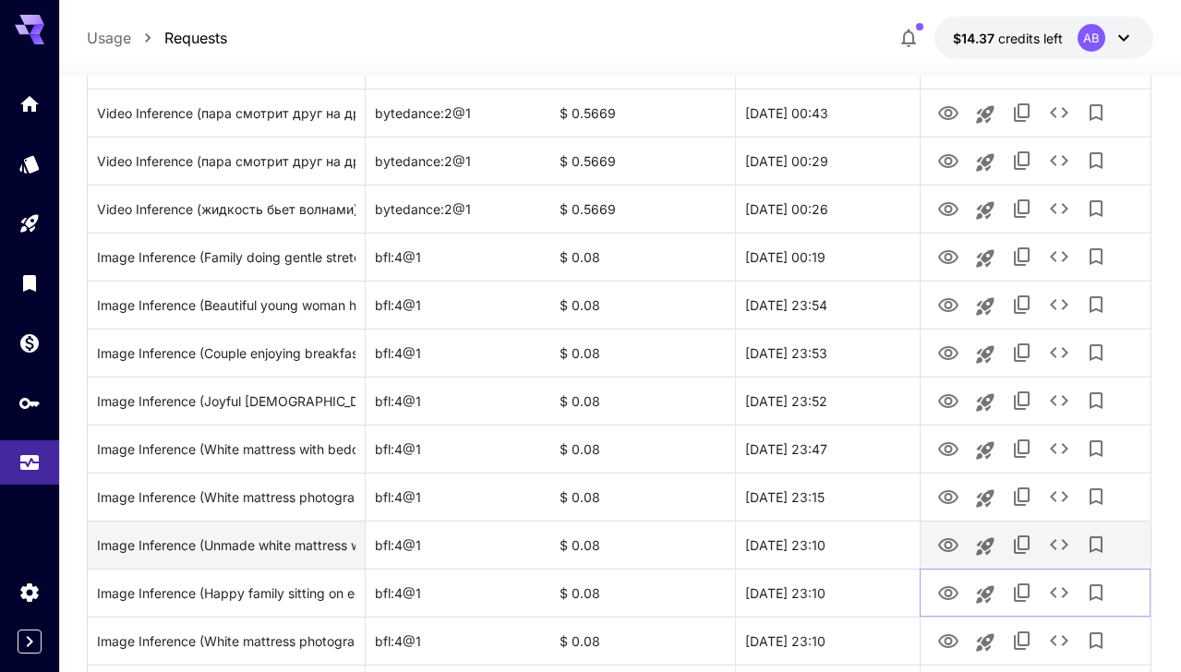
scroll to position [733, 0]
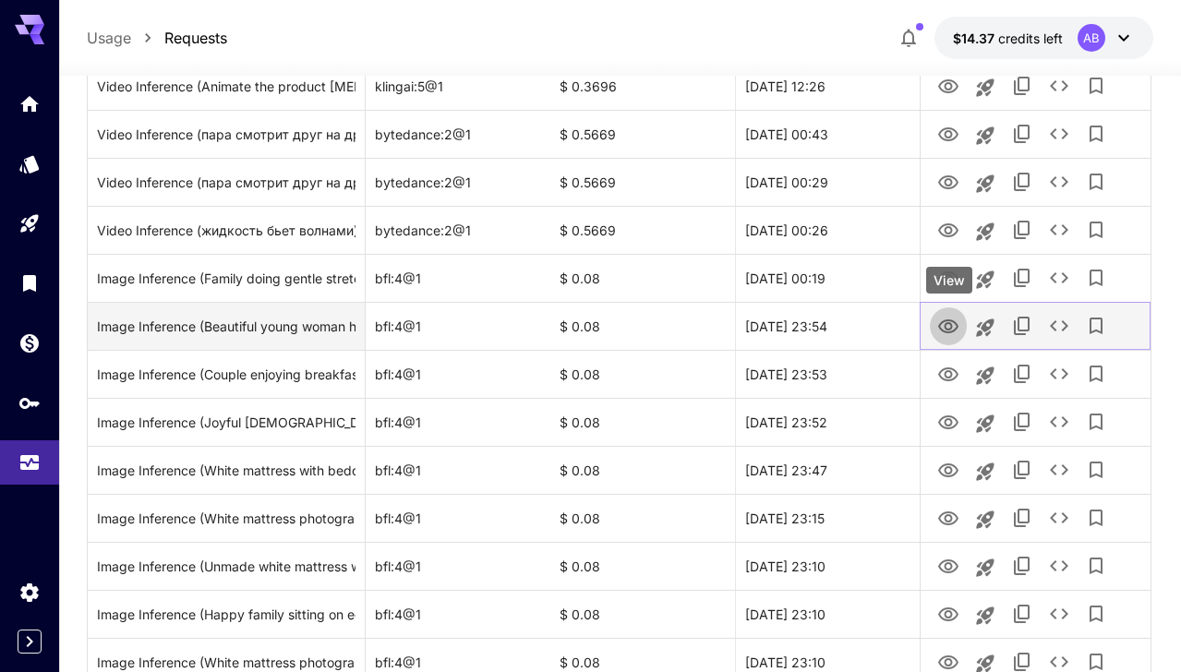
click at [940, 336] on icon "View" at bounding box center [948, 327] width 22 height 22
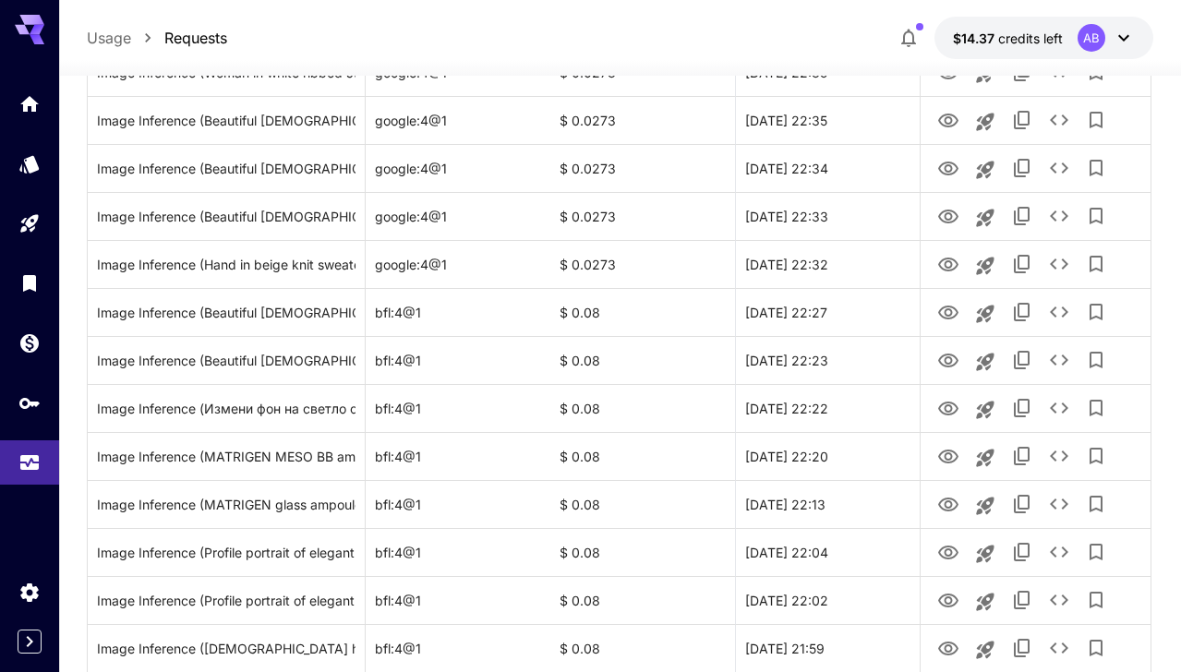
scroll to position [2196, 0]
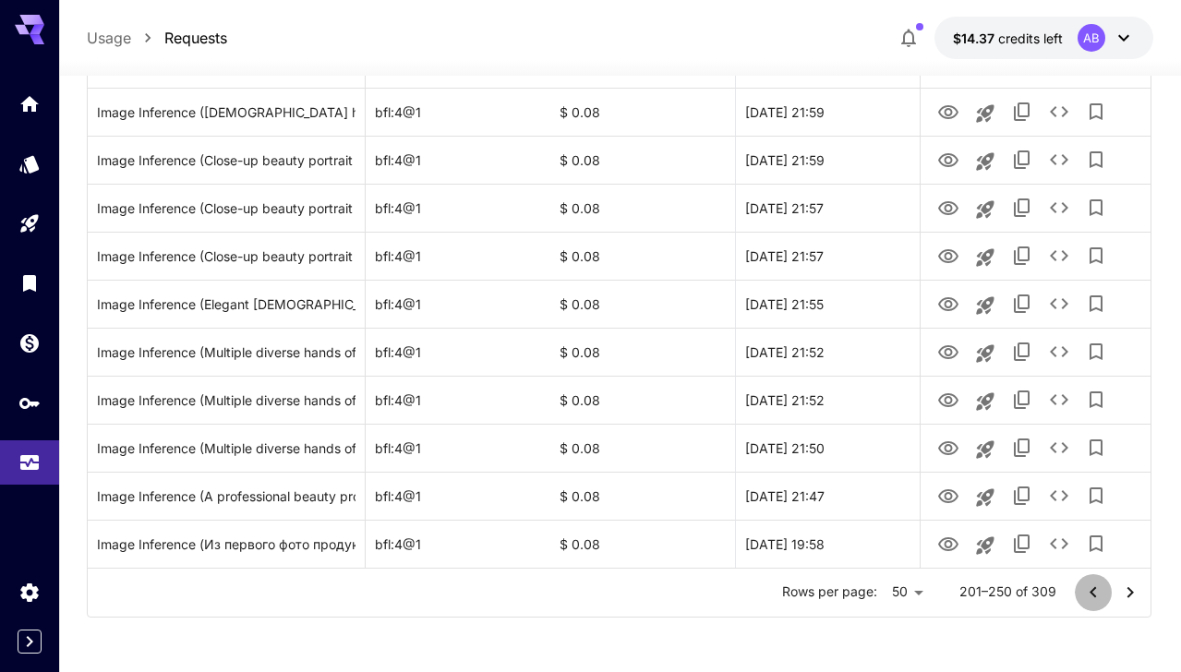
click at [1095, 594] on icon "Go to previous page" at bounding box center [1093, 593] width 22 height 22
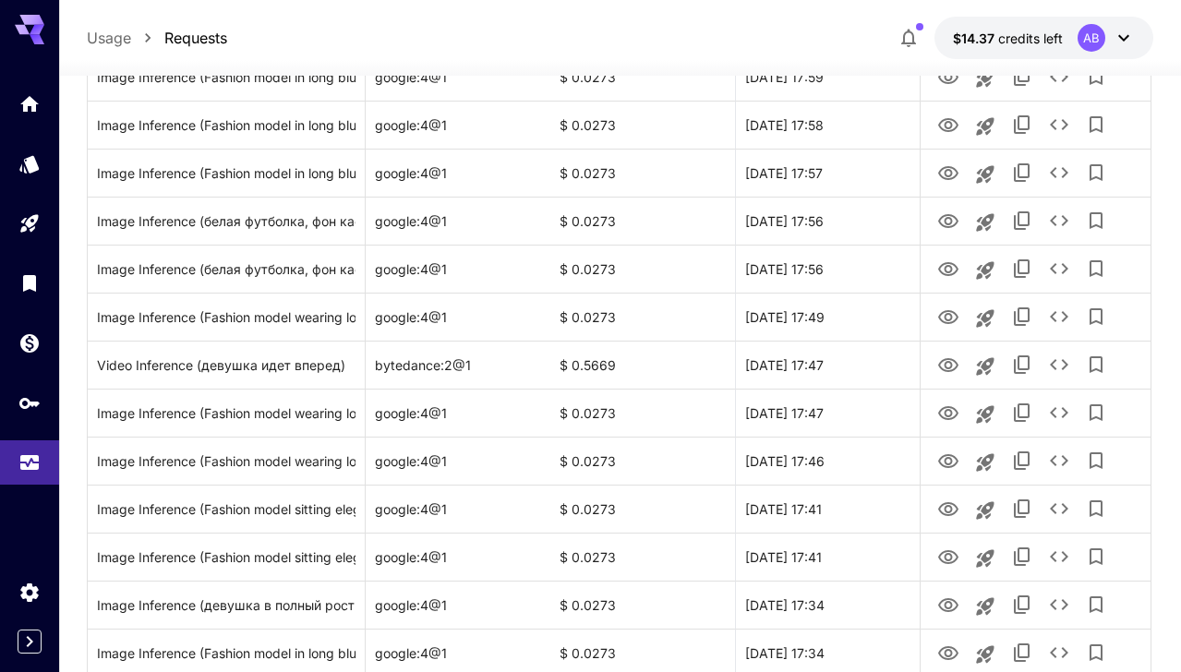
scroll to position [0, 0]
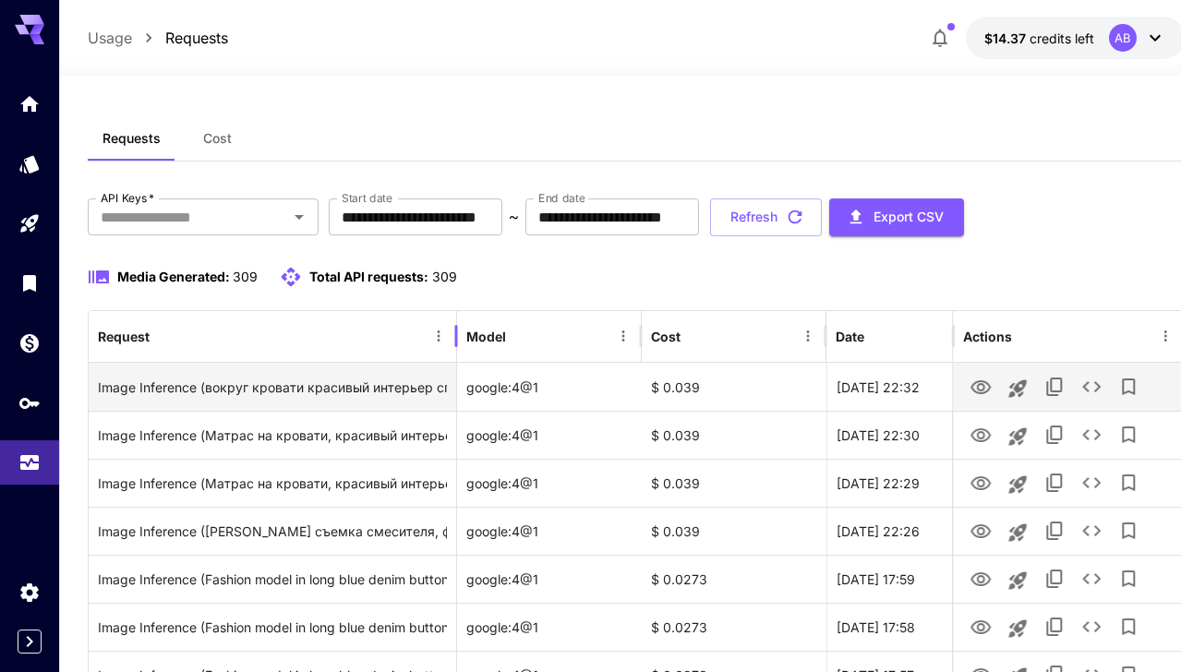
drag, startPoint x: 368, startPoint y: 319, endPoint x: 427, endPoint y: 405, distance: 105.0
click at [461, 322] on div at bounding box center [456, 336] width 9 height 52
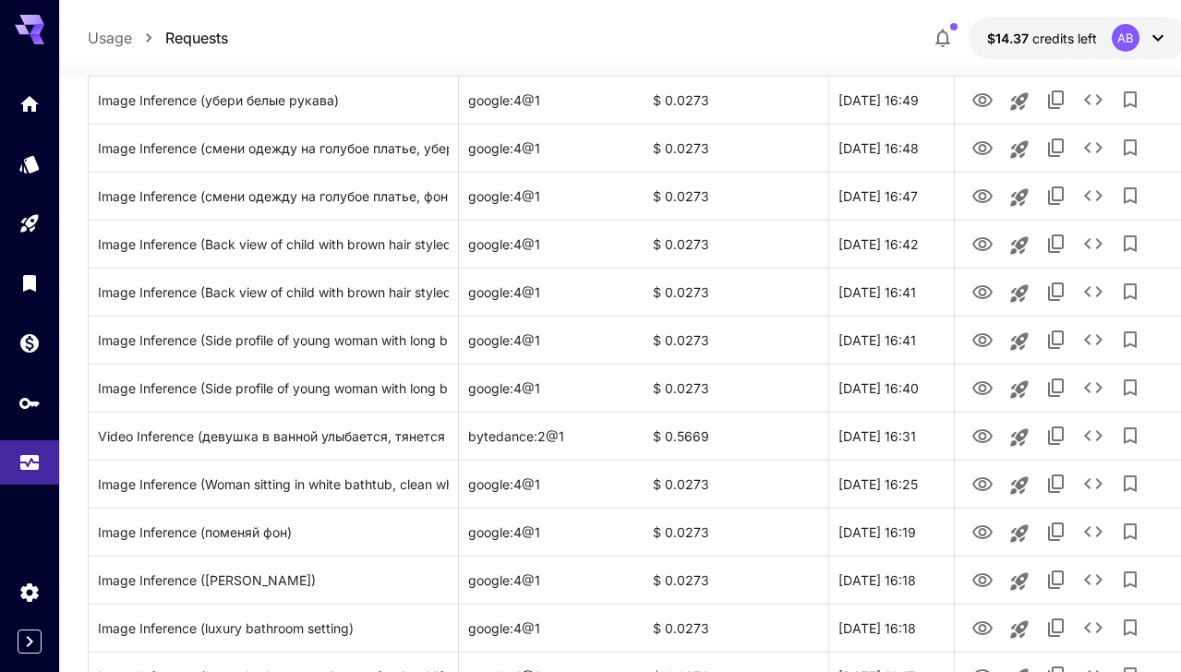
scroll to position [1569, 0]
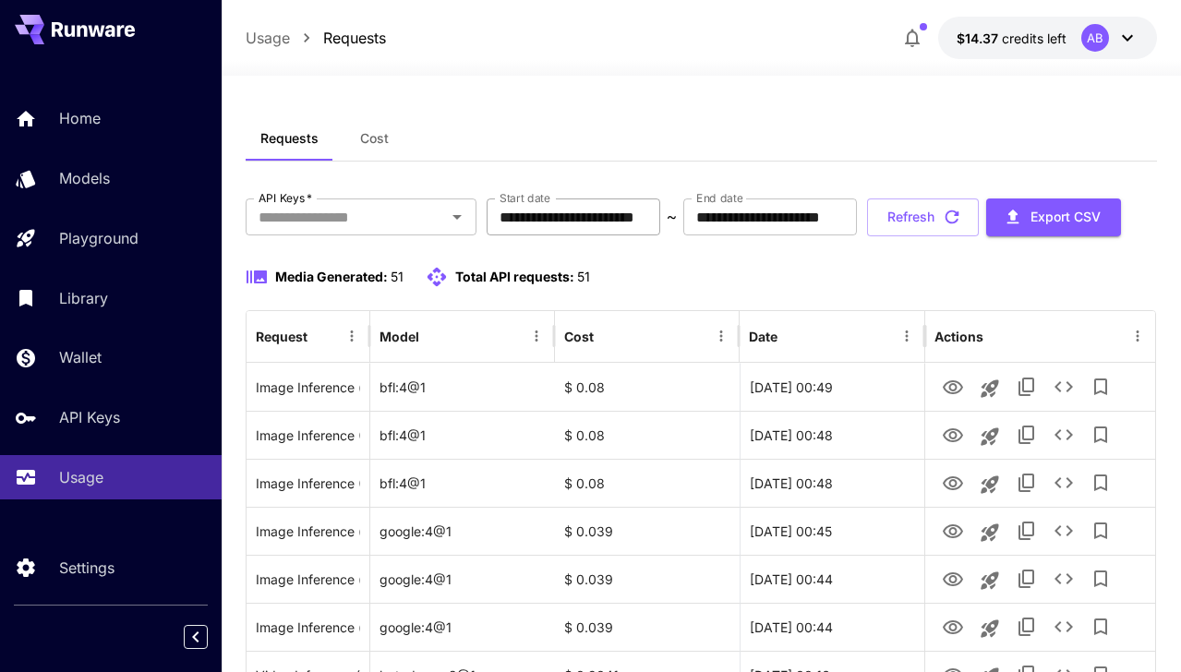
click at [544, 217] on input "**********" at bounding box center [574, 217] width 174 height 37
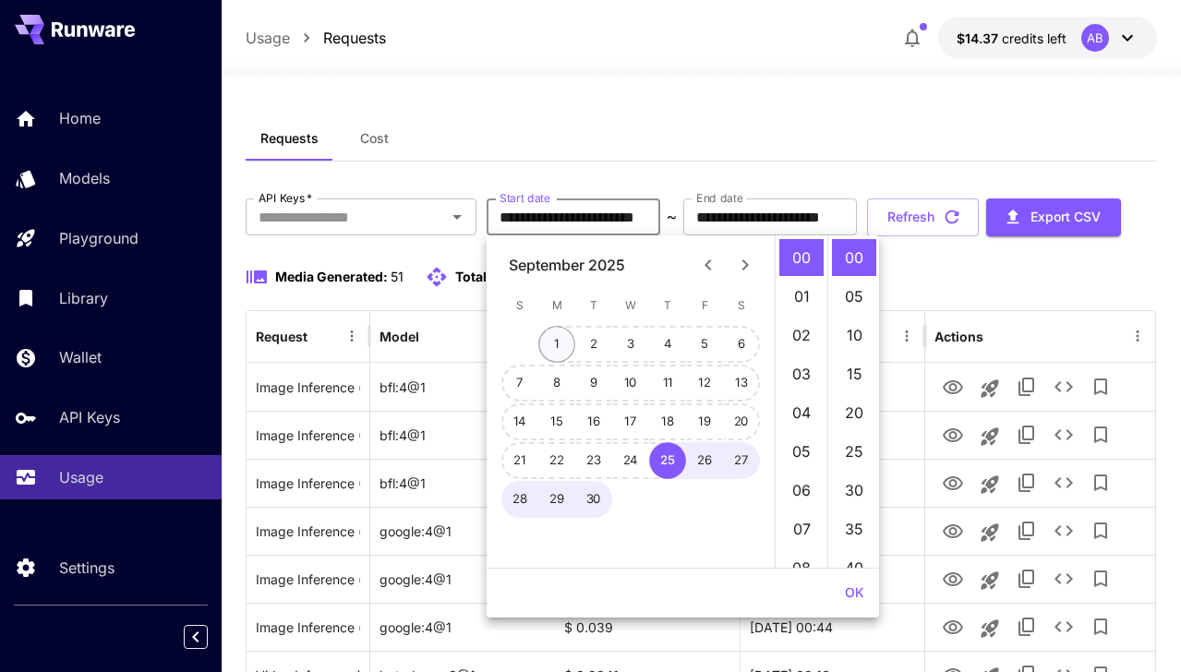
click at [563, 336] on button "1" at bounding box center [556, 344] width 37 height 37
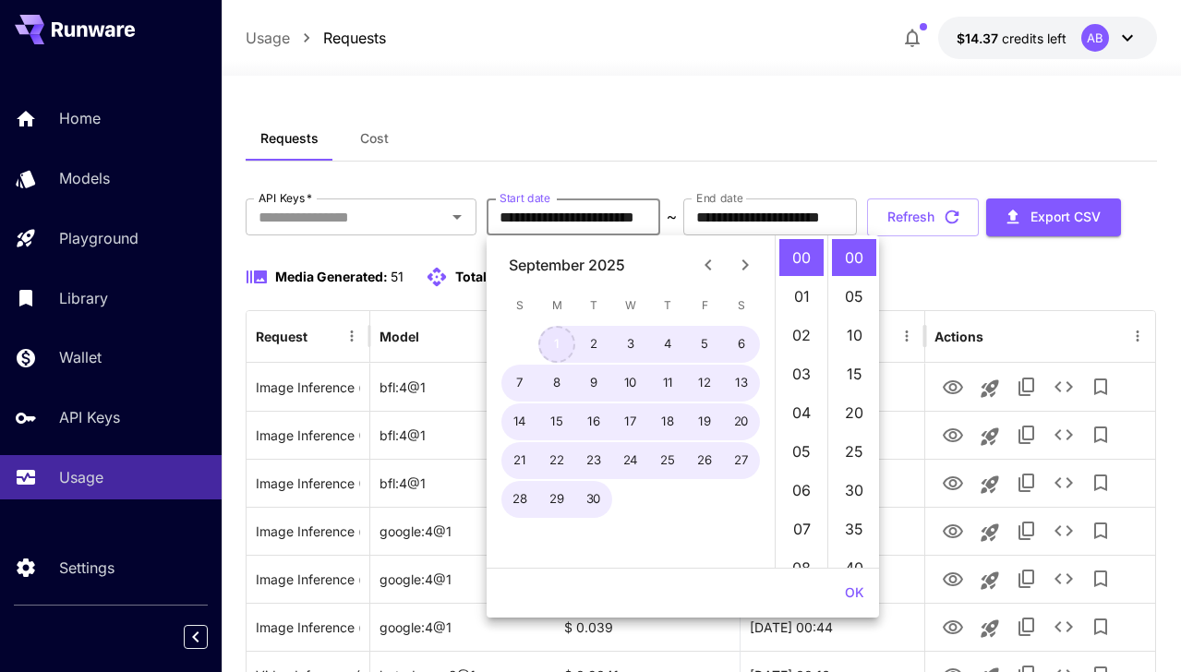
type input "**********"
click at [855, 588] on button "OK" at bounding box center [855, 593] width 34 height 34
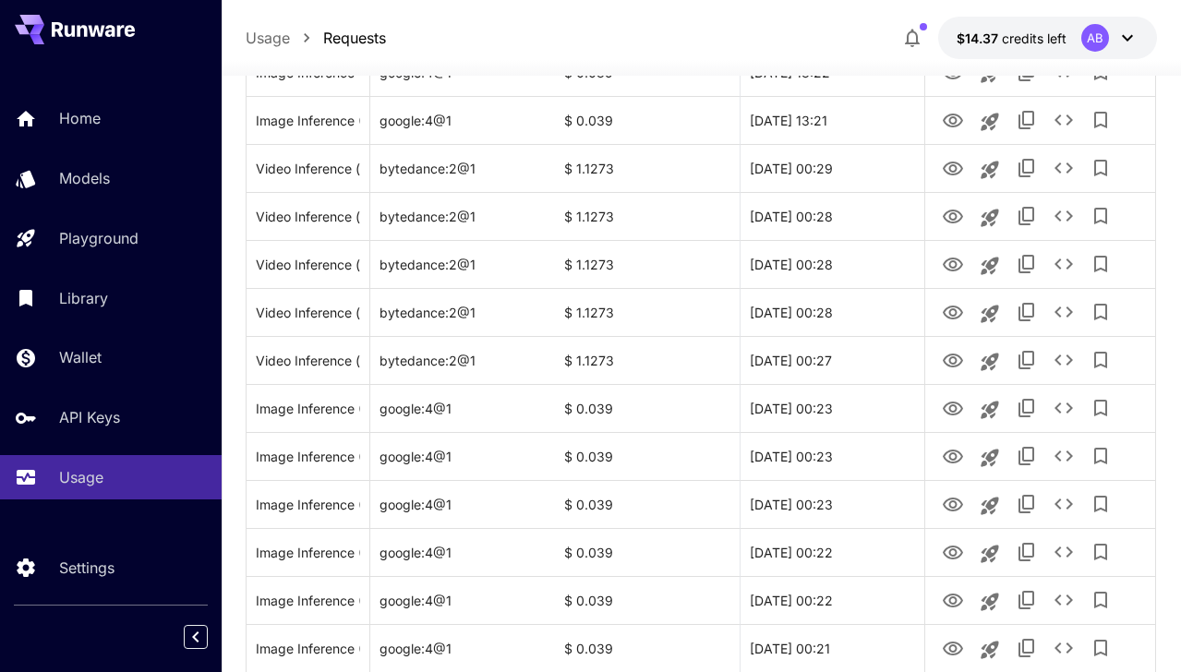
scroll to position [1843, 0]
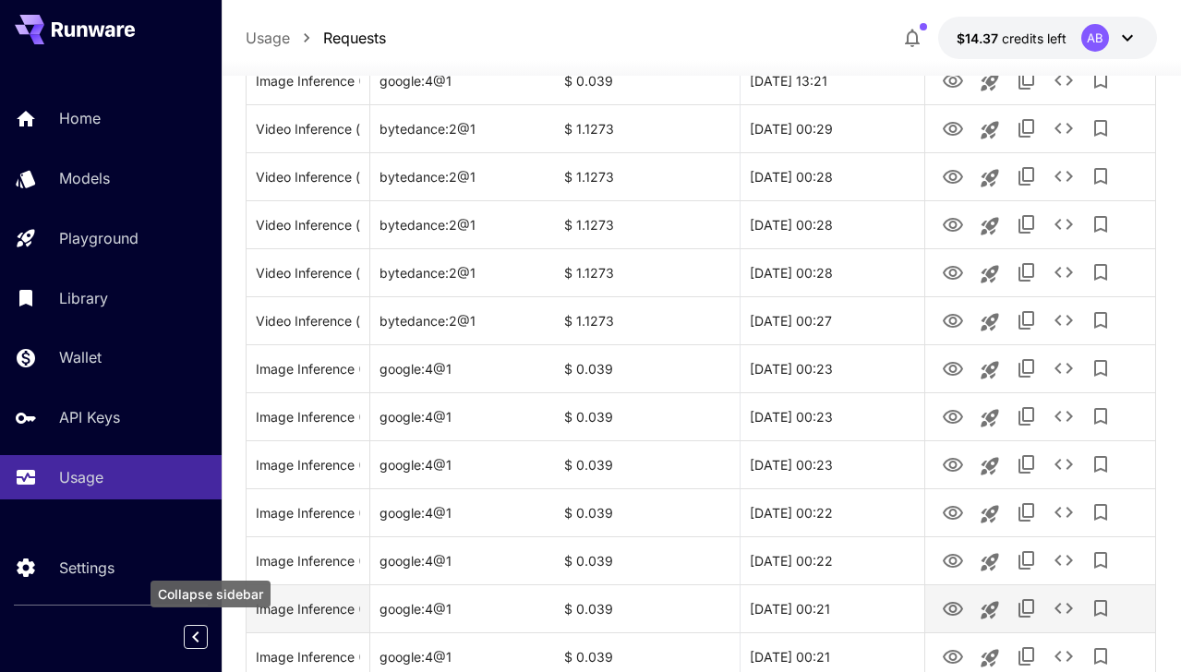
drag, startPoint x: 187, startPoint y: 645, endPoint x: 252, endPoint y: 627, distance: 67.2
click at [188, 645] on icon "Collapse sidebar" at bounding box center [196, 637] width 22 height 22
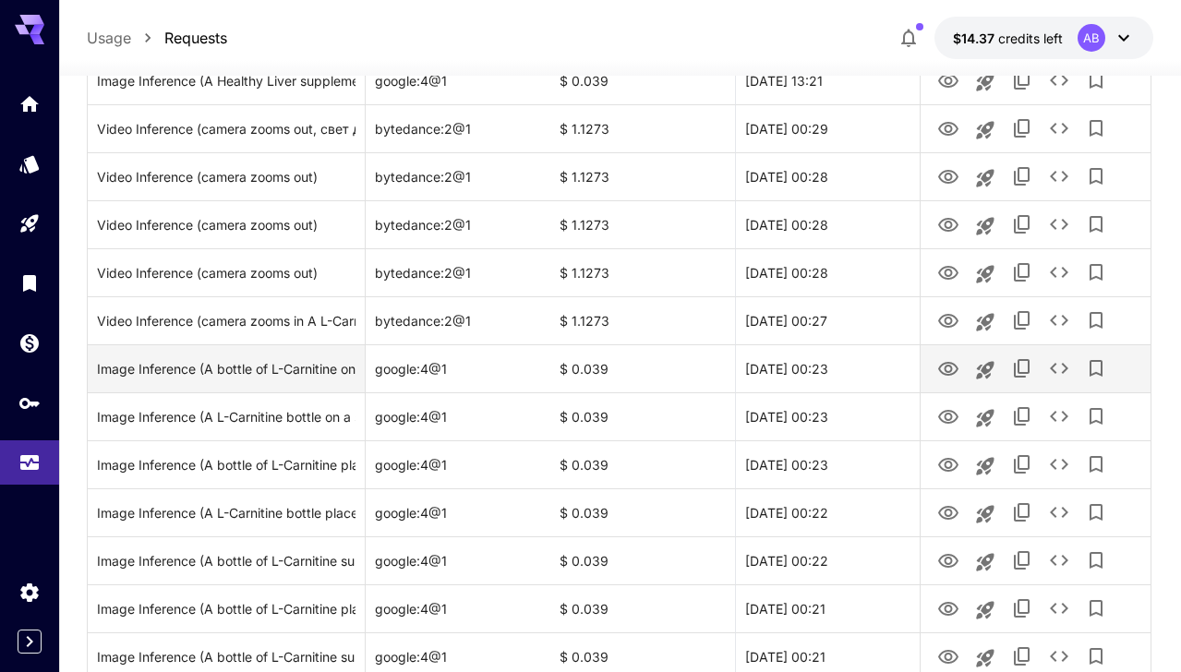
scroll to position [2196, 0]
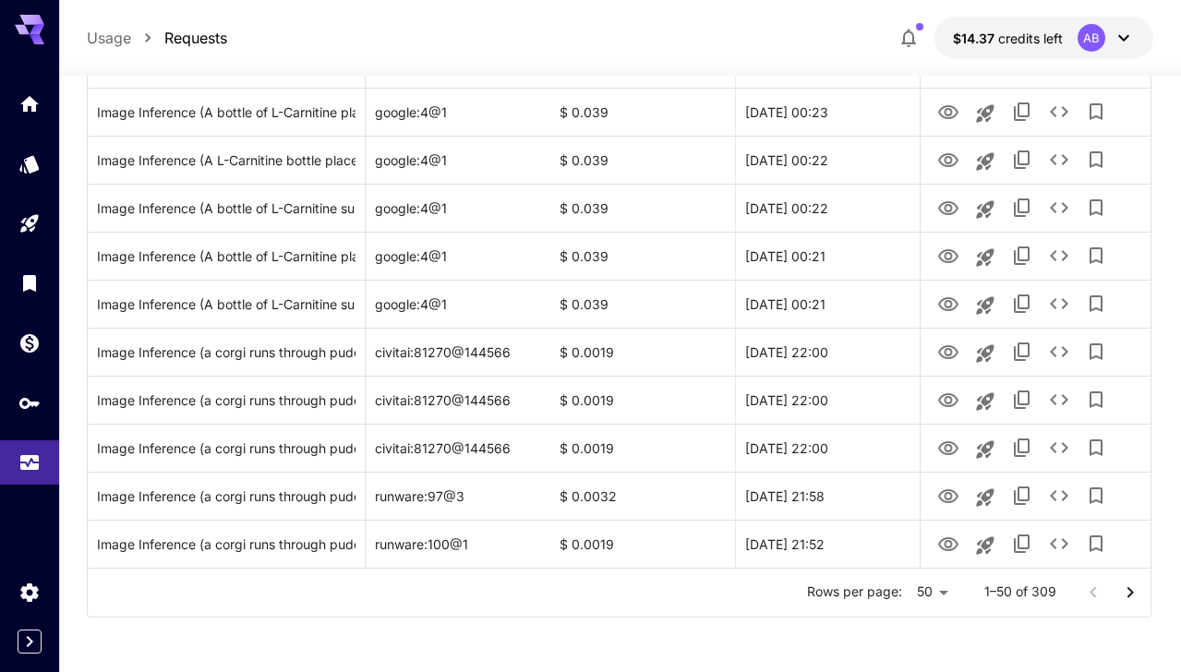
click at [1135, 597] on icon "Go to next page" at bounding box center [1130, 593] width 22 height 22
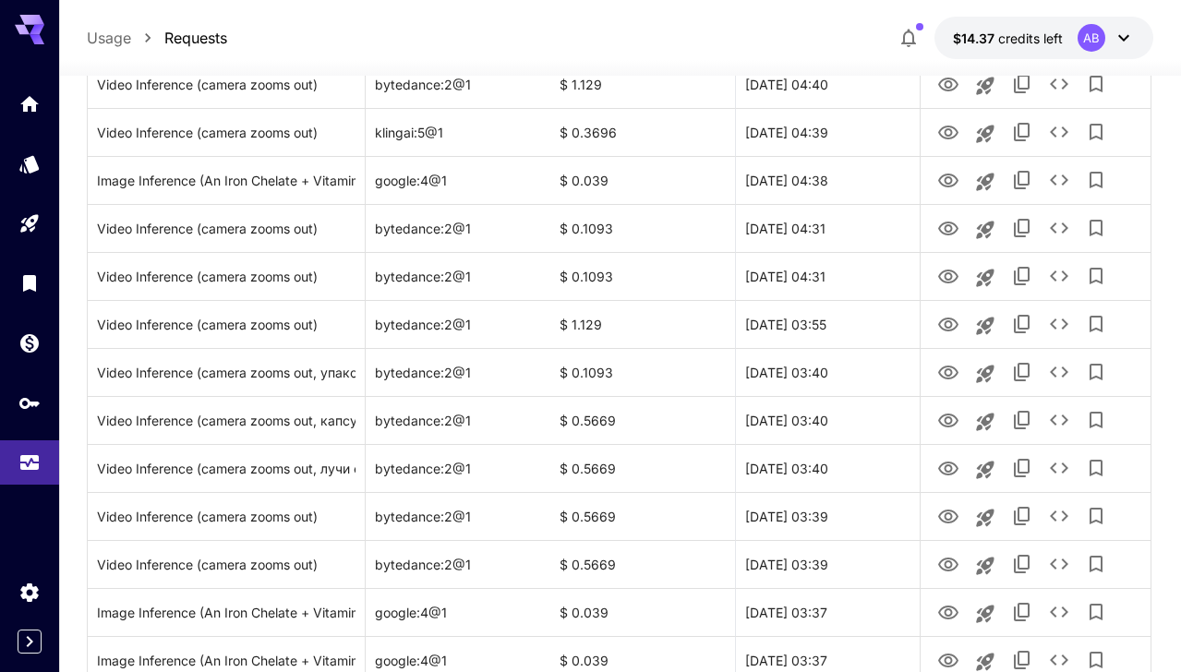
scroll to position [169, 0]
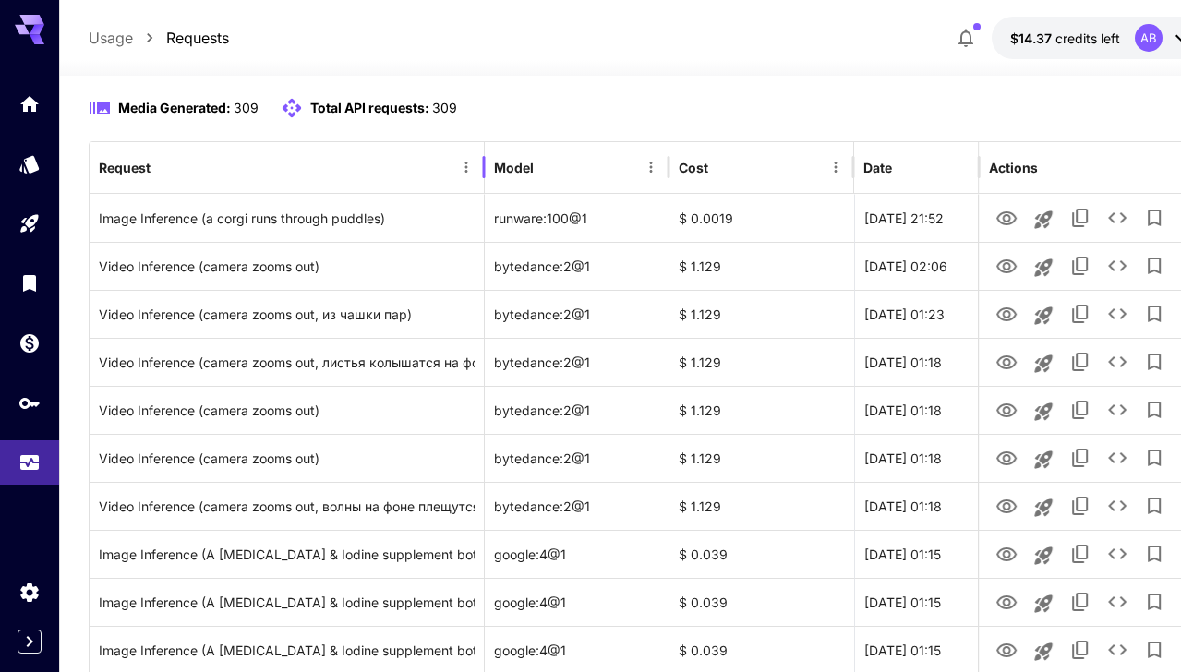
drag, startPoint x: 366, startPoint y: 151, endPoint x: 503, endPoint y: 161, distance: 138.0
click at [489, 149] on div at bounding box center [483, 167] width 9 height 52
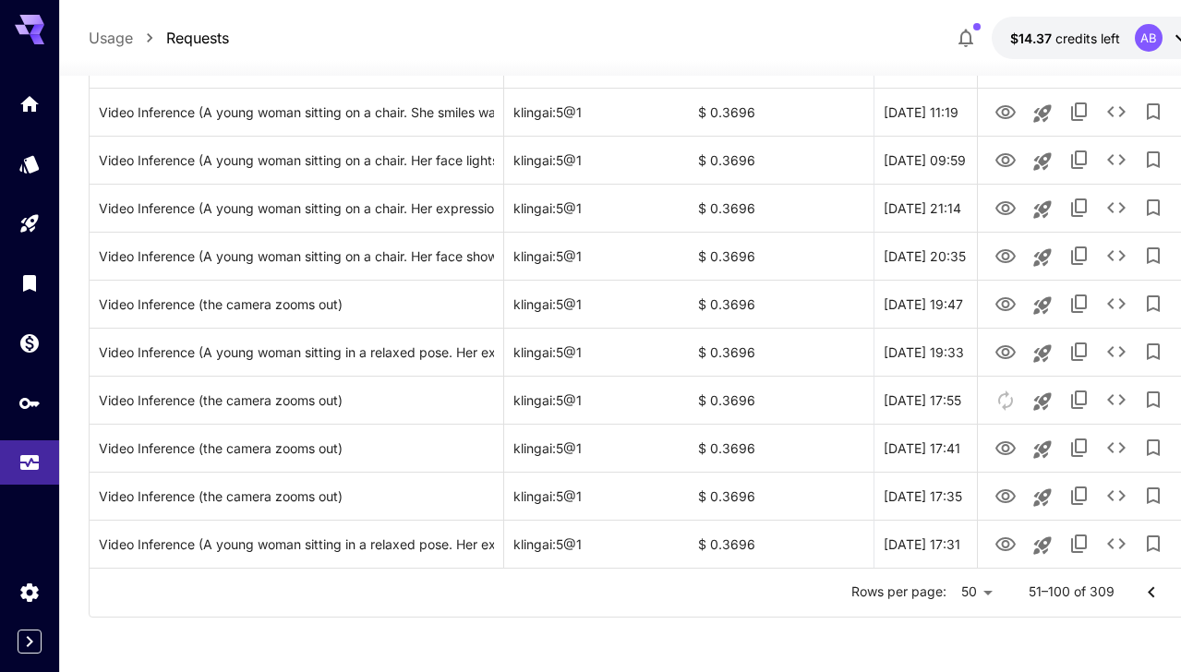
scroll to position [2196, 59]
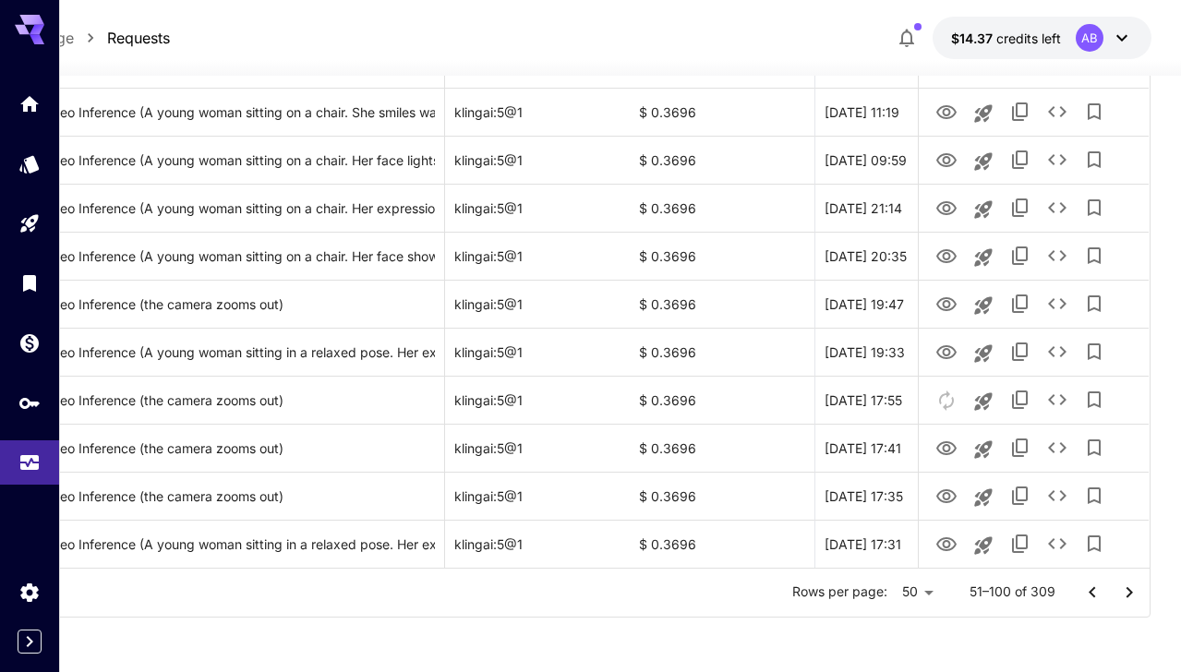
click at [1134, 596] on icon "Go to next page" at bounding box center [1129, 593] width 22 height 22
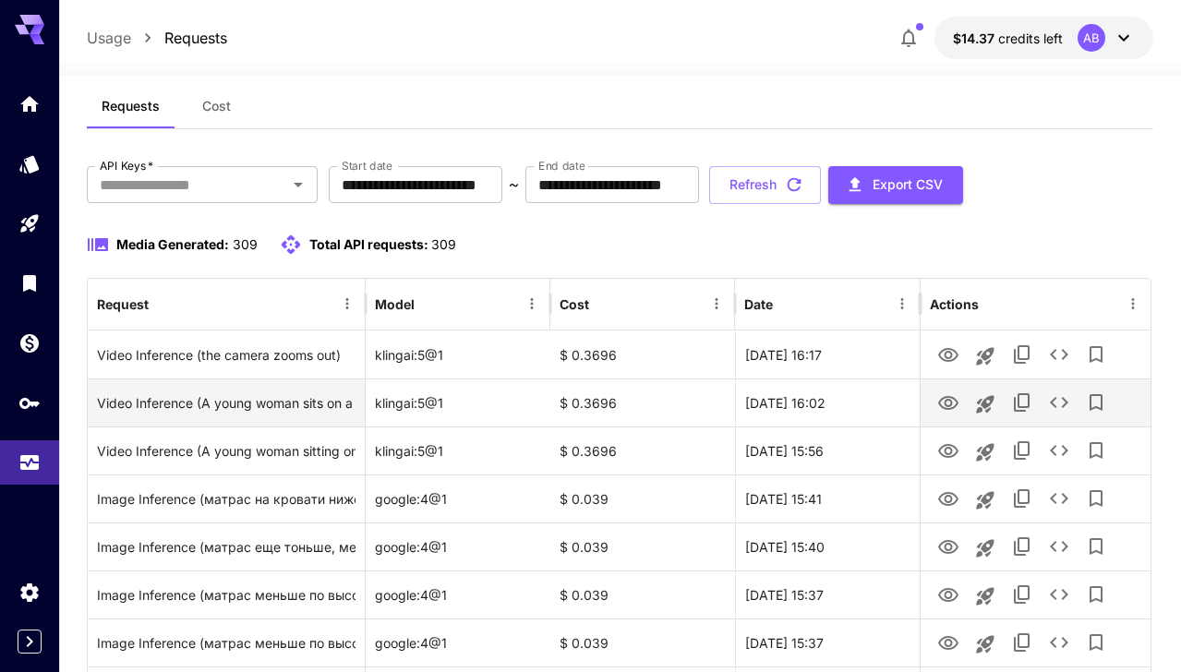
scroll to position [0, 0]
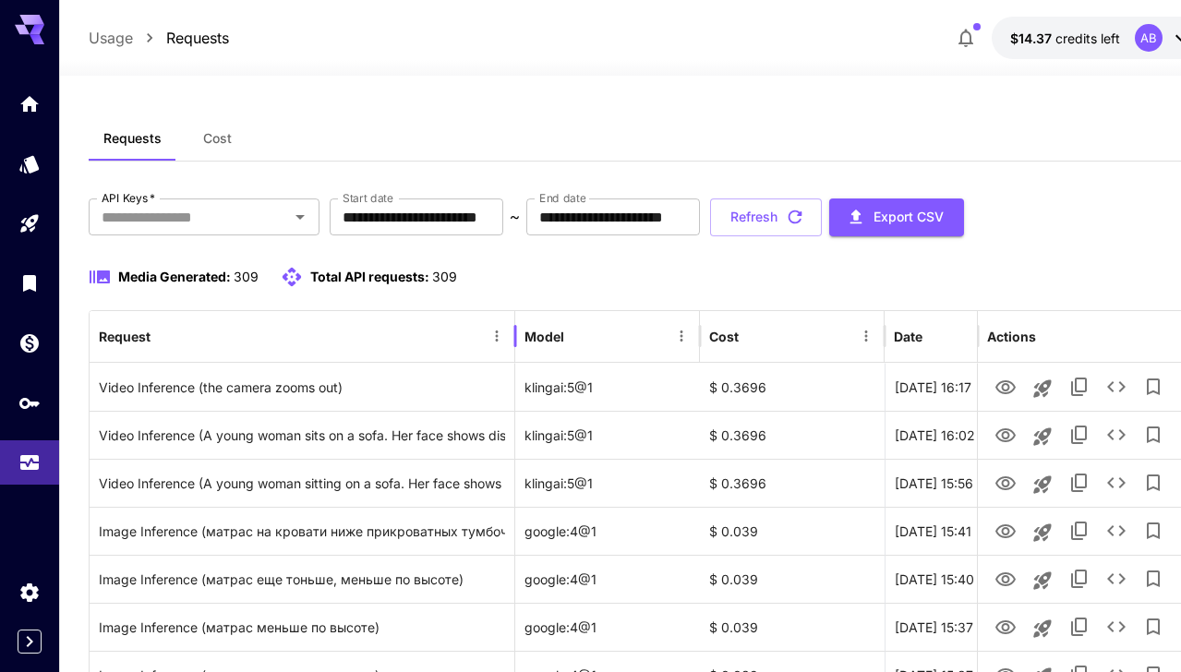
drag, startPoint x: 364, startPoint y: 327, endPoint x: 513, endPoint y: 320, distance: 149.8
click at [513, 320] on div at bounding box center [515, 336] width 9 height 52
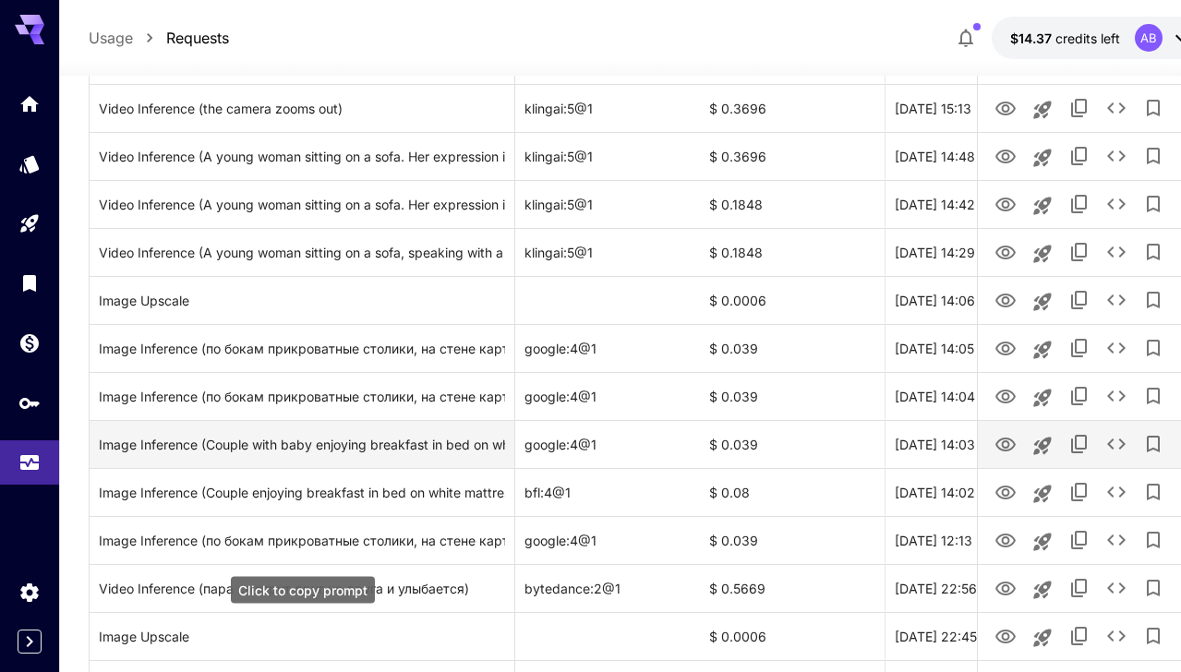
scroll to position [1579, 0]
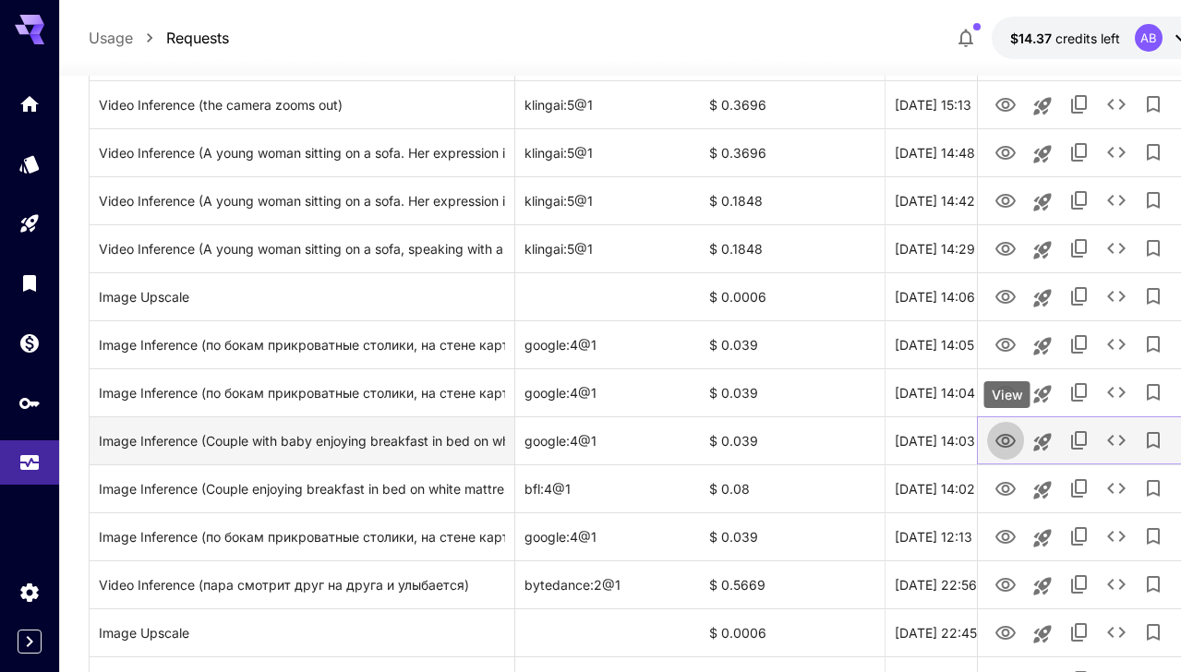
click at [1007, 441] on icon "View" at bounding box center [1006, 441] width 22 height 22
click at [1048, 444] on icon "Launch in playground" at bounding box center [1043, 442] width 22 height 22
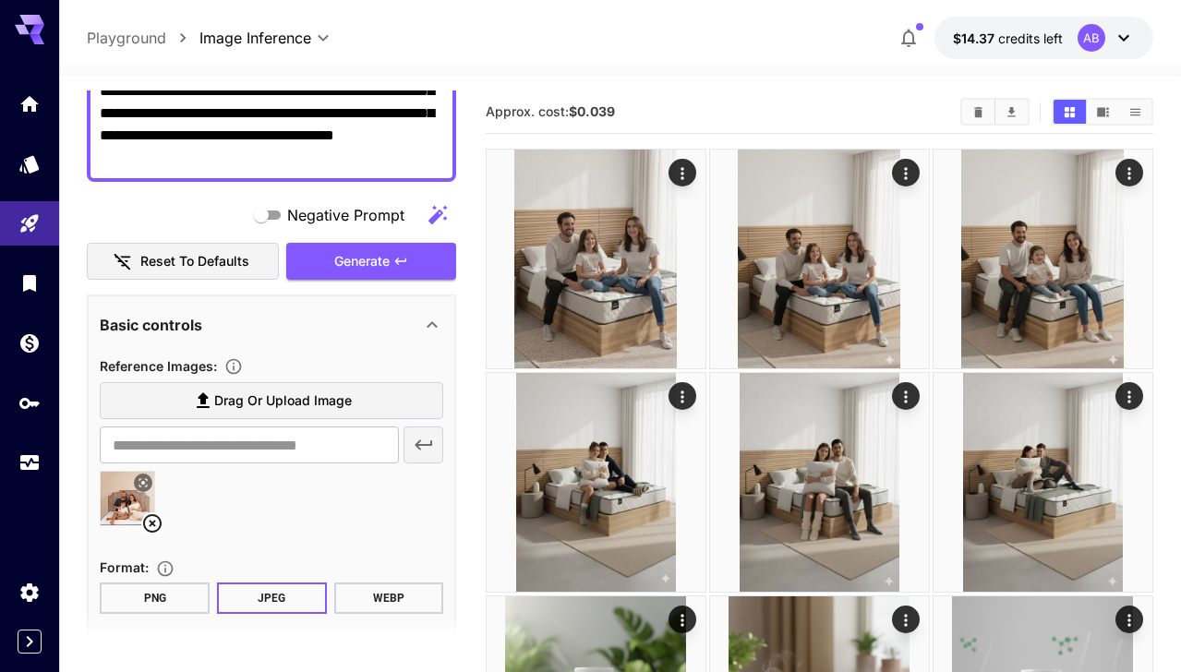
click at [146, 483] on icon at bounding box center [143, 482] width 11 height 11
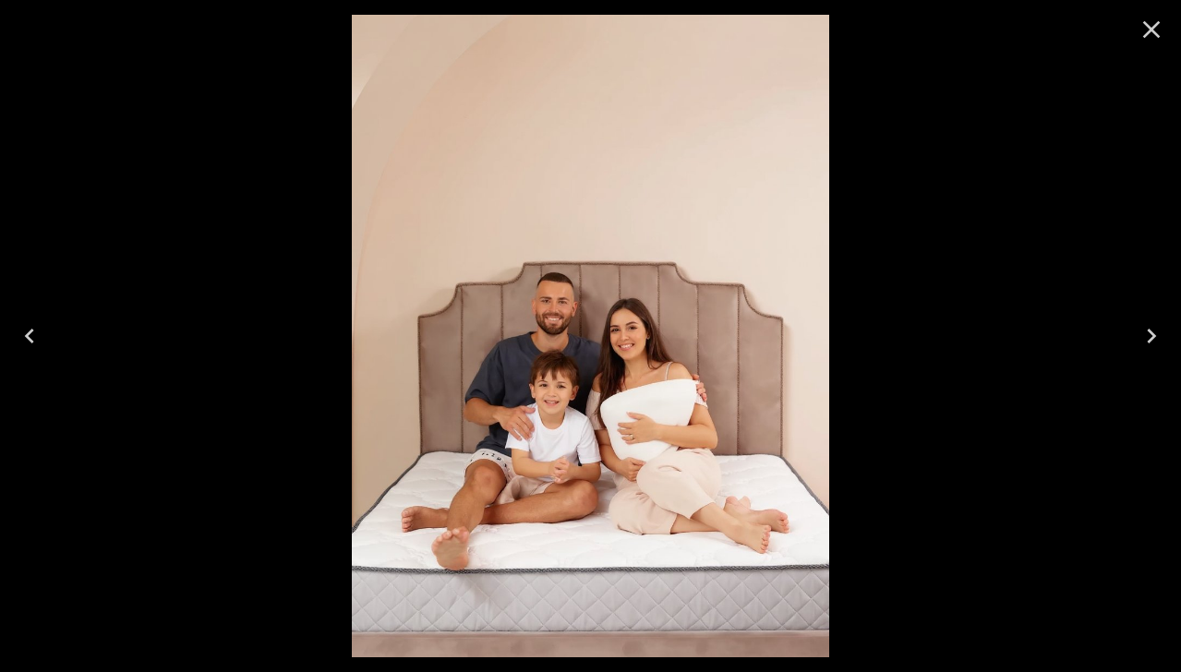
click at [1159, 26] on icon "Close" at bounding box center [1152, 30] width 30 height 30
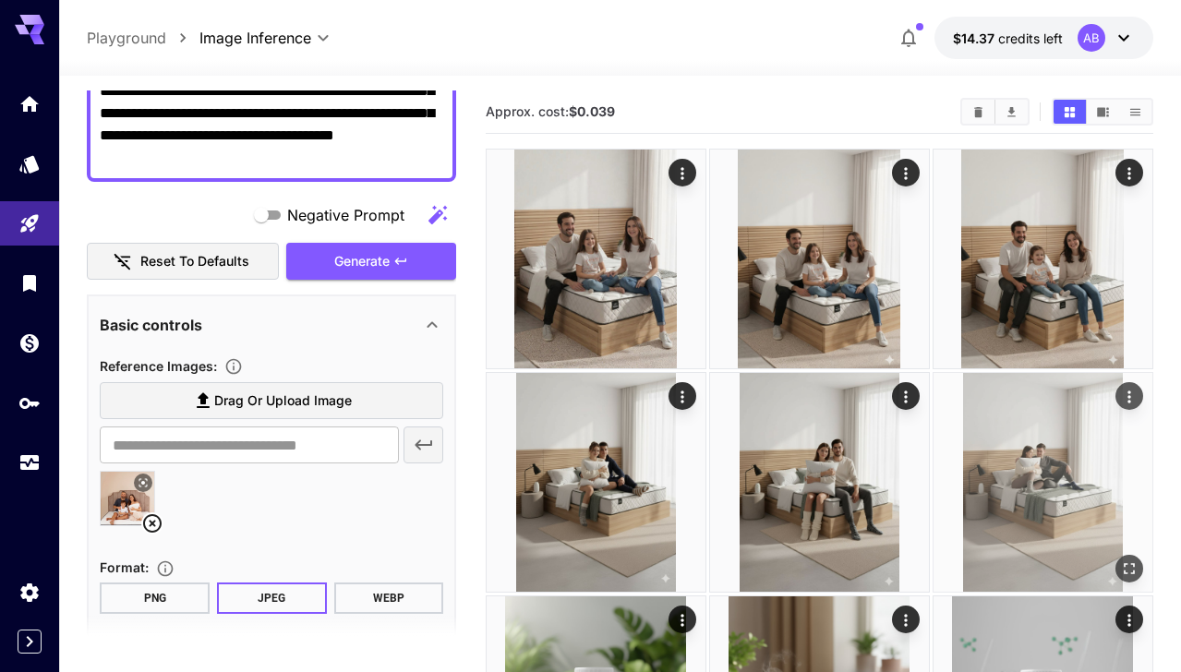
click at [1133, 399] on icon "Actions" at bounding box center [1129, 397] width 18 height 18
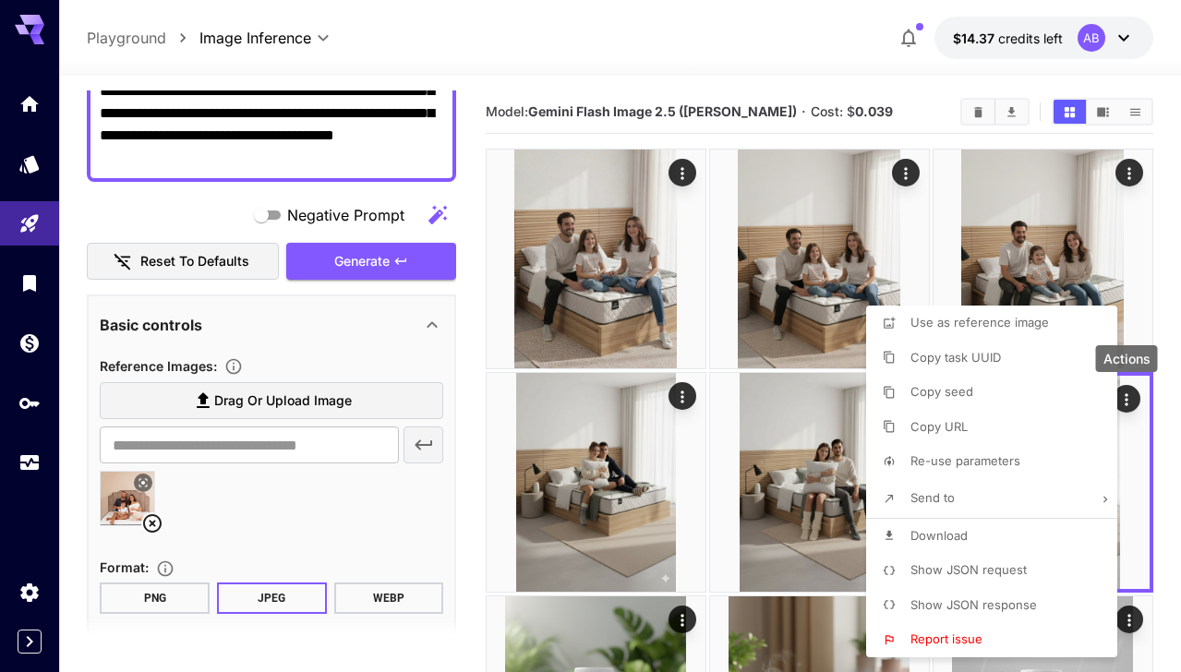
click at [983, 433] on li "Copy URL" at bounding box center [997, 427] width 262 height 35
click at [480, 367] on div at bounding box center [590, 336] width 1181 height 672
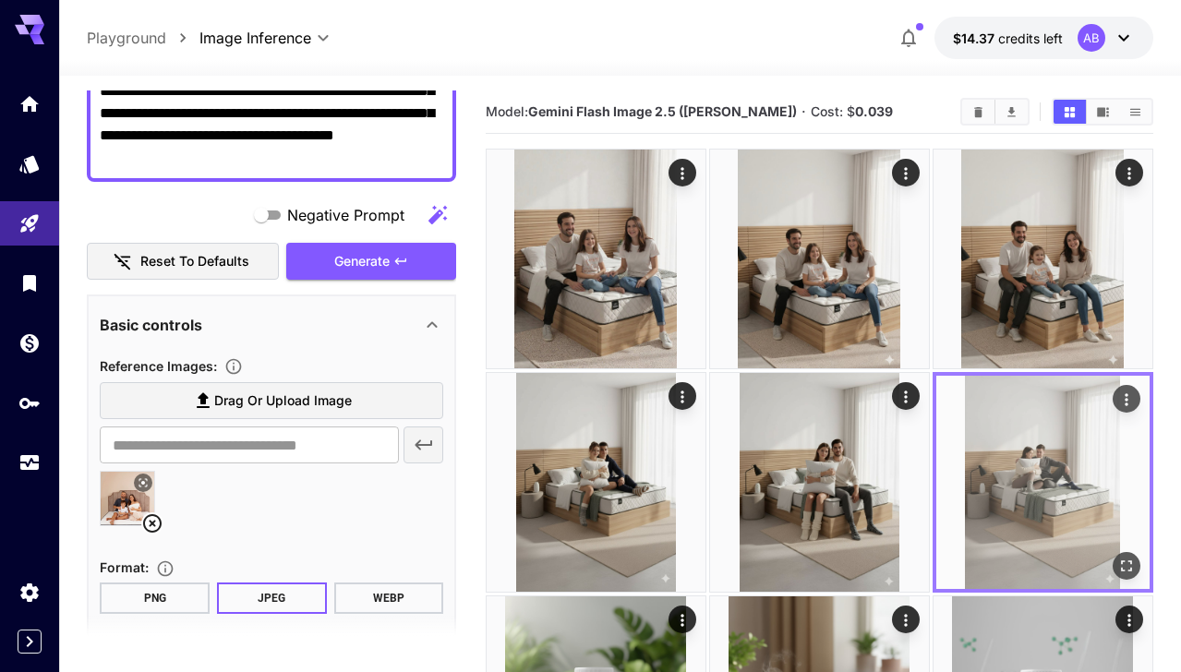
click at [1128, 393] on icon "Actions" at bounding box center [1126, 400] width 18 height 18
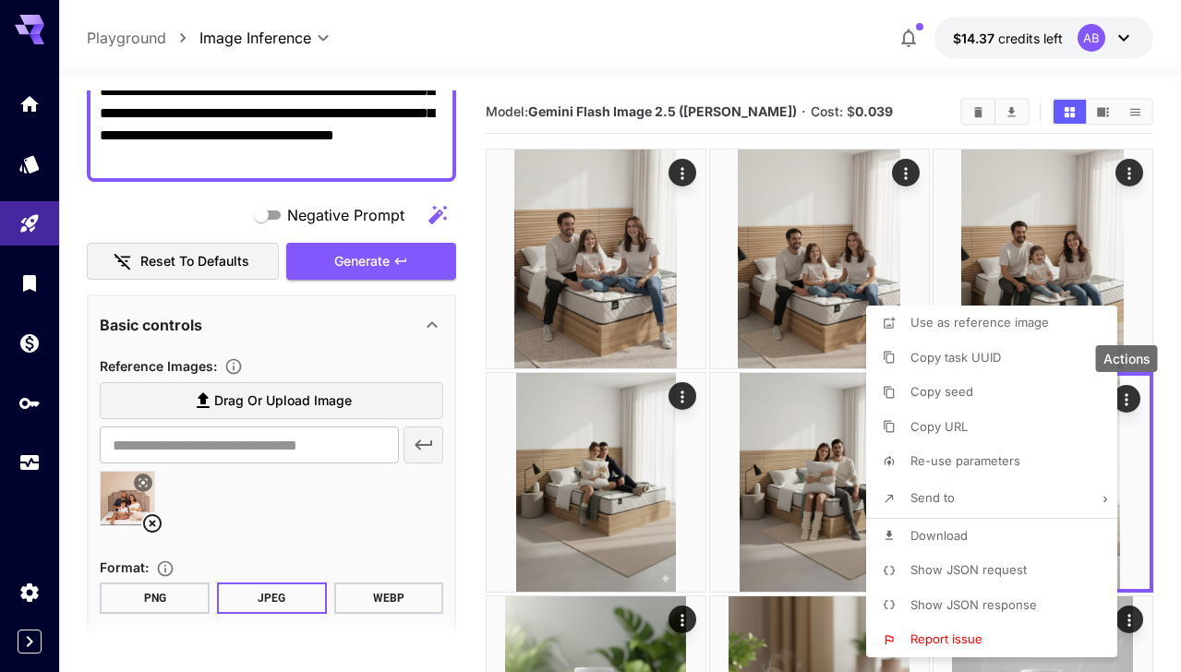
click at [1022, 458] on li "Re-use parameters" at bounding box center [997, 461] width 262 height 35
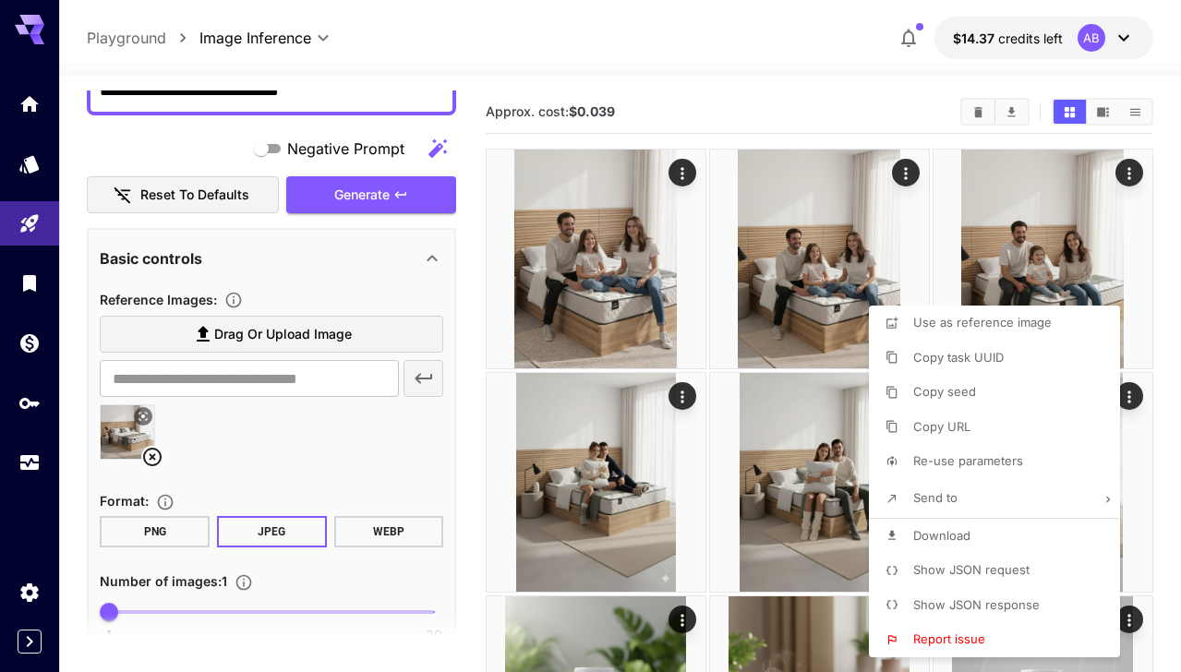
scroll to position [188, 0]
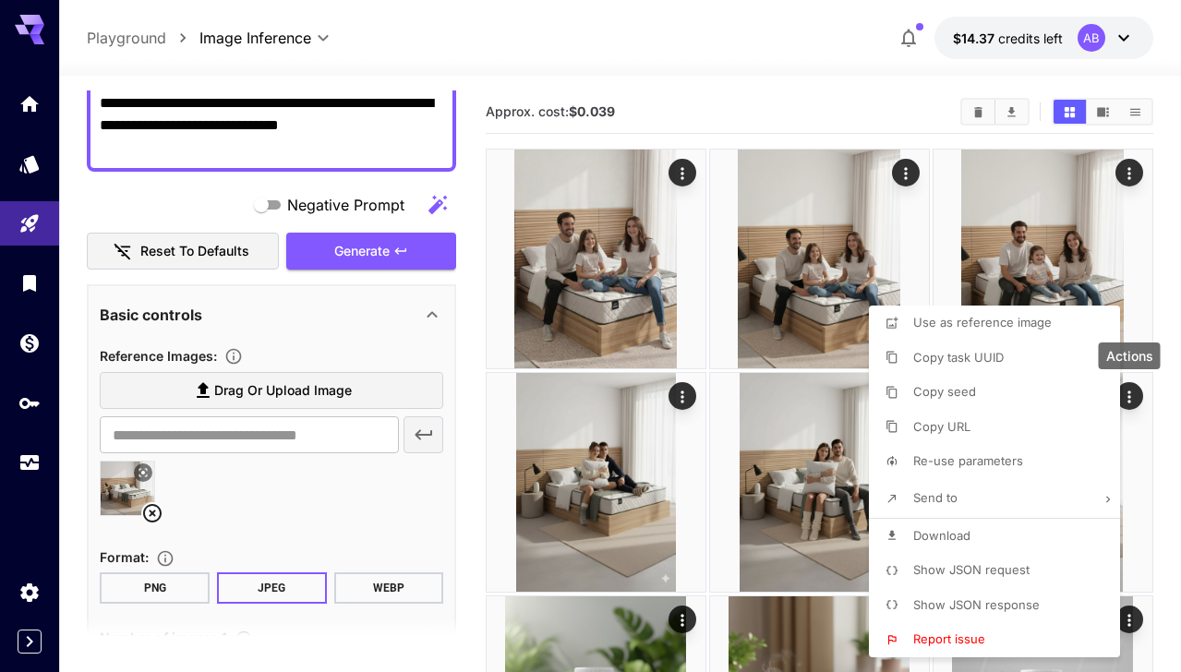
click at [461, 335] on div at bounding box center [590, 336] width 1181 height 672
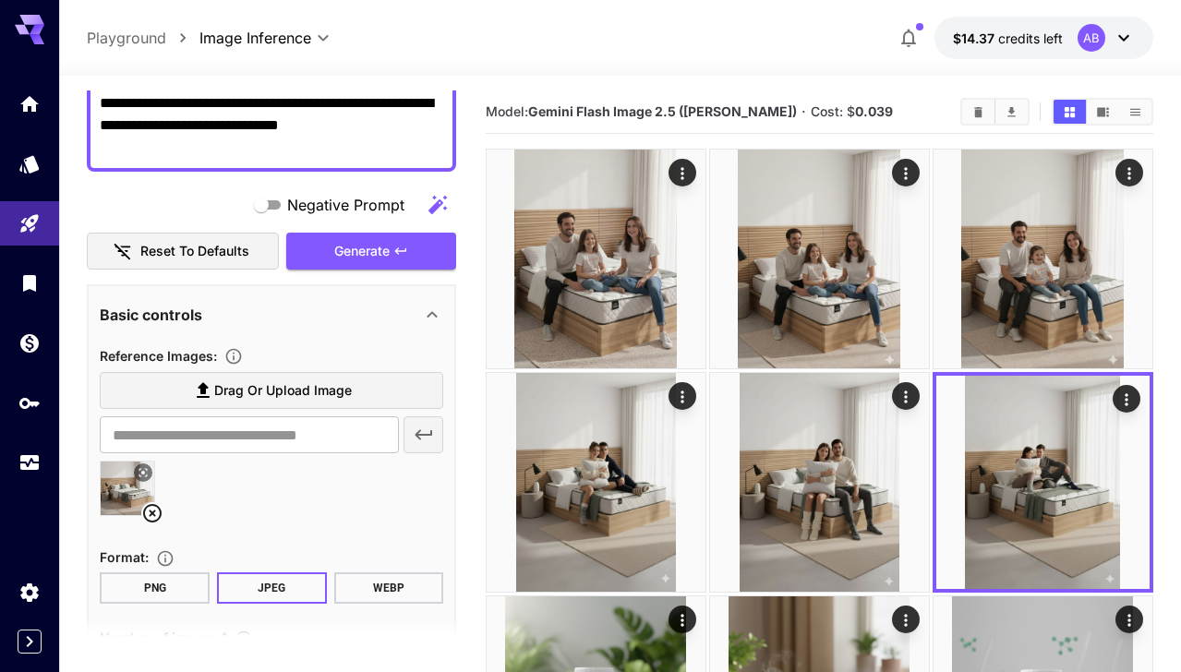
click at [347, 159] on div "**********" at bounding box center [271, 125] width 369 height 92
click at [324, 151] on textarea "**********" at bounding box center [272, 125] width 344 height 66
type textarea "**********"
click at [391, 258] on button "Generate" at bounding box center [371, 252] width 170 height 38
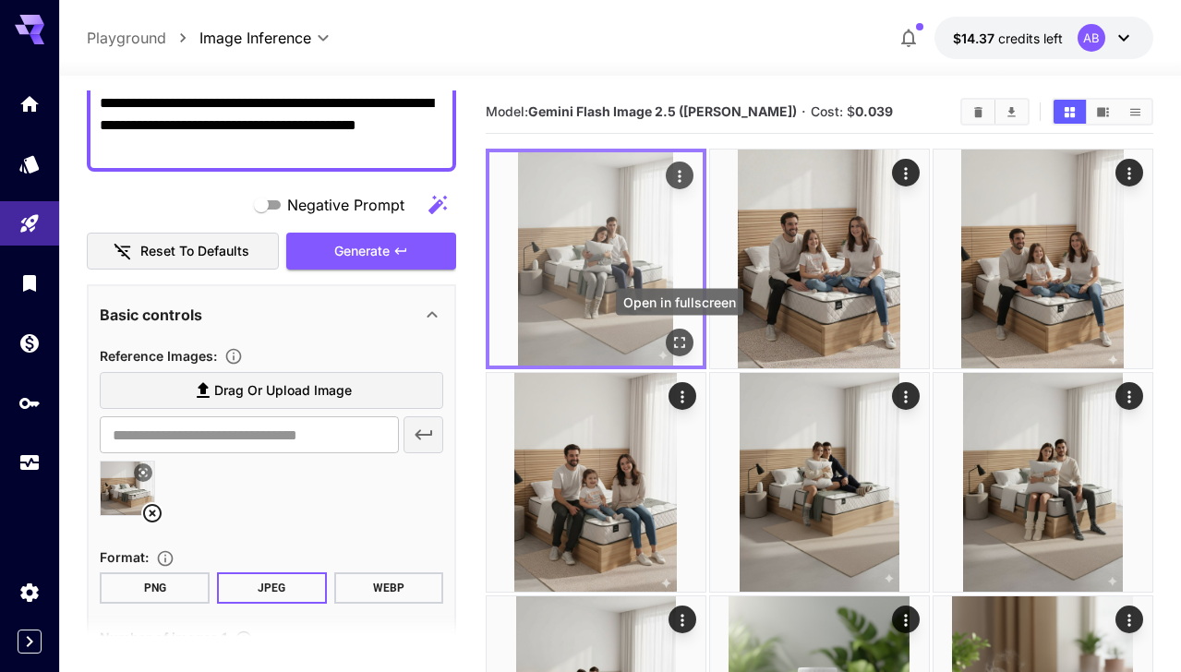
click at [672, 338] on icon "Open in fullscreen" at bounding box center [679, 342] width 18 height 18
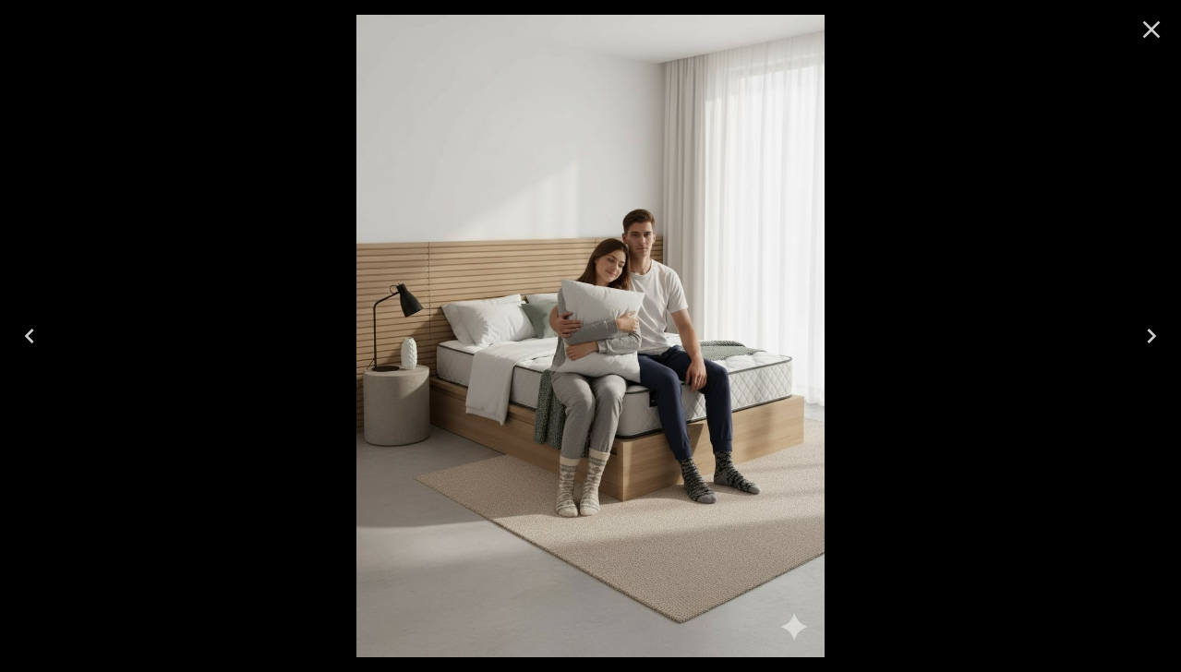
click at [1148, 30] on icon "Close" at bounding box center [1152, 30] width 30 height 30
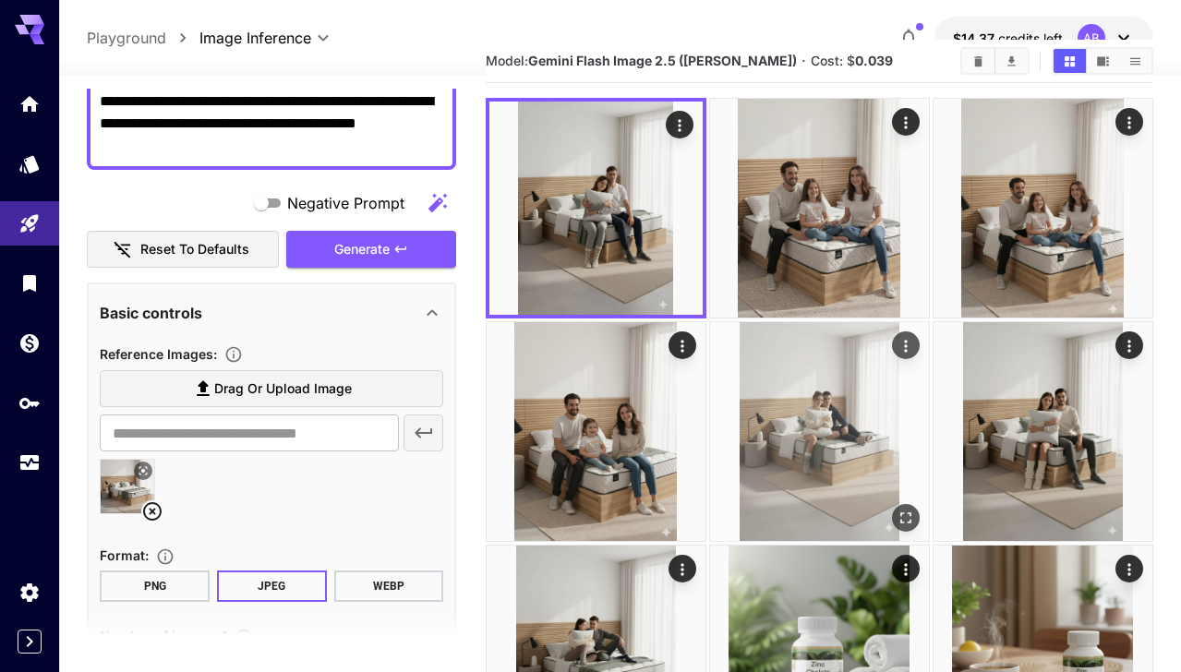
scroll to position [0, 0]
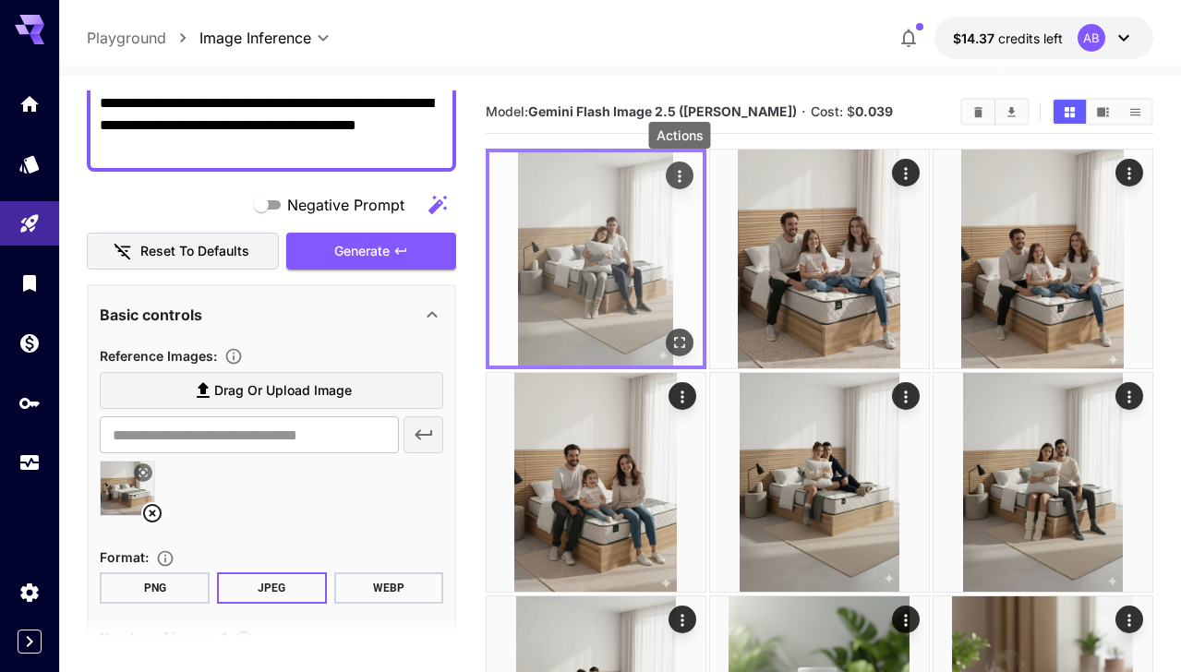
click at [677, 175] on icon "Actions" at bounding box center [679, 176] width 18 height 18
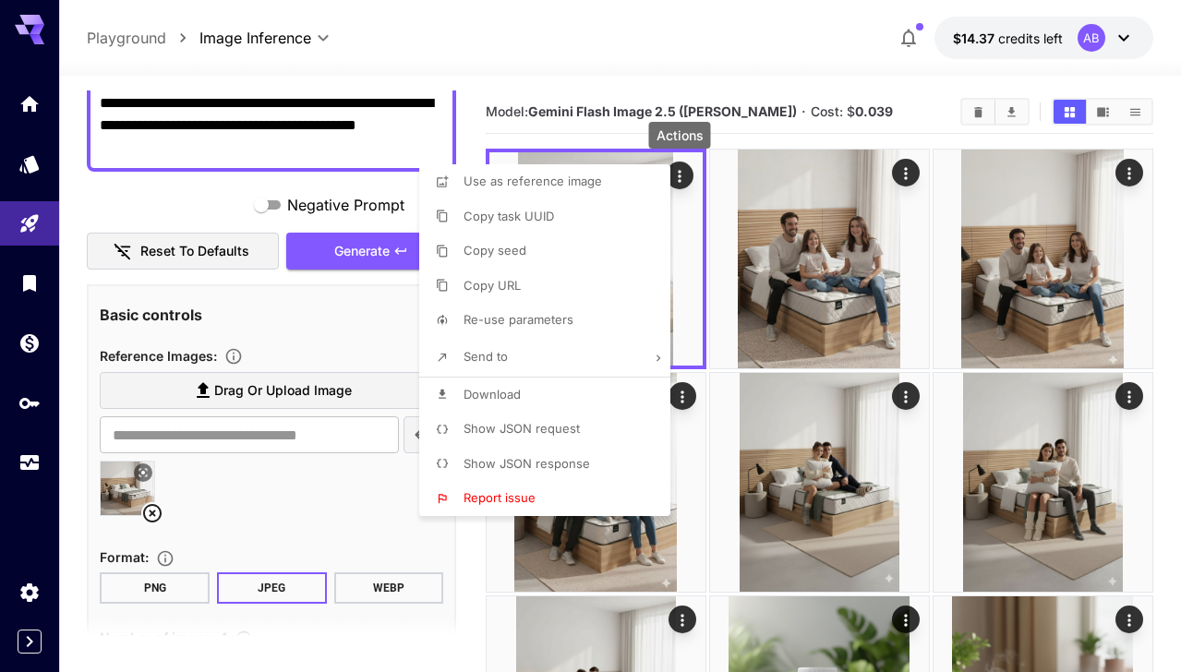
click at [554, 397] on li "Download" at bounding box center [550, 395] width 262 height 35
click at [833, 88] on div at bounding box center [590, 336] width 1181 height 672
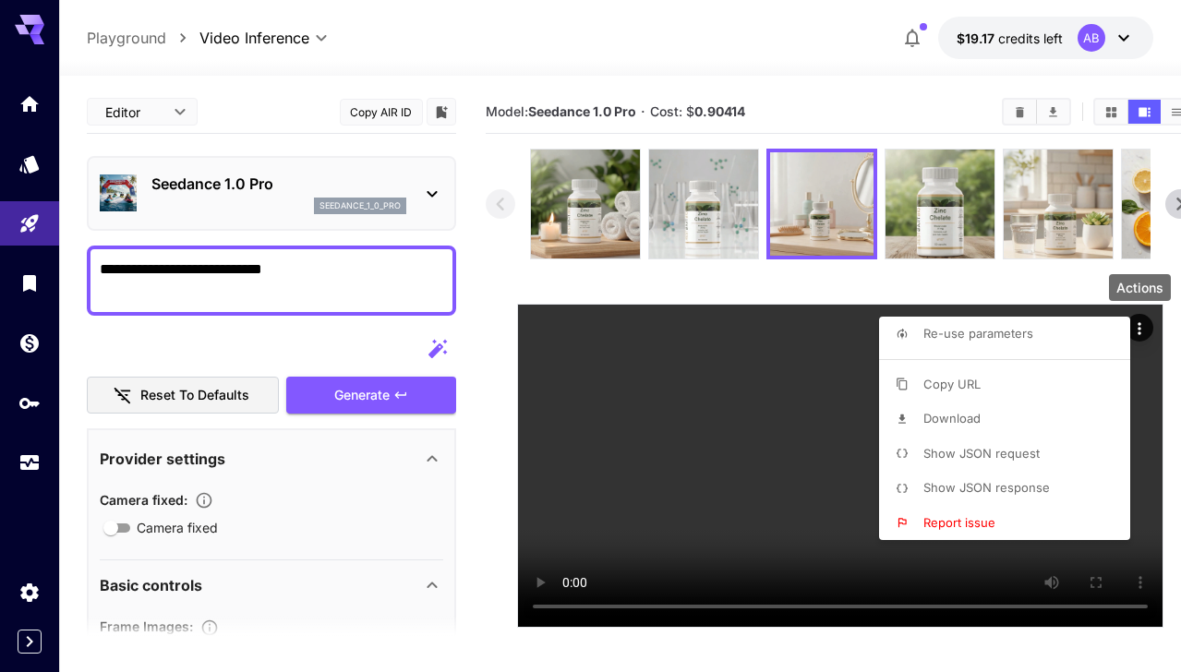
scroll to position [520, 0]
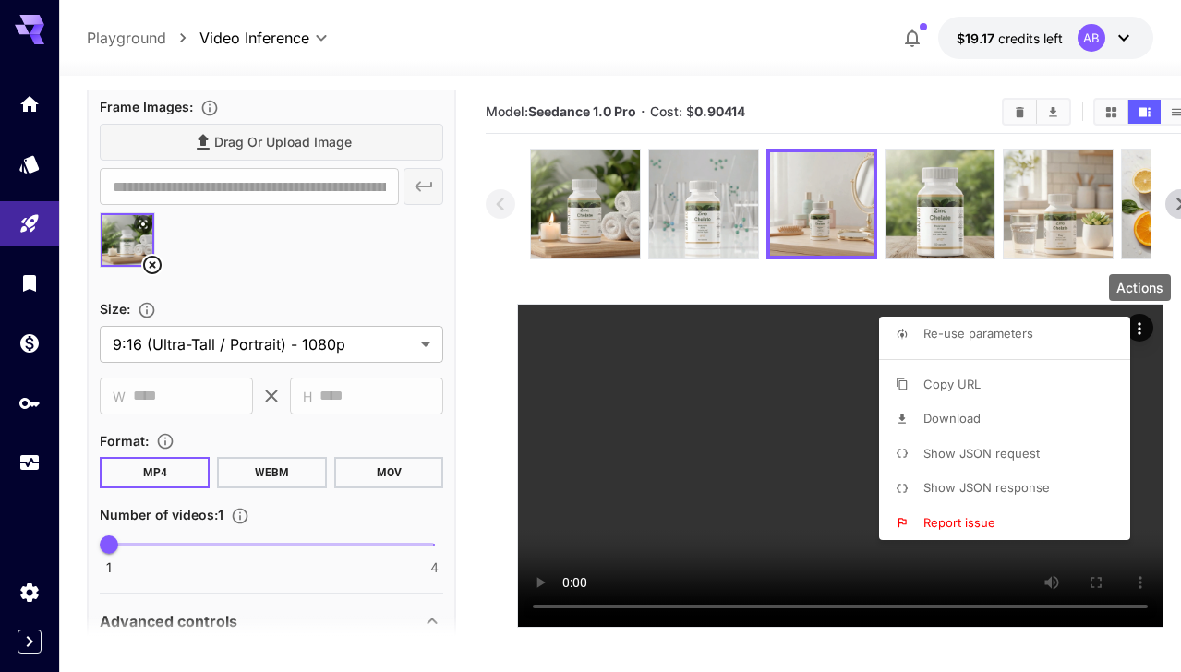
click at [40, 230] on div at bounding box center [590, 336] width 1181 height 672
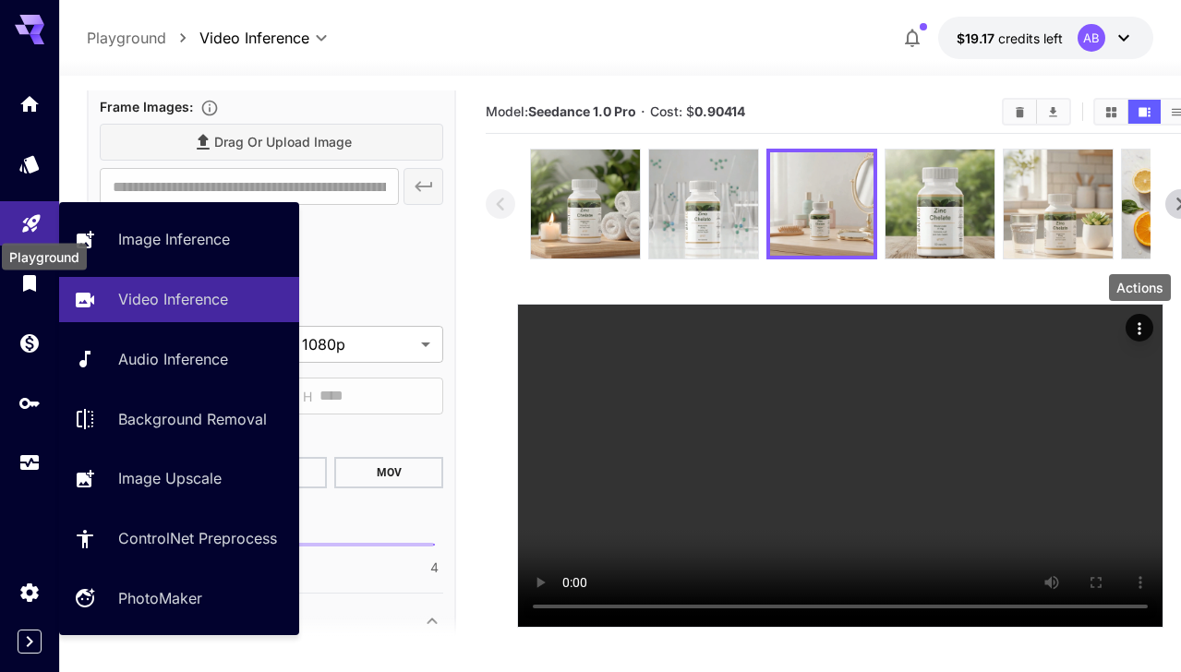
click at [27, 227] on icon "Playground" at bounding box center [31, 218] width 22 height 22
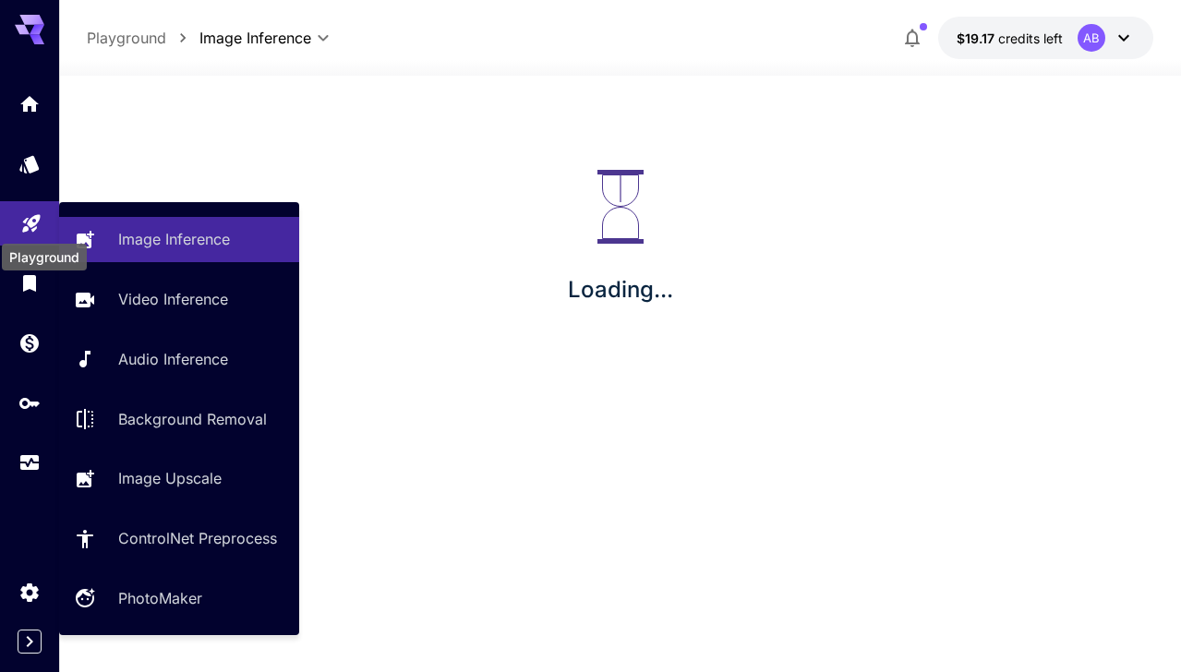
click at [27, 227] on icon "Playground" at bounding box center [31, 219] width 18 height 18
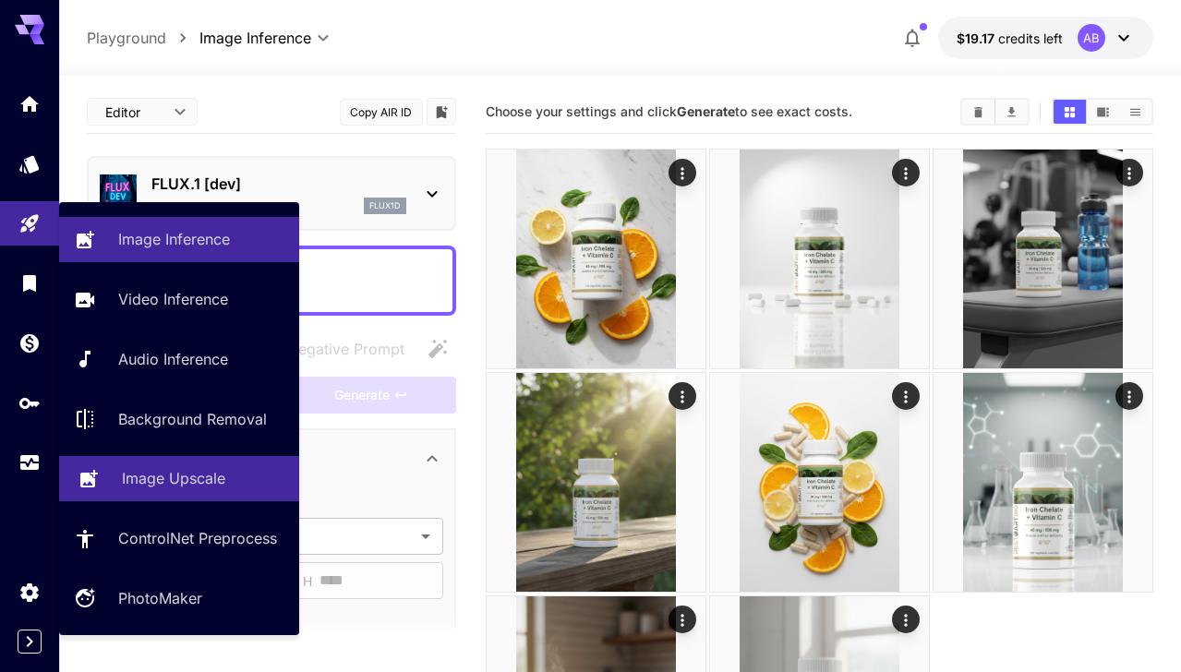
click at [187, 482] on p "Image Upscale" at bounding box center [173, 478] width 103 height 22
type input "**********"
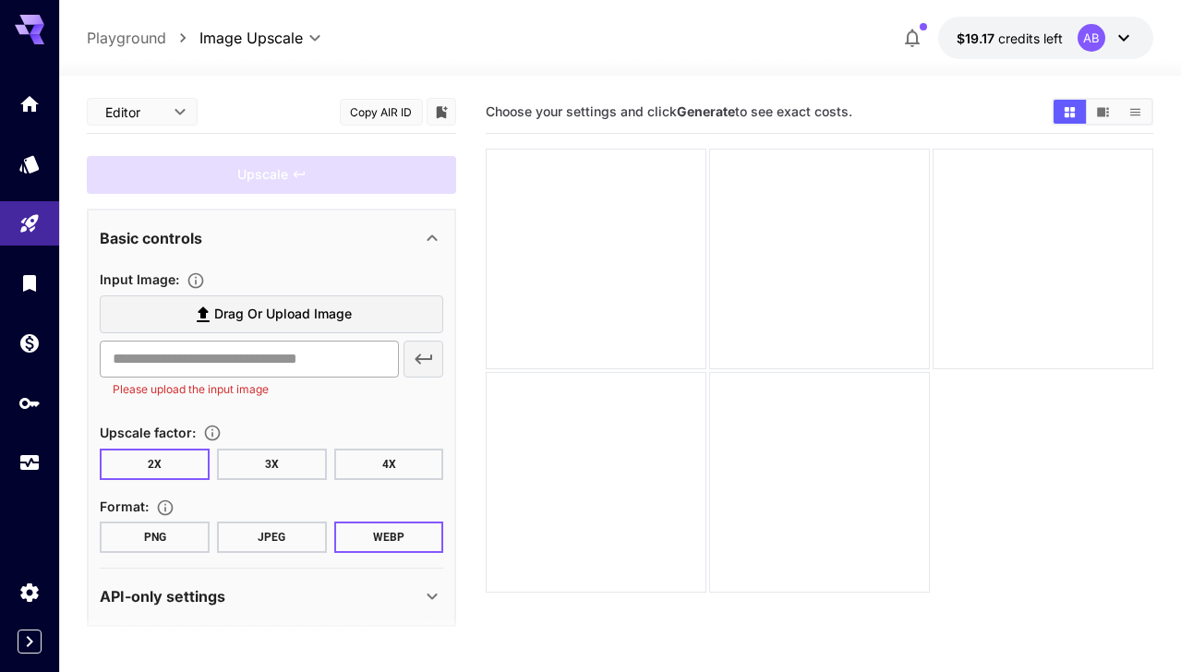
click at [245, 362] on input "text" at bounding box center [249, 359] width 298 height 37
paste input "**********"
type input "**********"
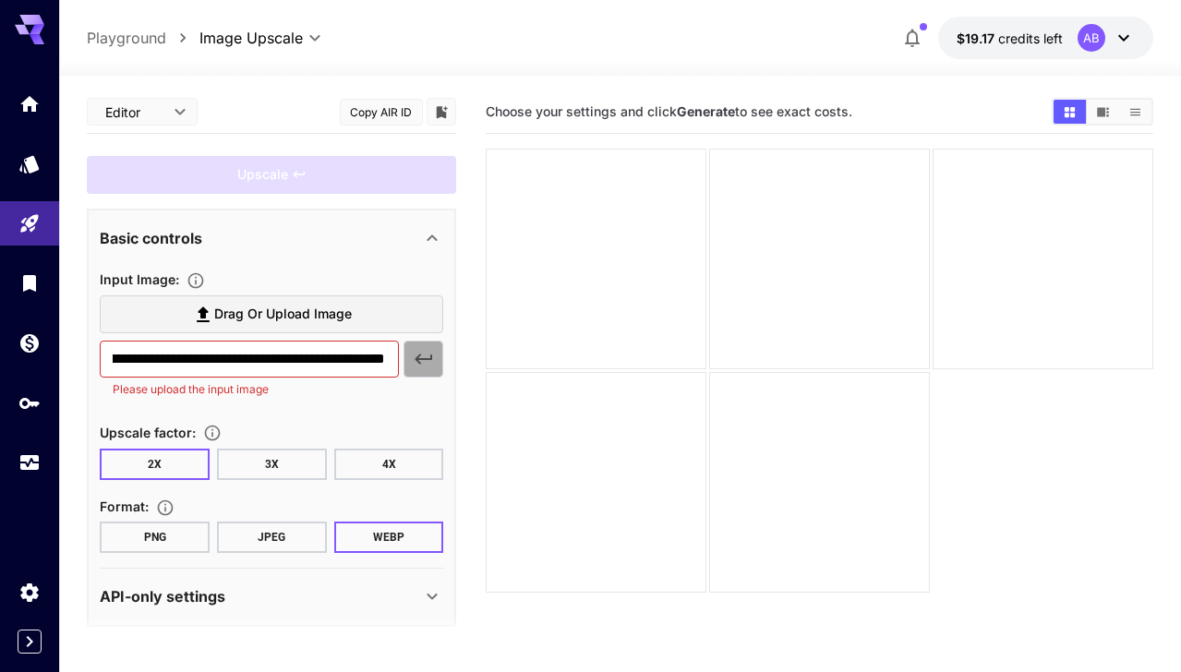
click at [428, 356] on icon "button" at bounding box center [424, 359] width 22 height 22
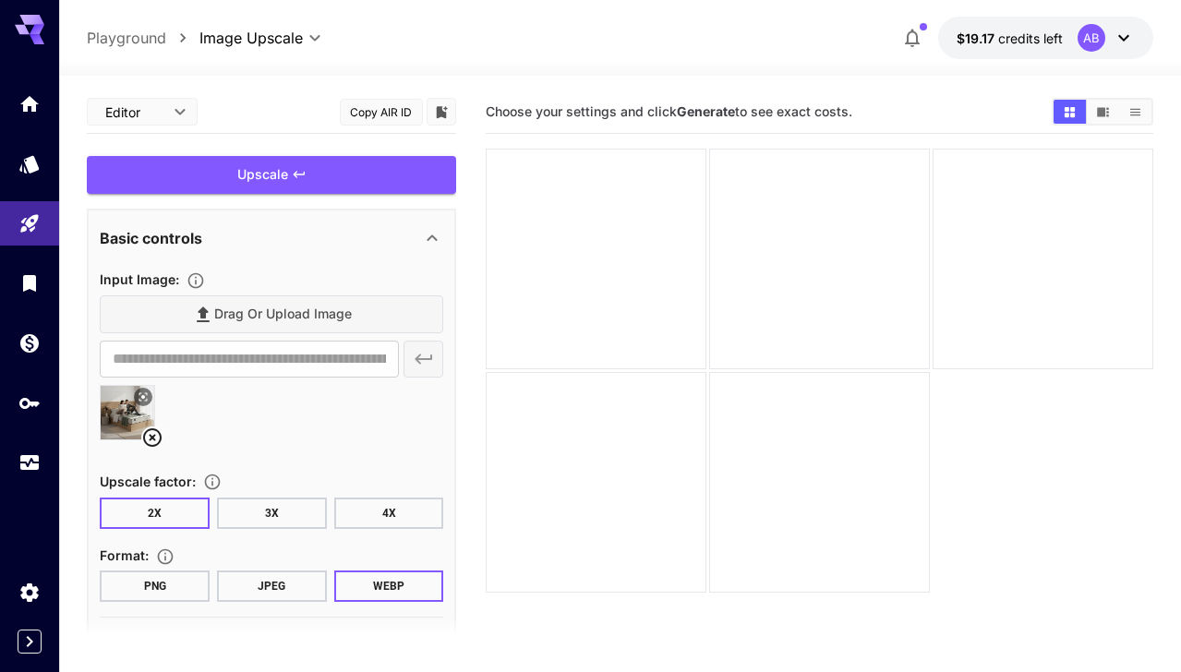
click at [391, 539] on div "**********" at bounding box center [272, 435] width 344 height 334
click at [388, 514] on button "4X" at bounding box center [389, 513] width 110 height 31
click at [247, 577] on button "JPEG" at bounding box center [272, 586] width 110 height 31
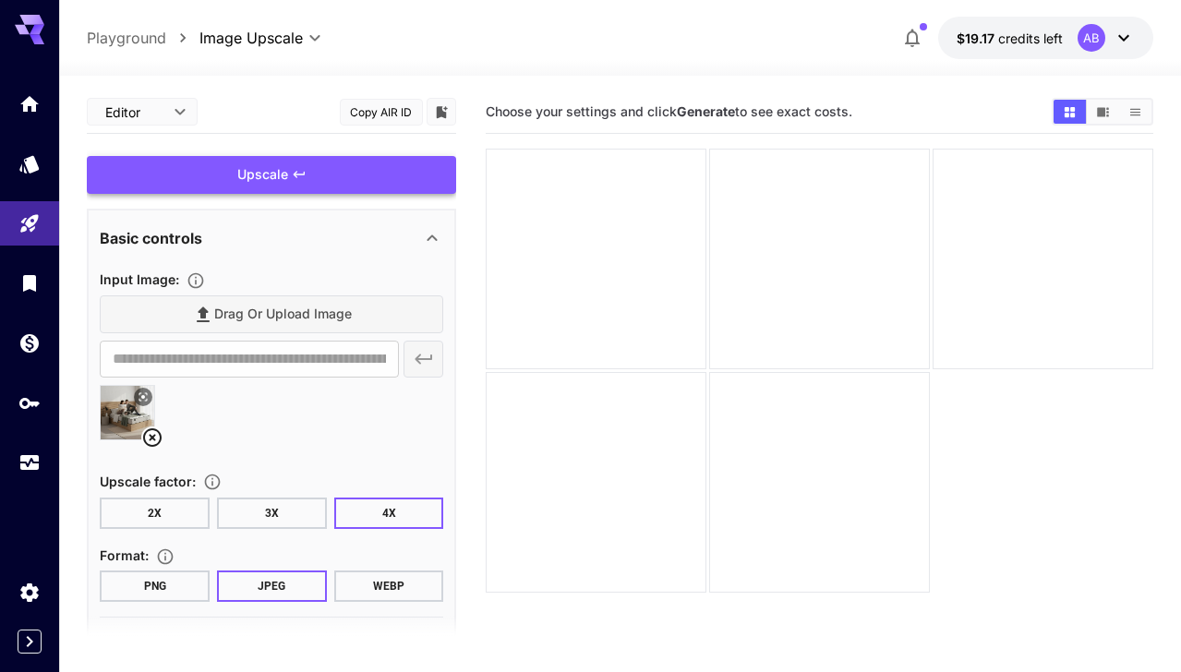
click at [387, 167] on div "Upscale" at bounding box center [271, 175] width 369 height 38
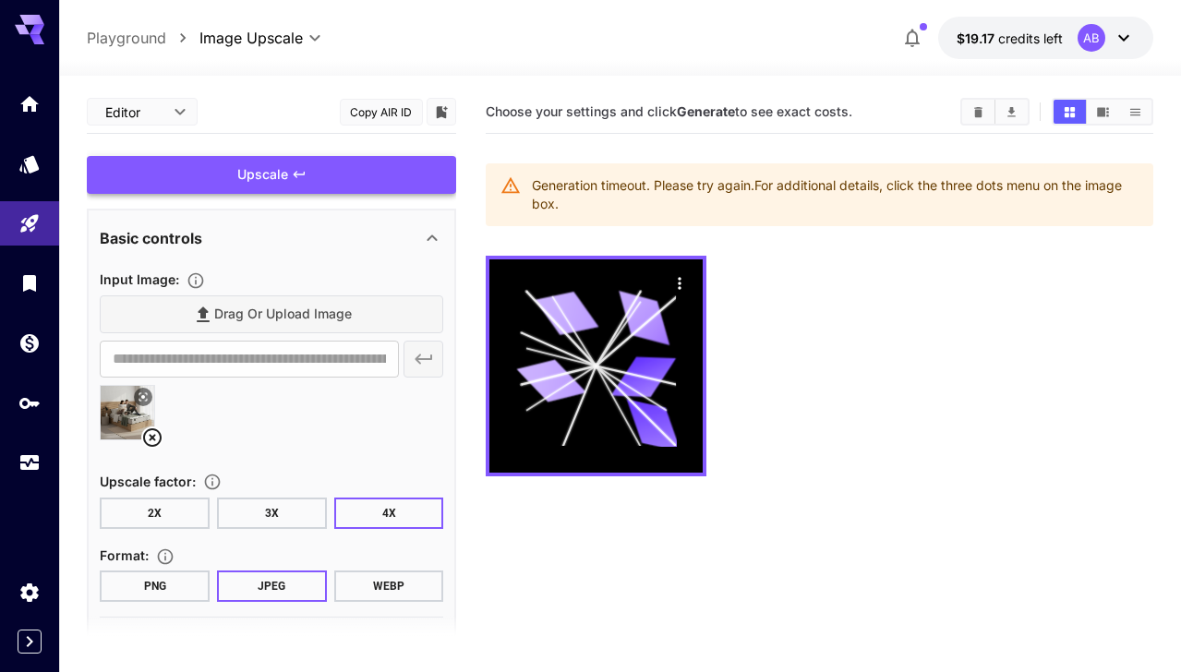
click at [380, 187] on div "Upscale" at bounding box center [271, 175] width 369 height 38
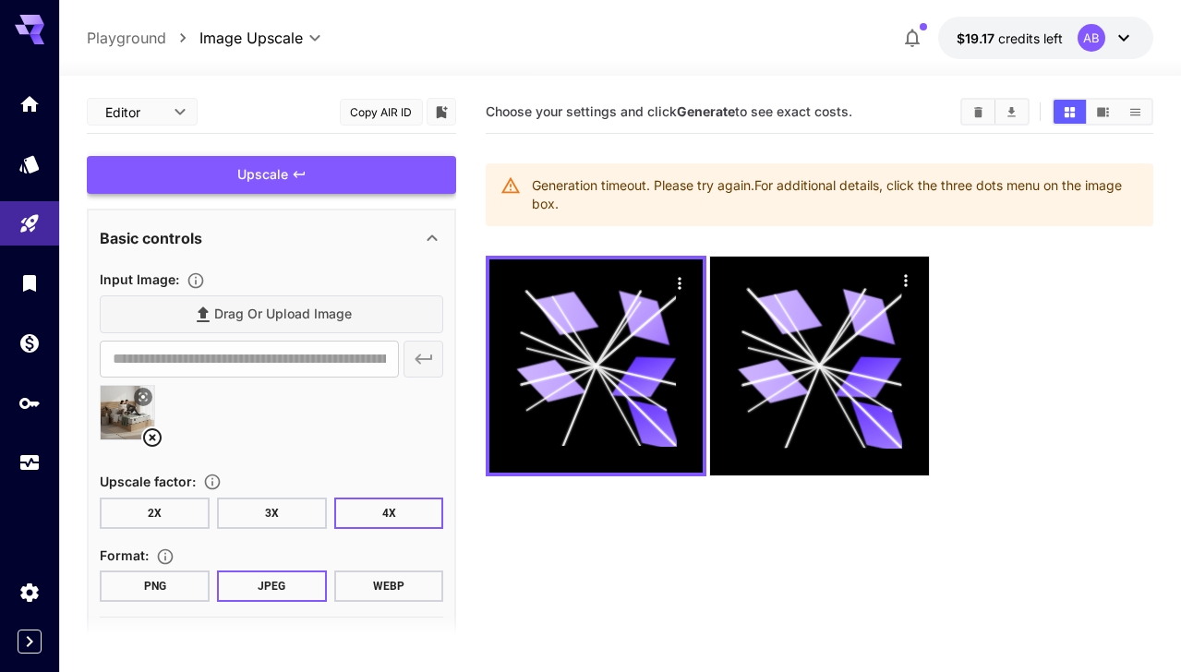
click at [450, 185] on div "Upscale" at bounding box center [271, 175] width 369 height 38
